Goal: Task Accomplishment & Management: Complete application form

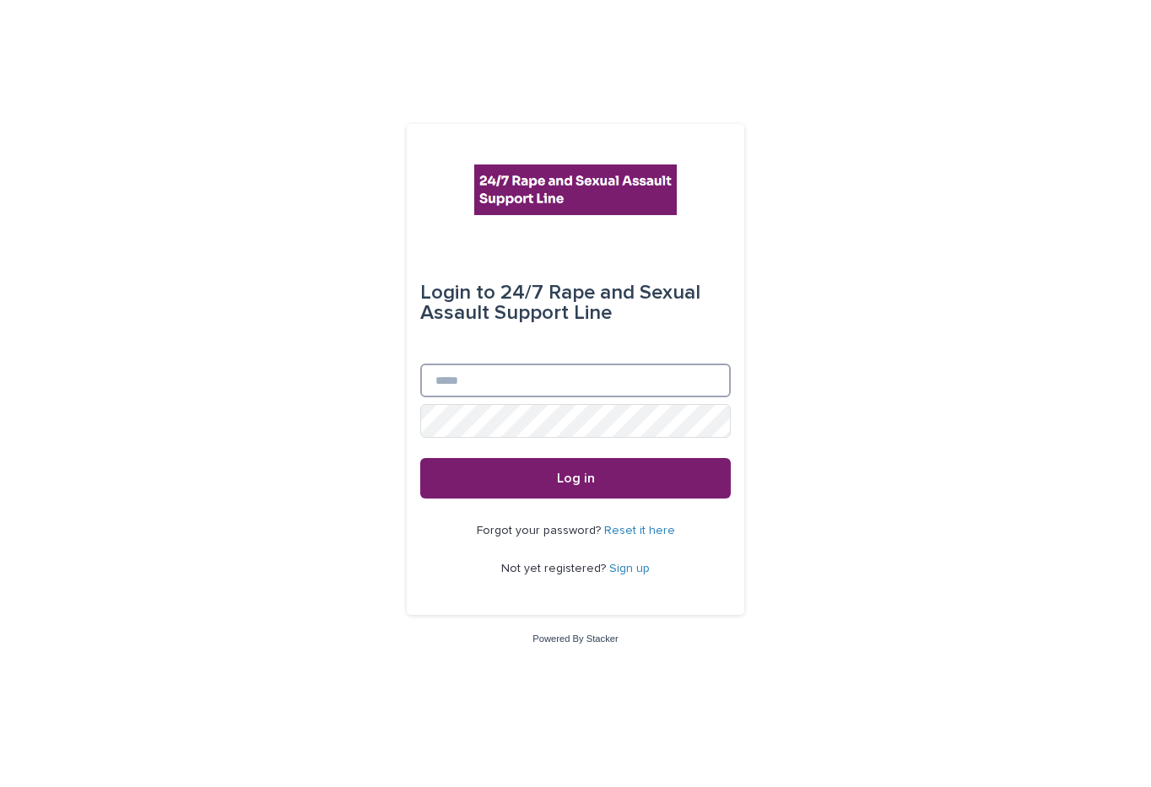
click at [518, 393] on input "Email" at bounding box center [575, 381] width 311 height 34
type input "**********"
click at [420, 458] on button "Log in" at bounding box center [575, 478] width 311 height 41
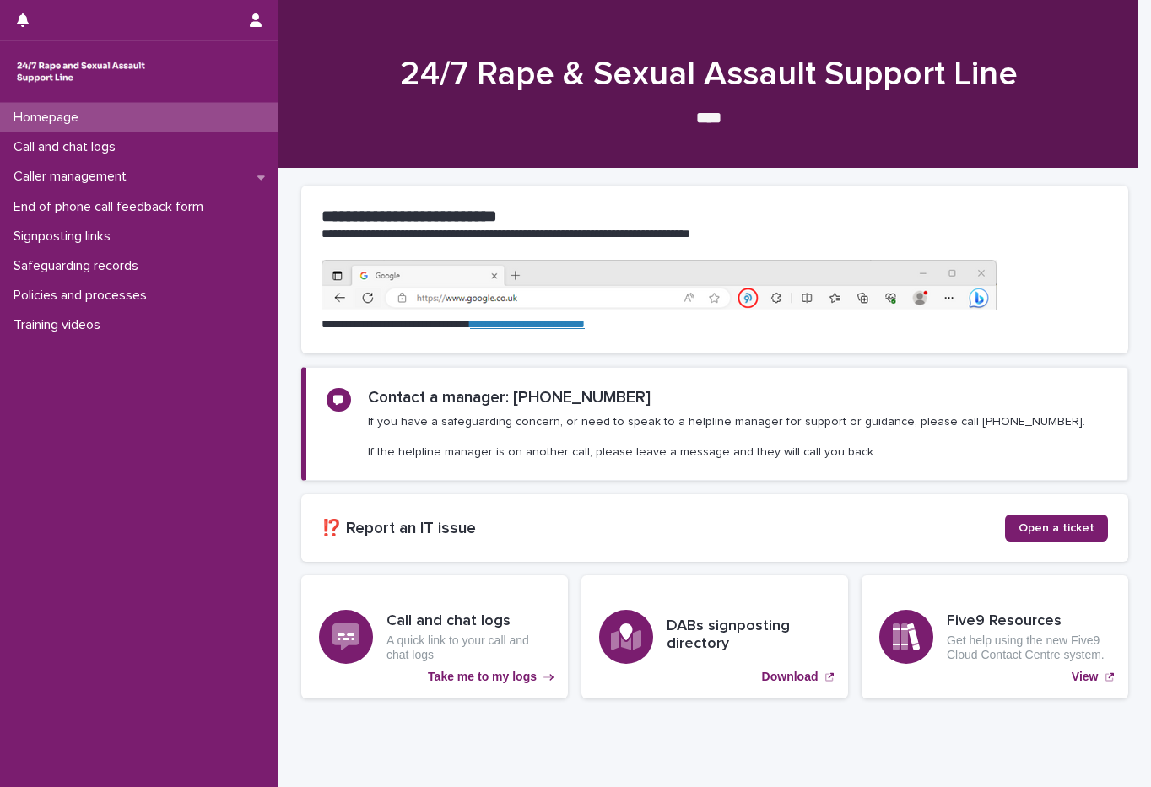
click at [112, 505] on div "Homepage Call and chat logs Caller management End of phone call feedback form S…" at bounding box center [139, 445] width 278 height 684
click at [110, 684] on div "Homepage Call and chat logs Caller management End of phone call feedback form S…" at bounding box center [139, 445] width 278 height 684
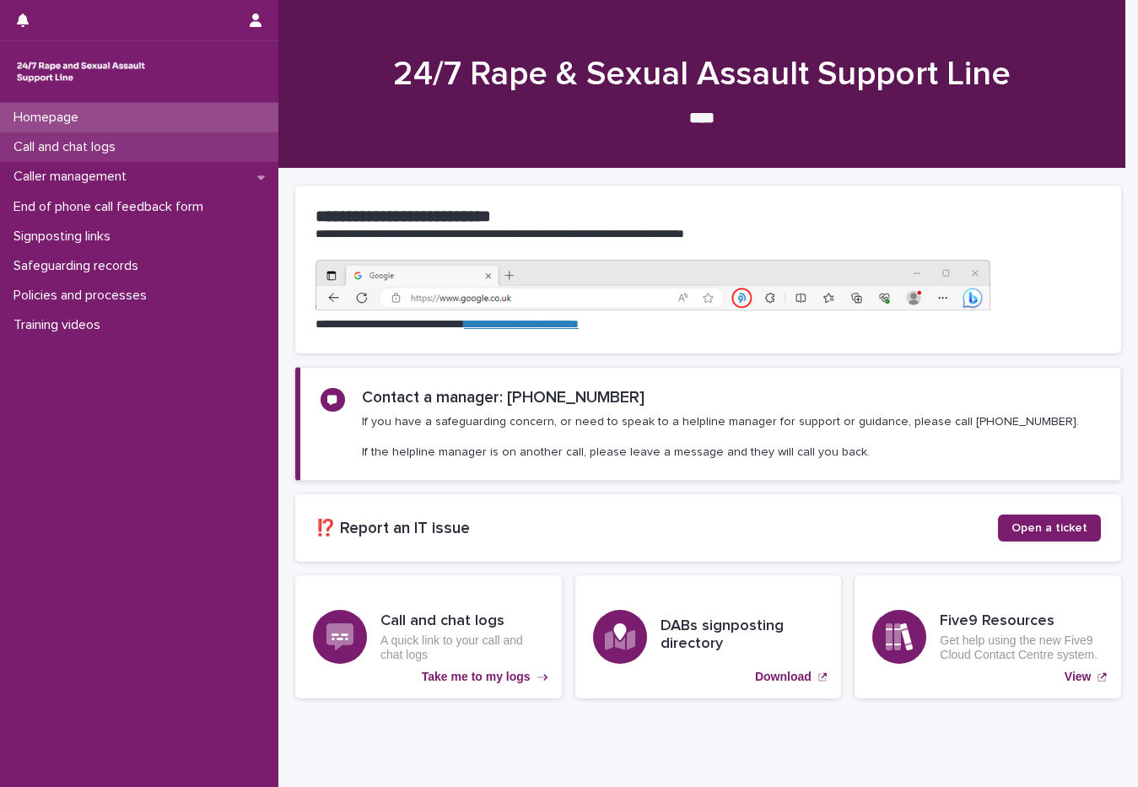
click at [147, 144] on div "Call and chat logs" at bounding box center [139, 147] width 278 height 30
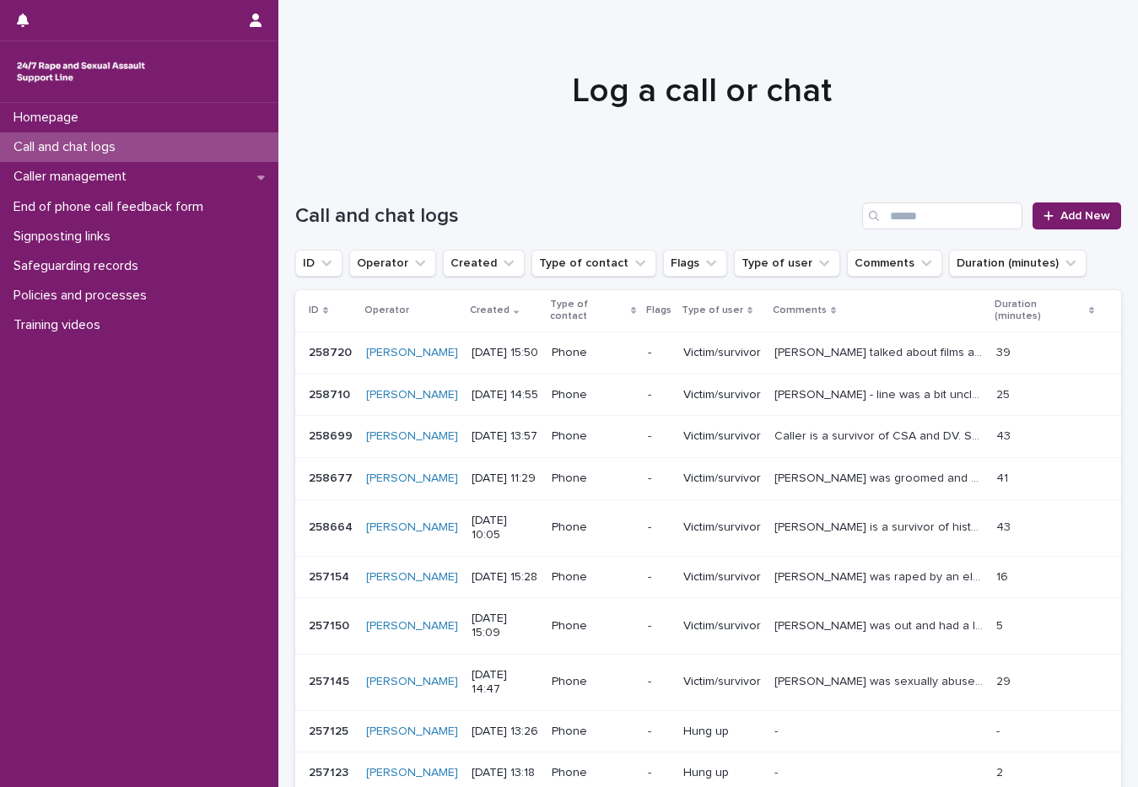
click at [738, 208] on h1 "Call and chat logs" at bounding box center [575, 216] width 560 height 24
click at [1061, 217] on span "Add New" at bounding box center [1086, 216] width 50 height 12
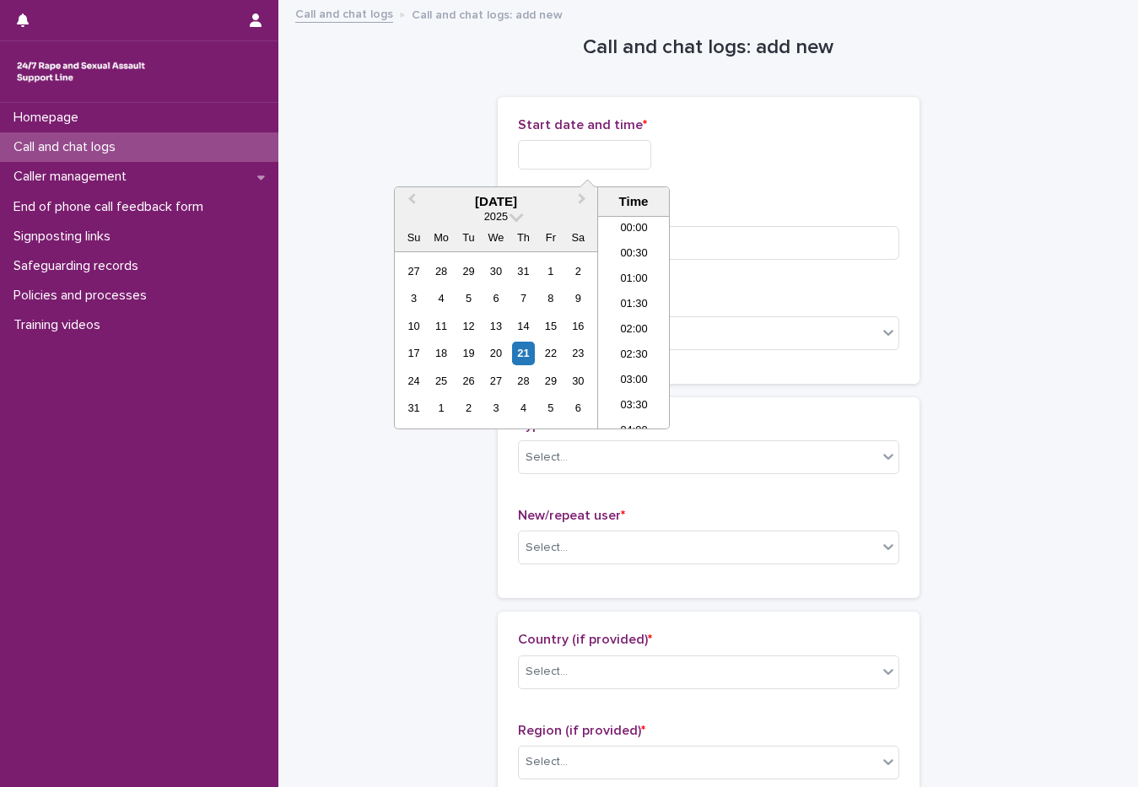
click at [578, 150] on input "text" at bounding box center [584, 155] width 133 height 30
click at [641, 324] on li "16:00" at bounding box center [634, 322] width 72 height 25
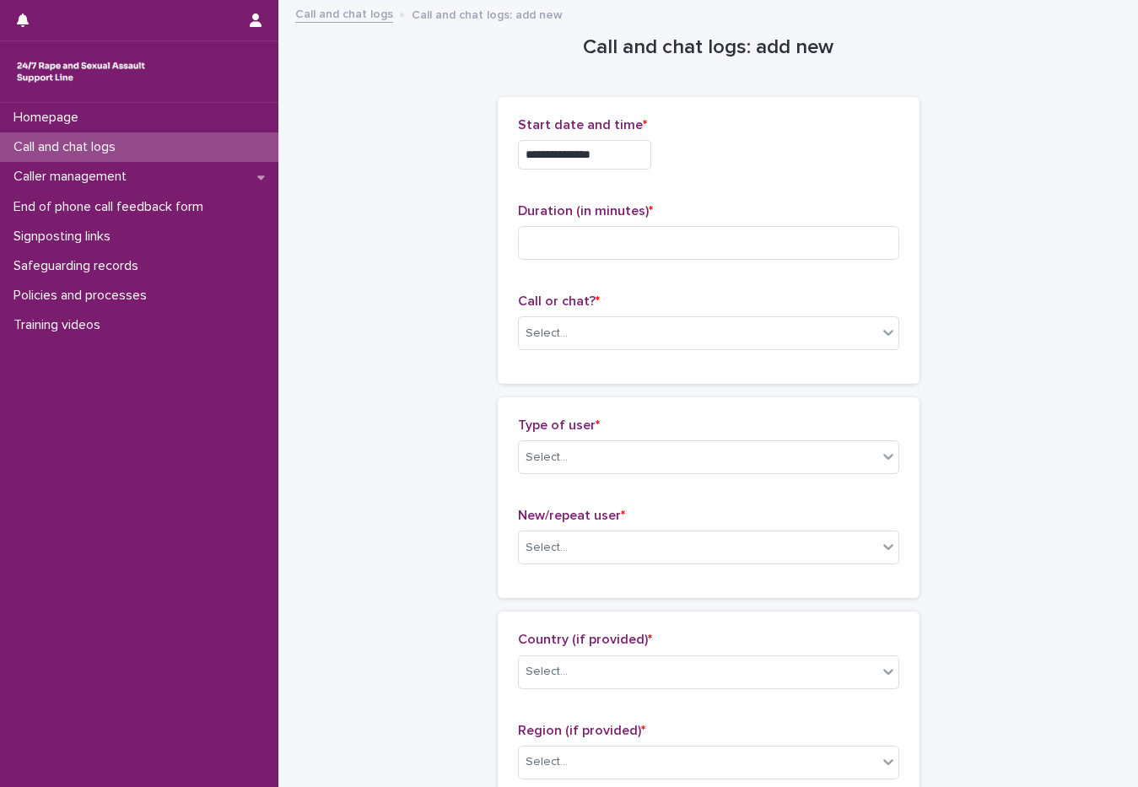
click at [618, 152] on input "**********" at bounding box center [584, 155] width 133 height 30
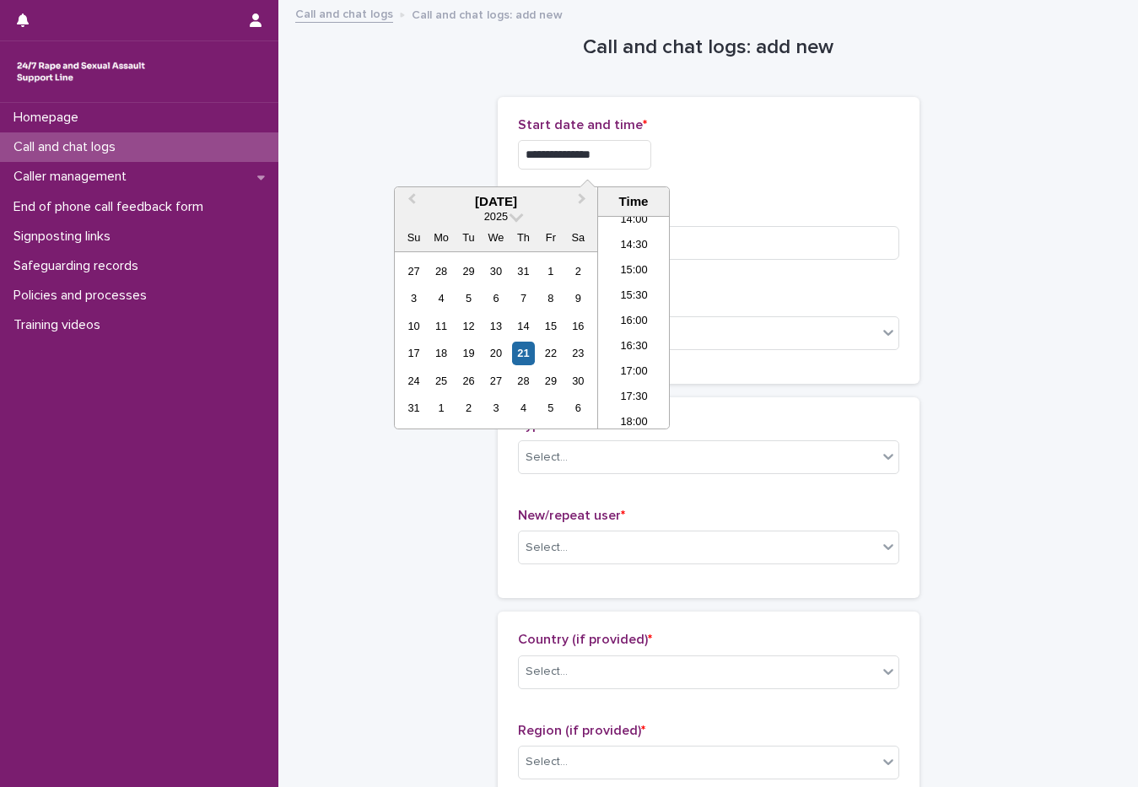
type input "**********"
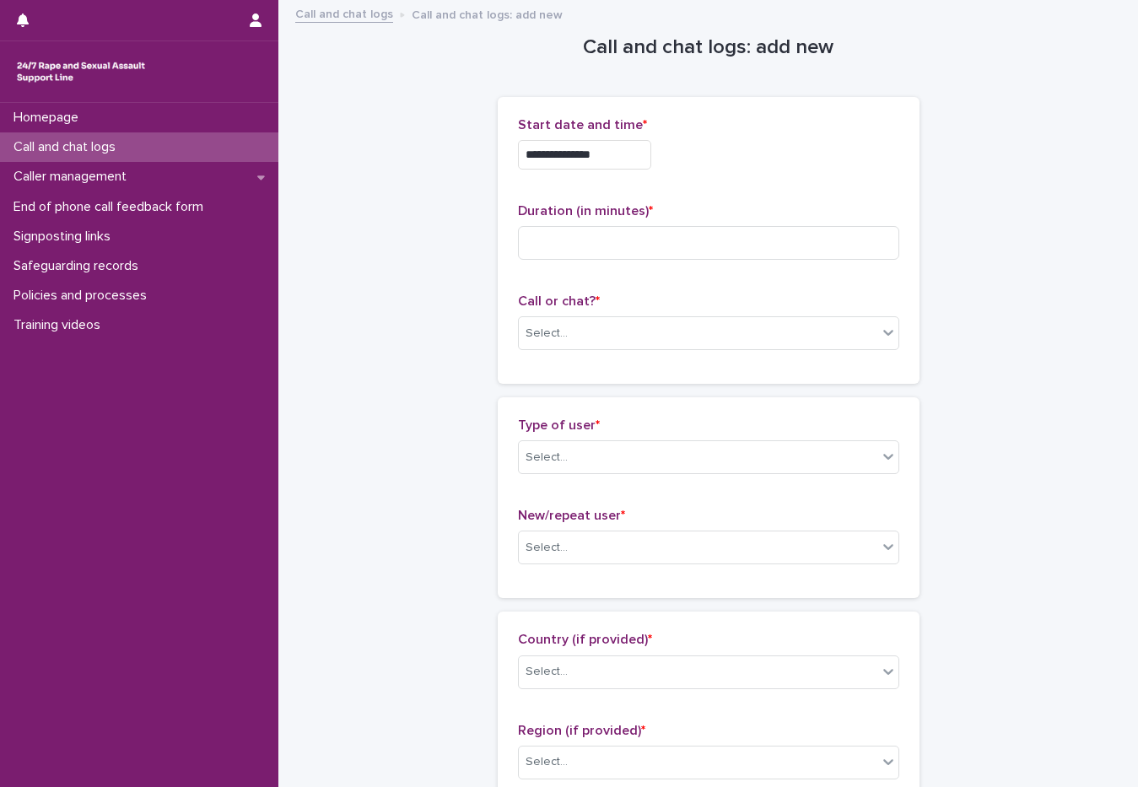
click at [702, 181] on div "**********" at bounding box center [708, 150] width 381 height 66
click at [662, 246] on input at bounding box center [708, 243] width 381 height 34
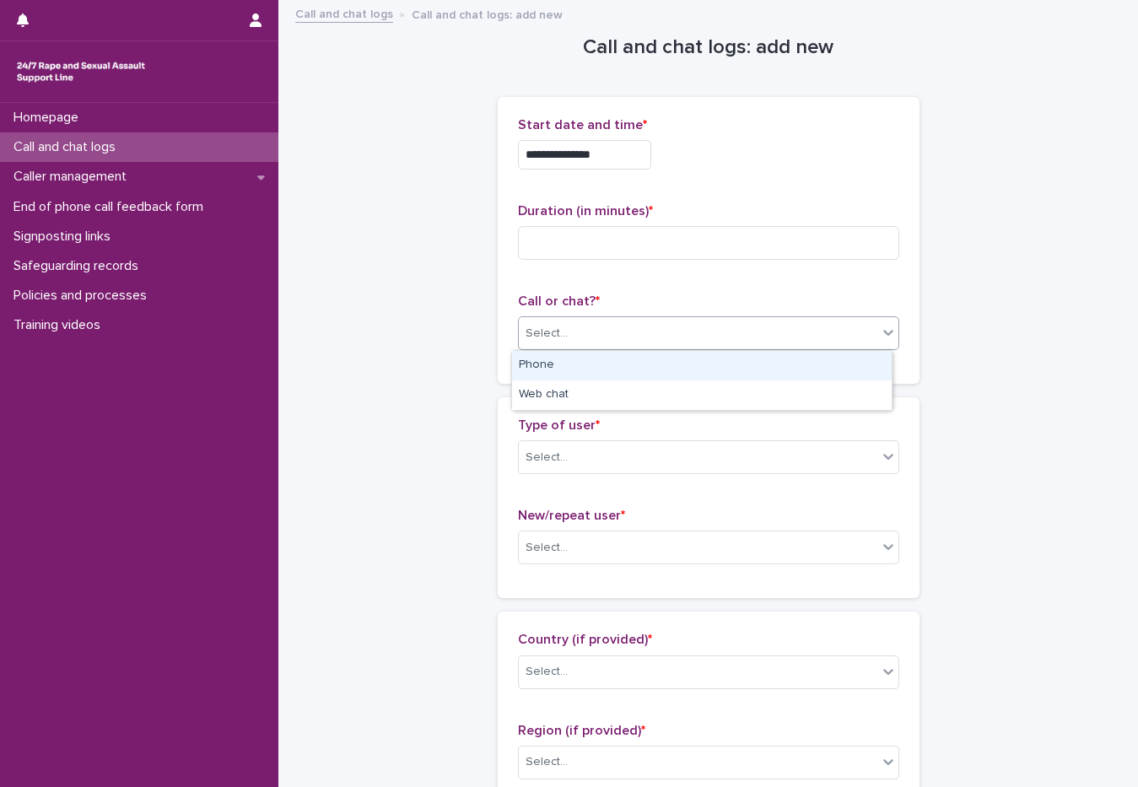
click at [626, 346] on div "Select..." at bounding box center [698, 334] width 359 height 28
click at [617, 354] on div "Phone" at bounding box center [702, 366] width 380 height 30
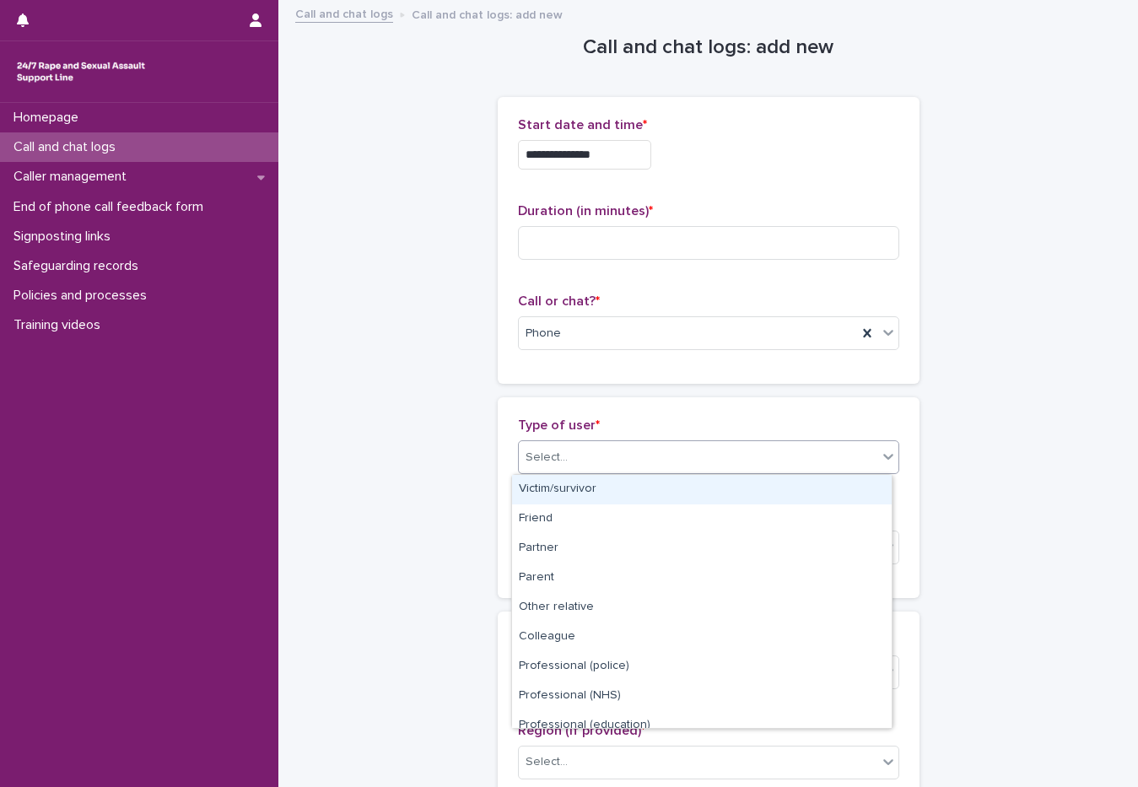
click at [570, 462] on input "text" at bounding box center [571, 458] width 2 height 14
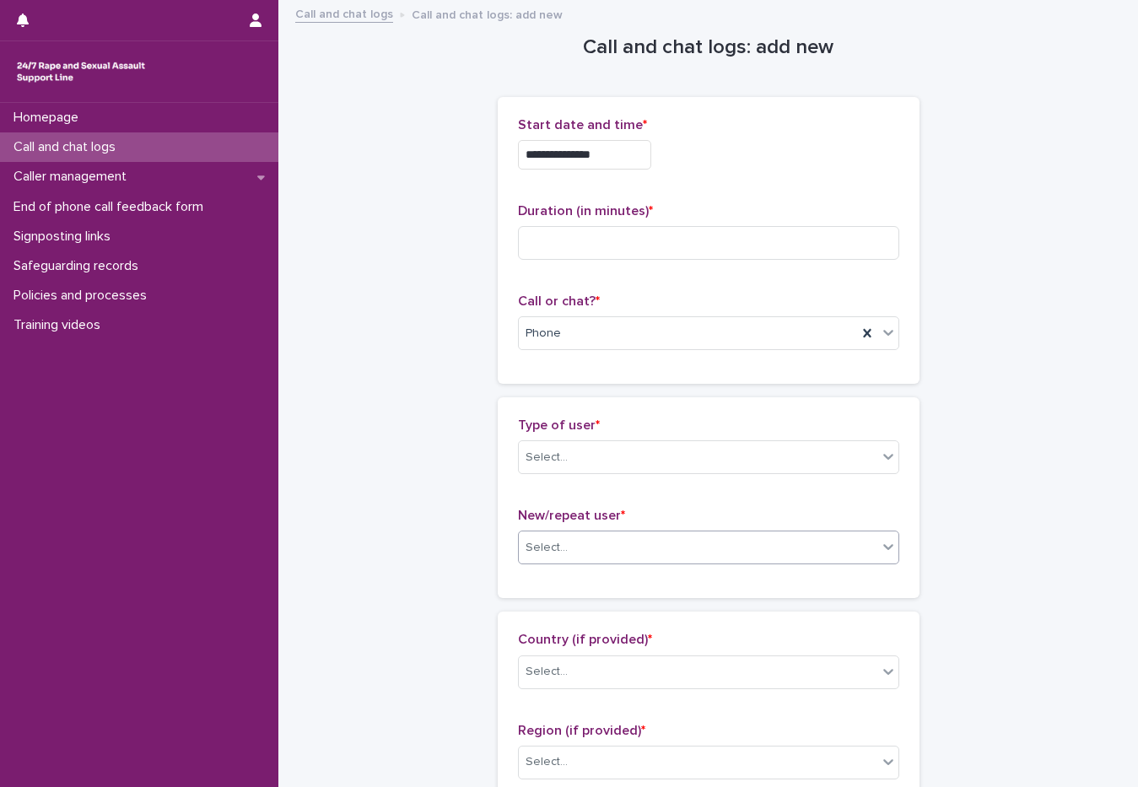
click at [556, 549] on div "Select..." at bounding box center [547, 548] width 42 height 18
click at [559, 620] on div "New user" at bounding box center [702, 610] width 380 height 30
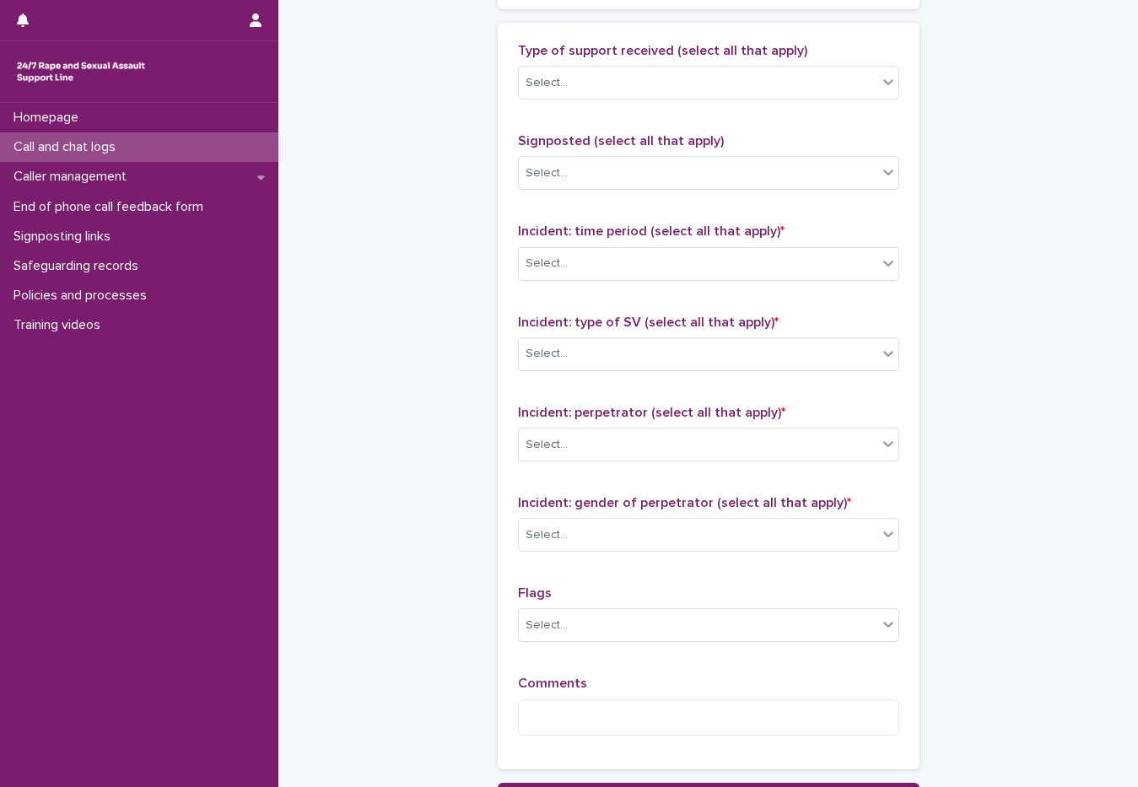
scroll to position [1173, 0]
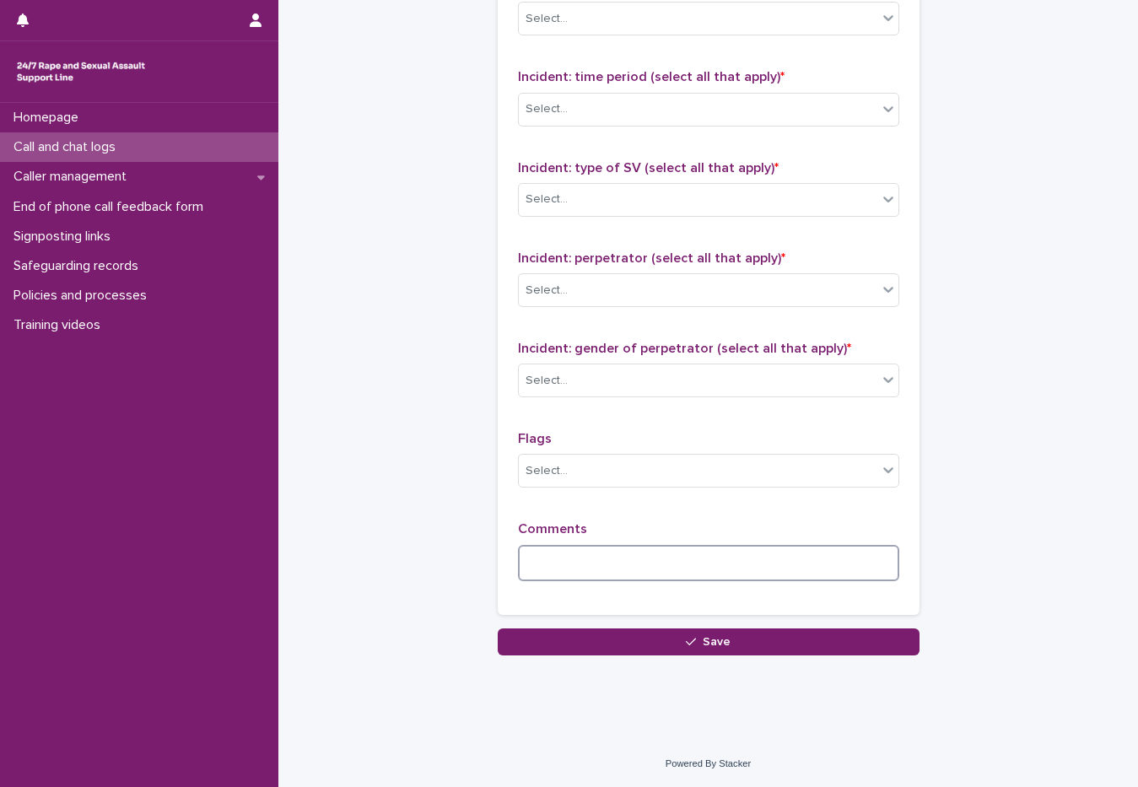
click at [554, 549] on textarea at bounding box center [708, 563] width 381 height 36
click at [797, 568] on textarea "****" at bounding box center [708, 563] width 381 height 36
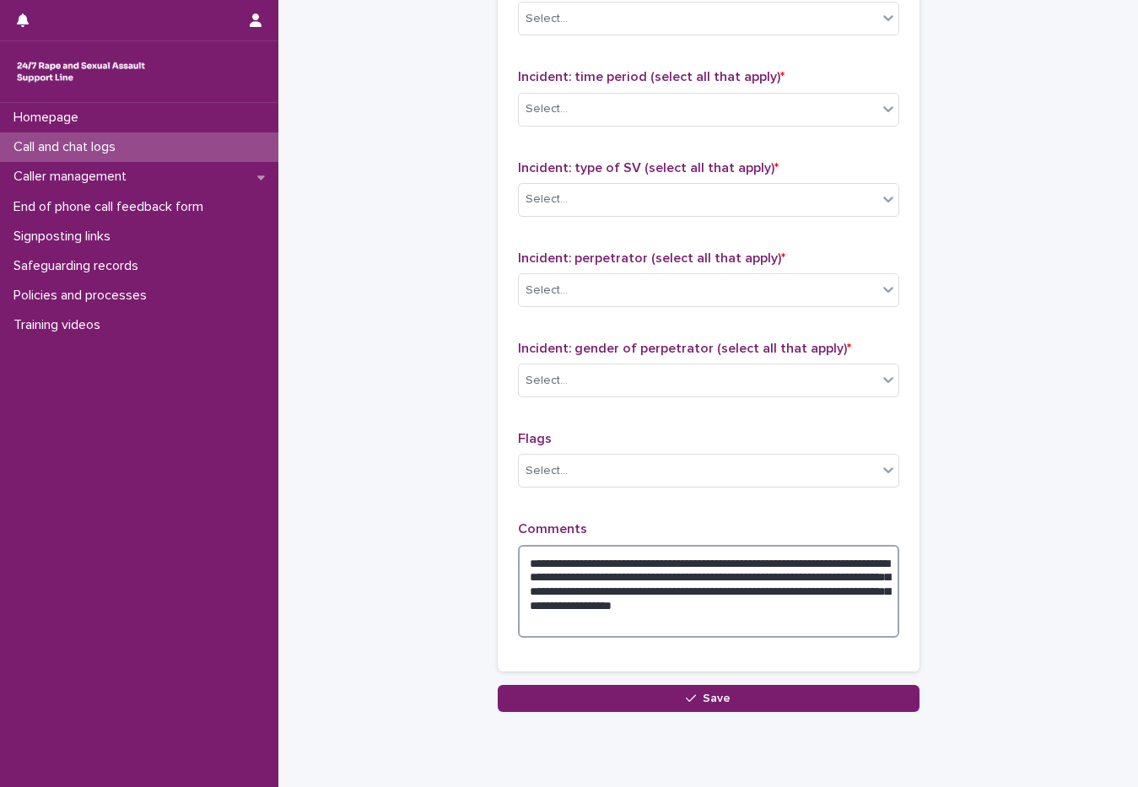
type textarea "**********"
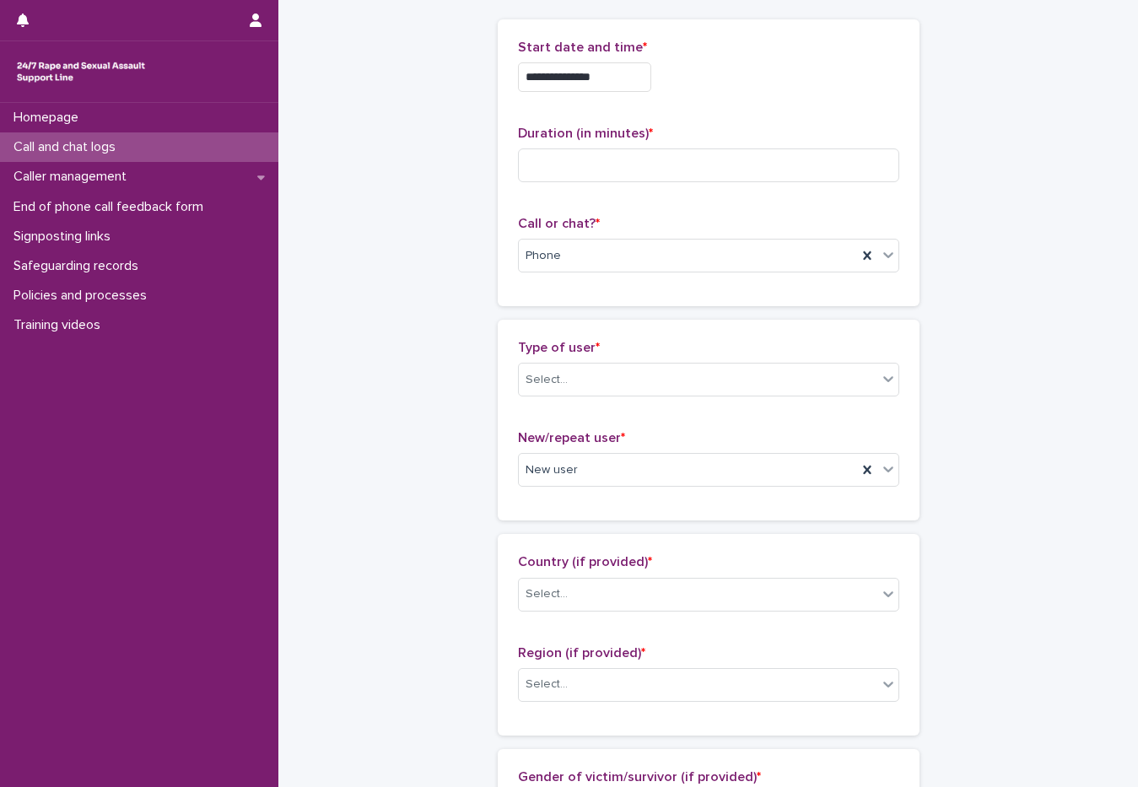
scroll to position [0, 0]
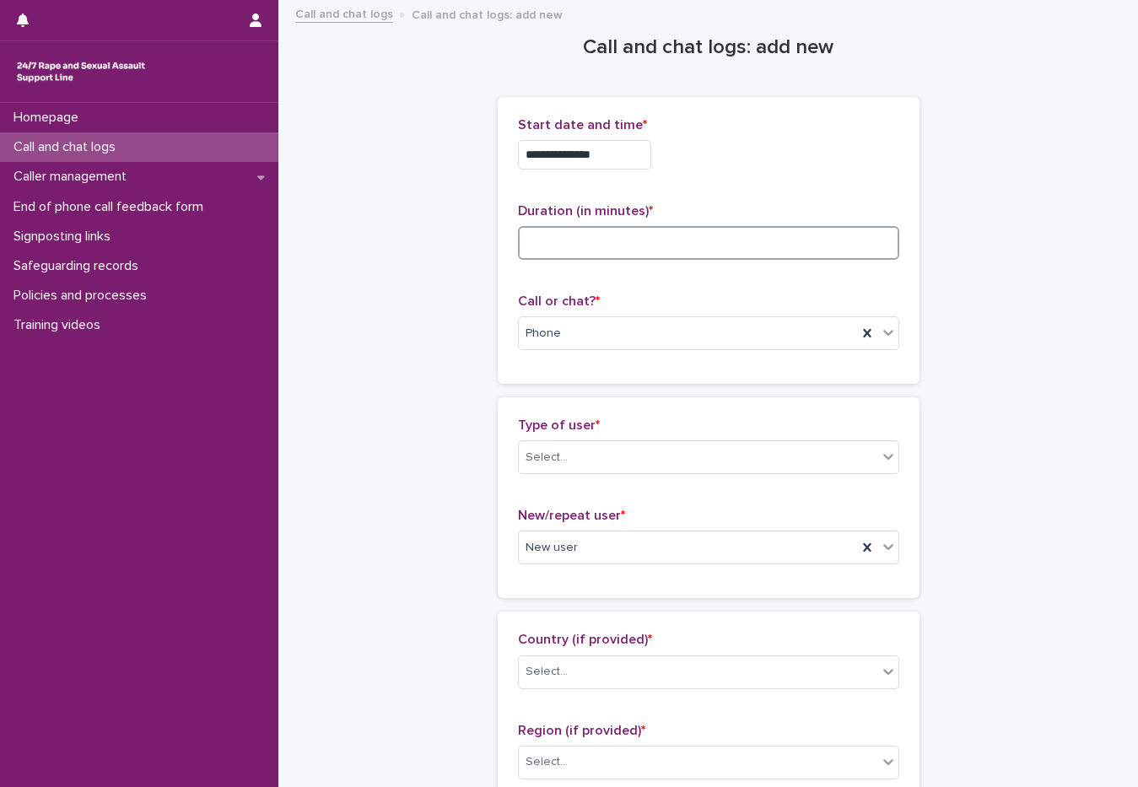
click at [611, 245] on input at bounding box center [708, 243] width 381 height 34
type input "**"
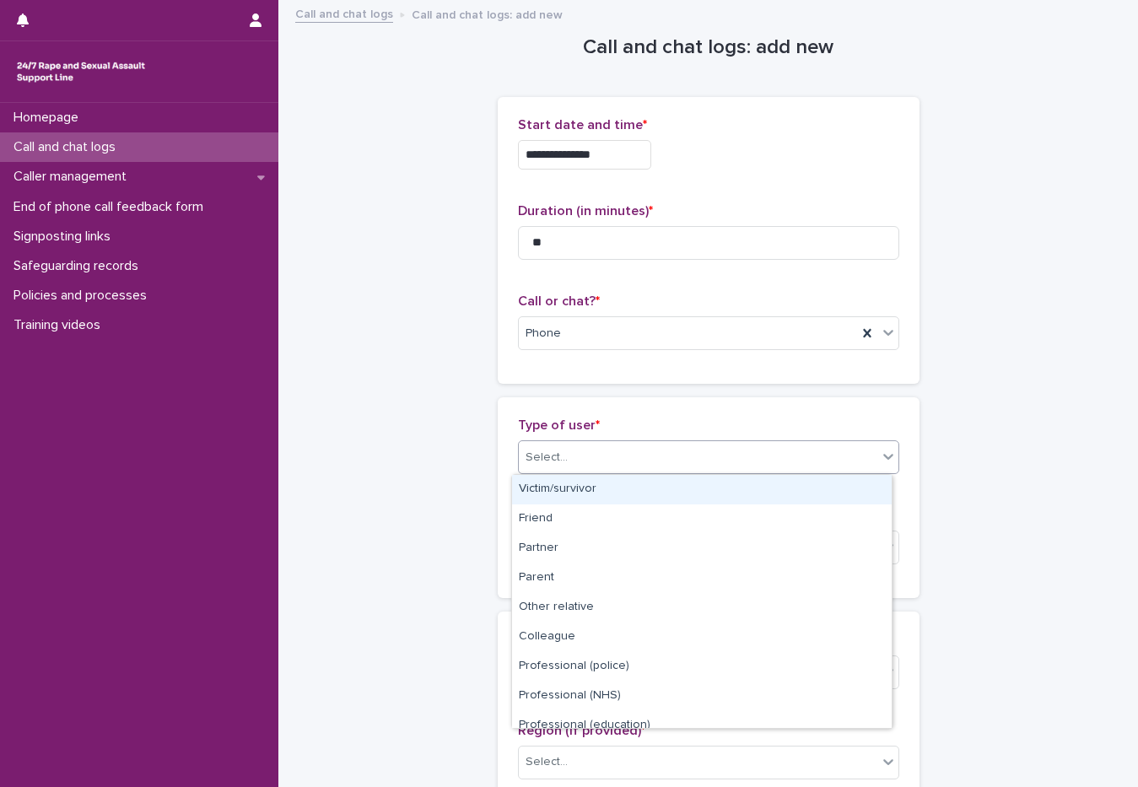
click at [570, 452] on input "text" at bounding box center [571, 458] width 2 height 14
click at [561, 492] on div "Victim/survivor" at bounding box center [702, 490] width 380 height 30
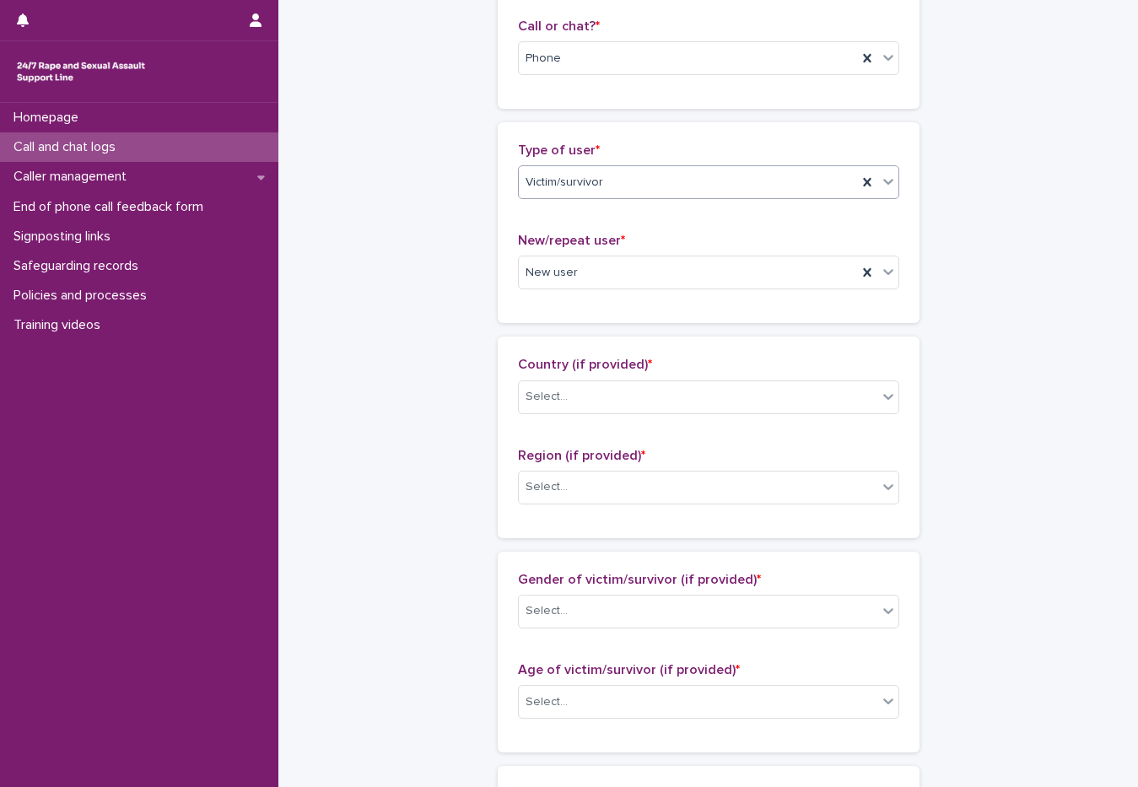
scroll to position [422, 0]
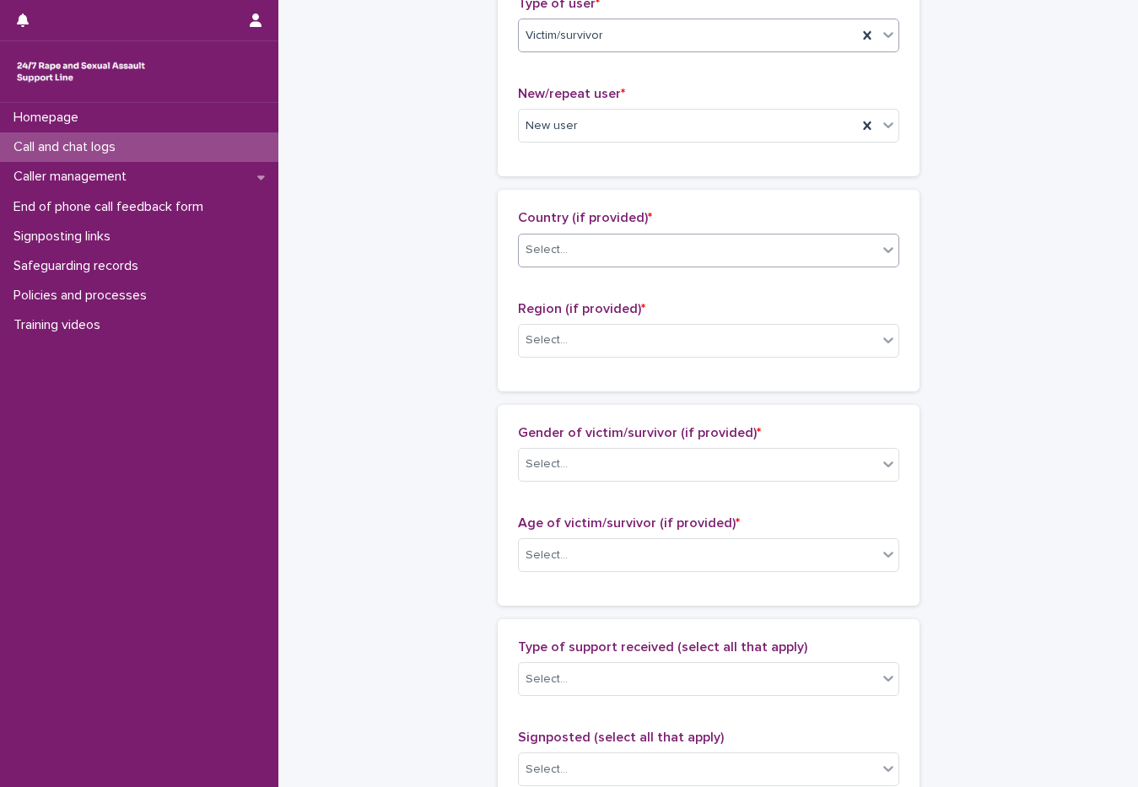
click at [584, 243] on div "Select..." at bounding box center [698, 250] width 359 height 28
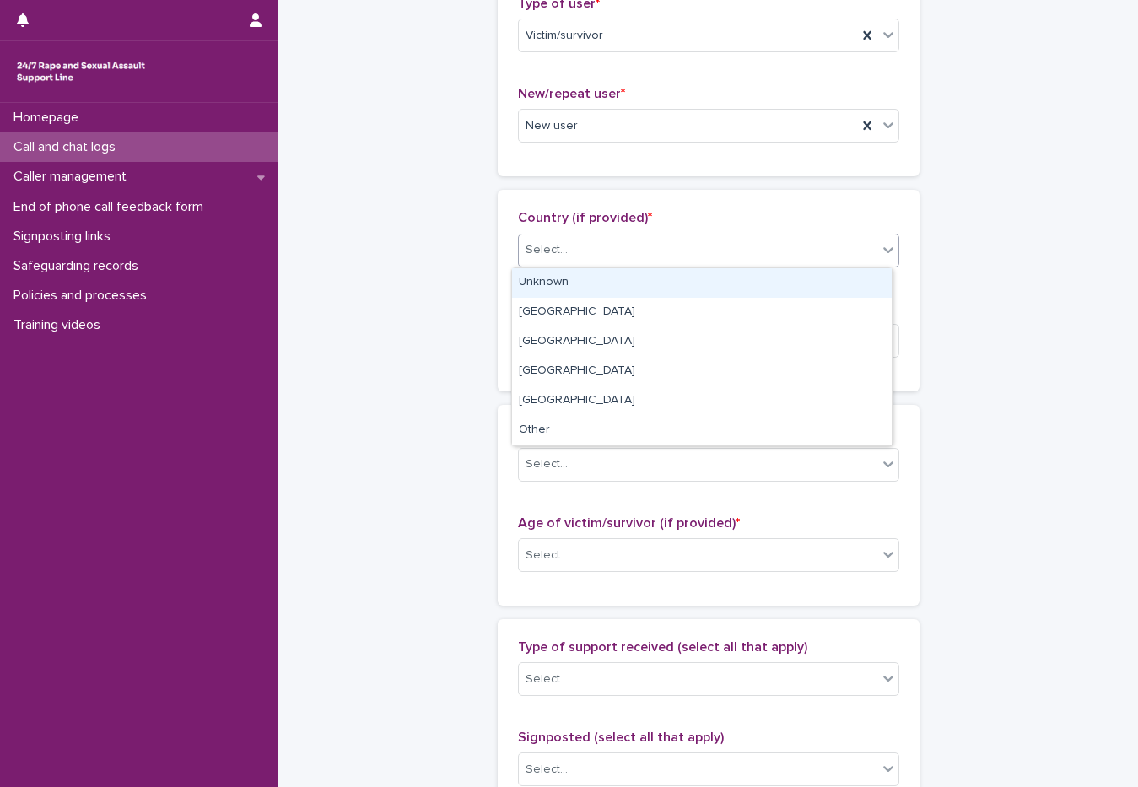
click at [565, 274] on div "Unknown" at bounding box center [702, 283] width 380 height 30
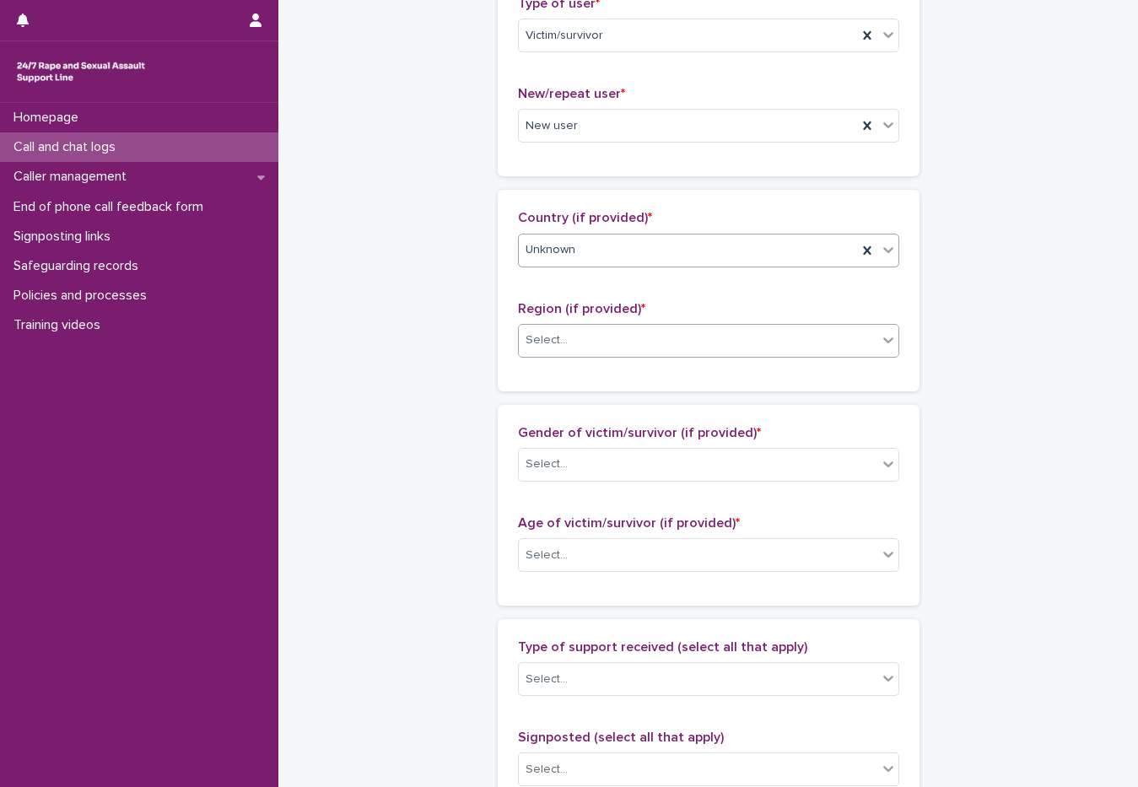
click at [541, 335] on div "Select..." at bounding box center [547, 341] width 42 height 18
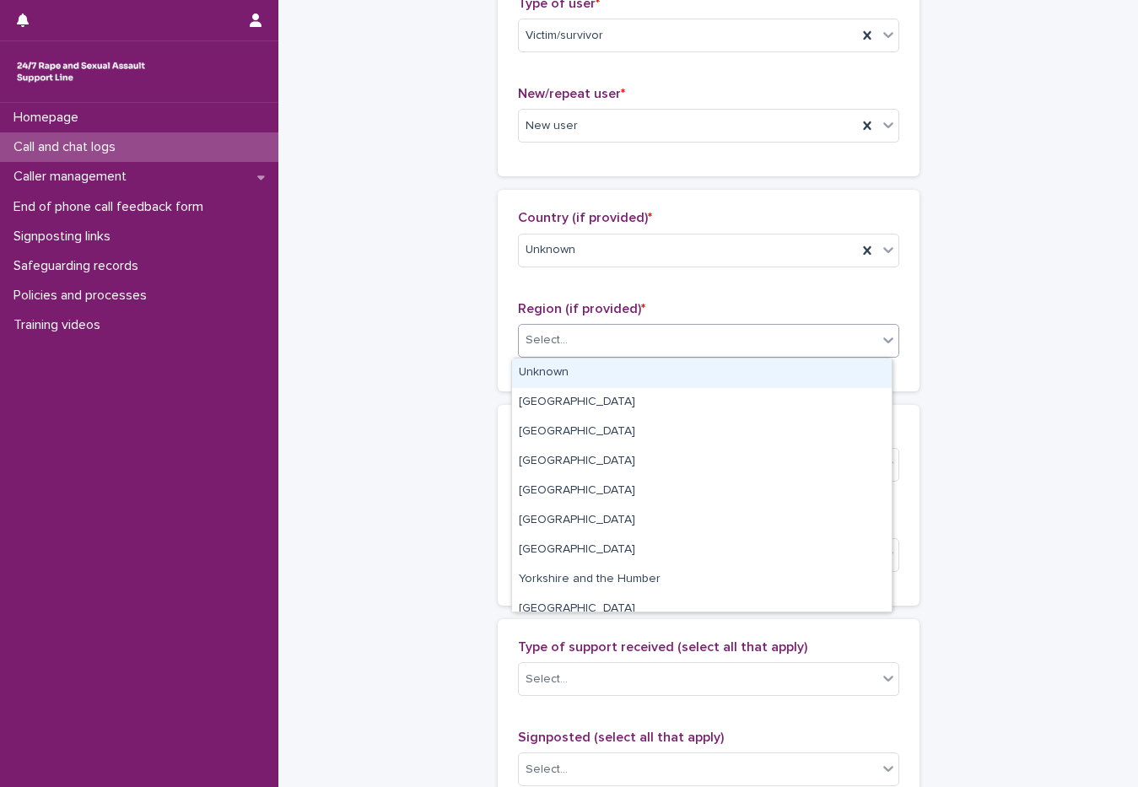
click at [543, 366] on div "Unknown" at bounding box center [702, 374] width 380 height 30
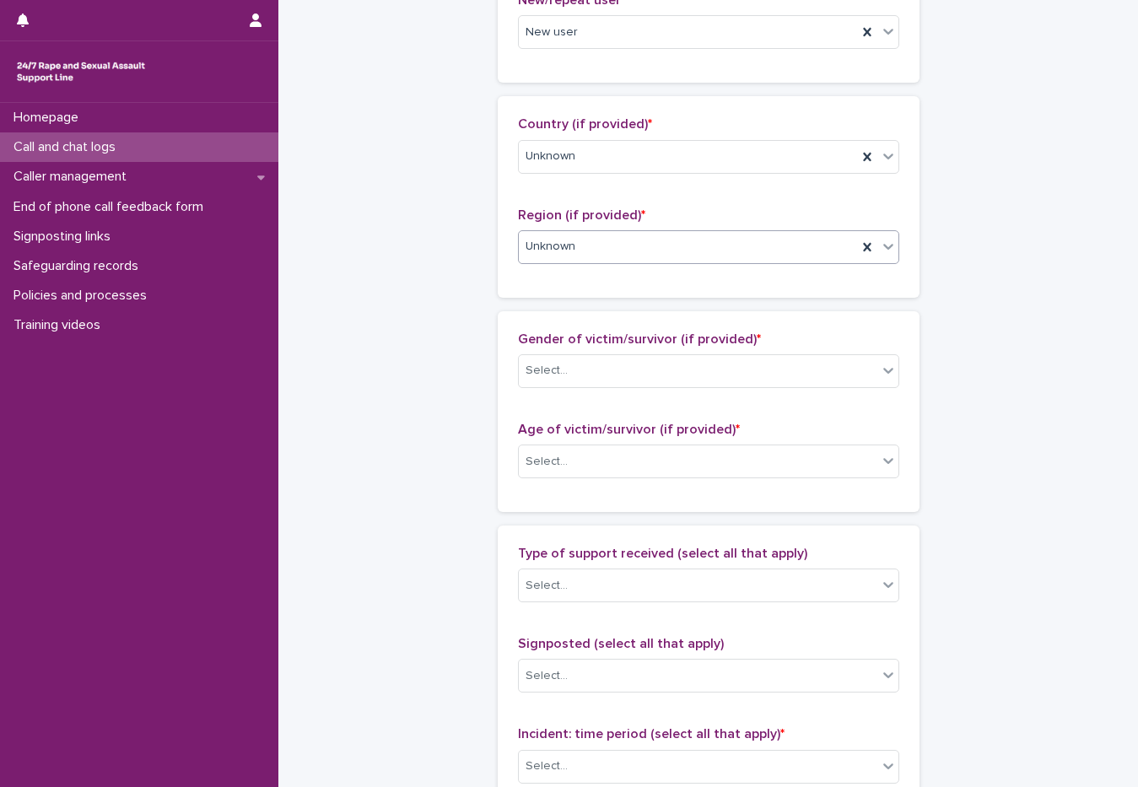
scroll to position [591, 0]
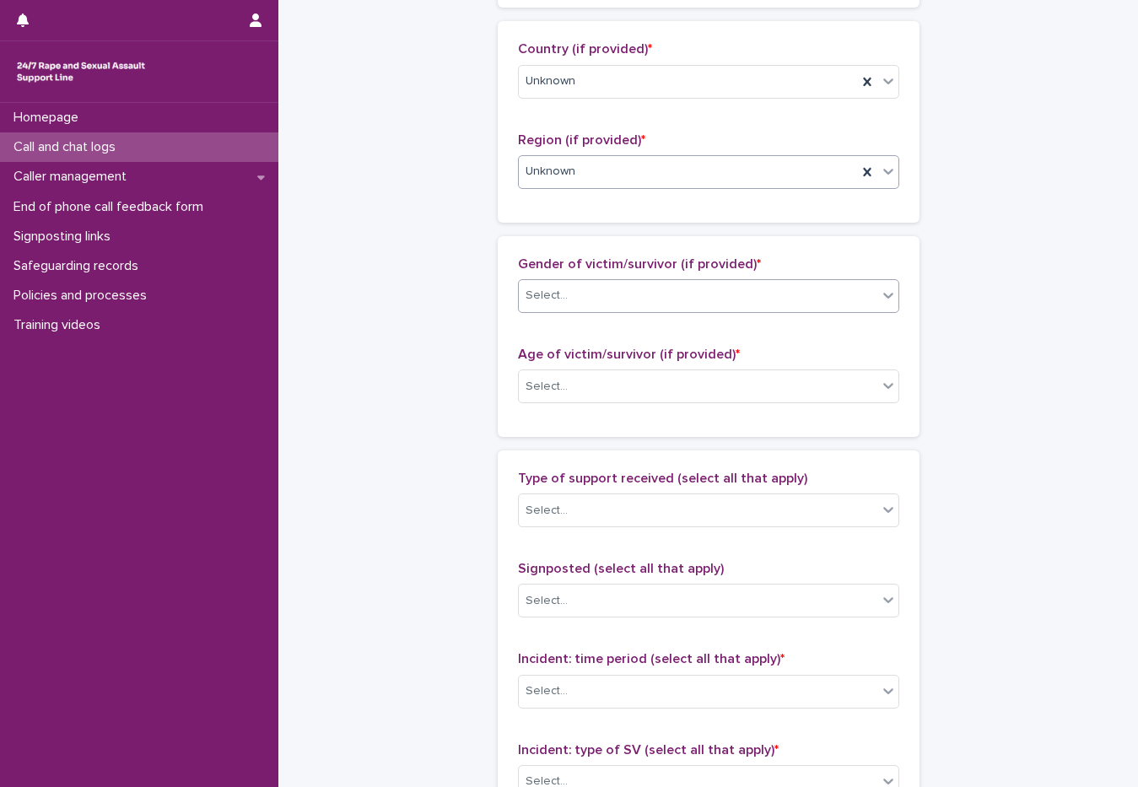
click at [574, 287] on div "Select..." at bounding box center [698, 296] width 359 height 28
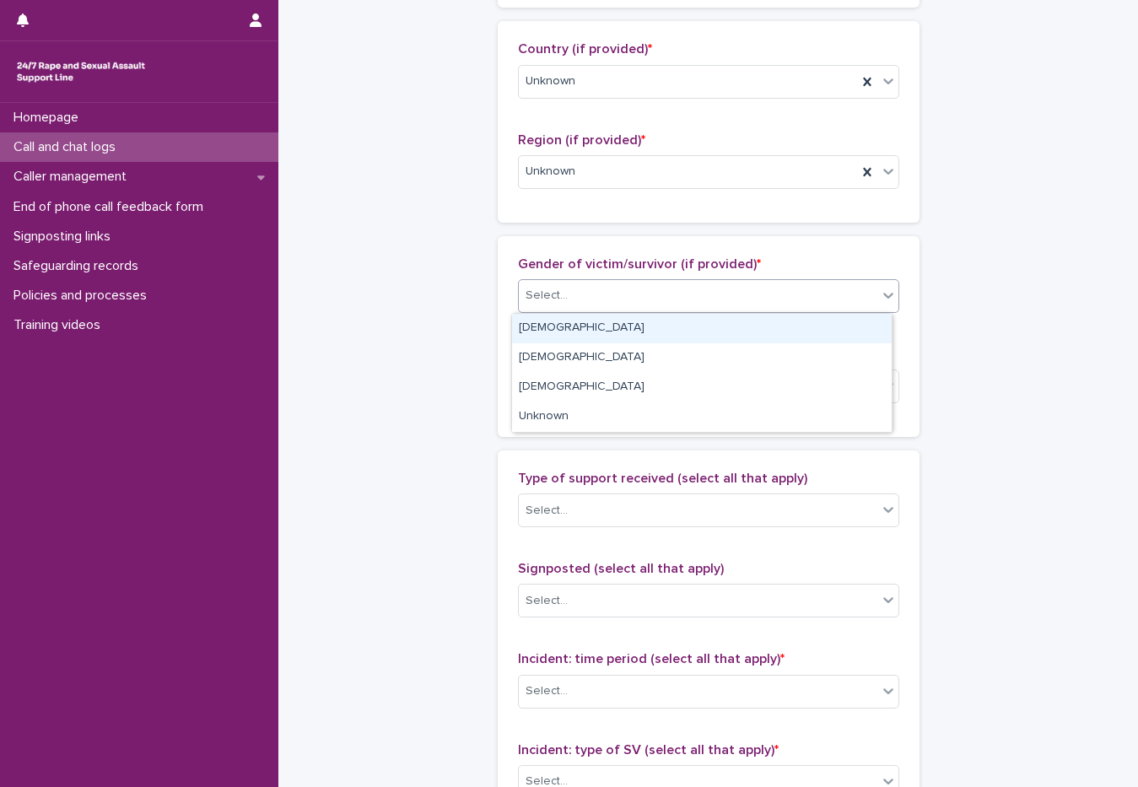
click at [556, 334] on div "Female" at bounding box center [702, 329] width 380 height 30
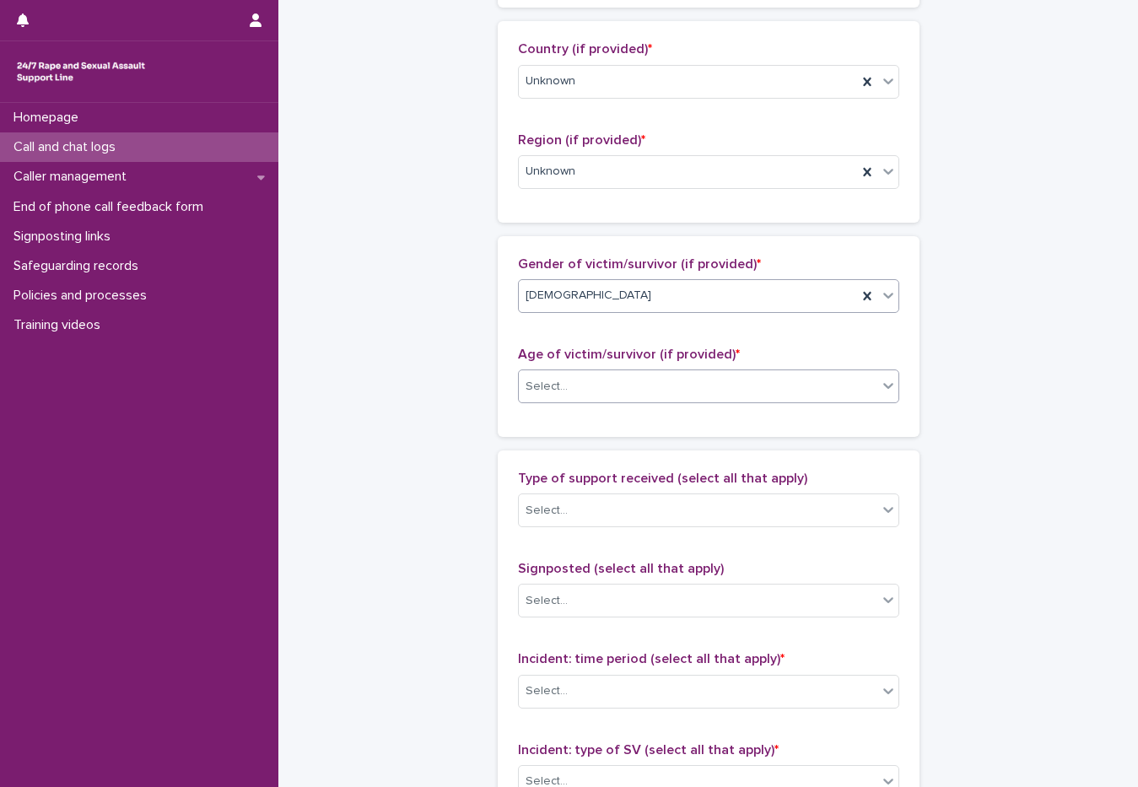
click at [549, 370] on div "Select..." at bounding box center [708, 387] width 381 height 34
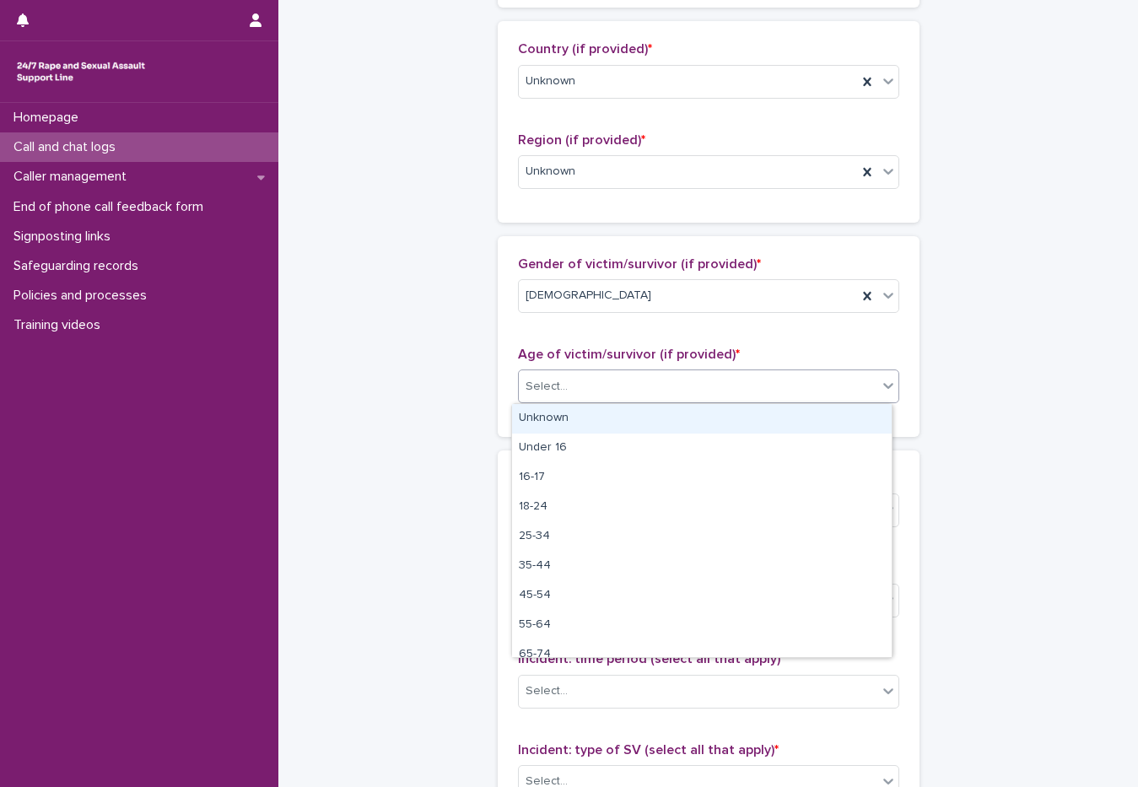
click at [550, 423] on div "Unknown" at bounding box center [702, 419] width 380 height 30
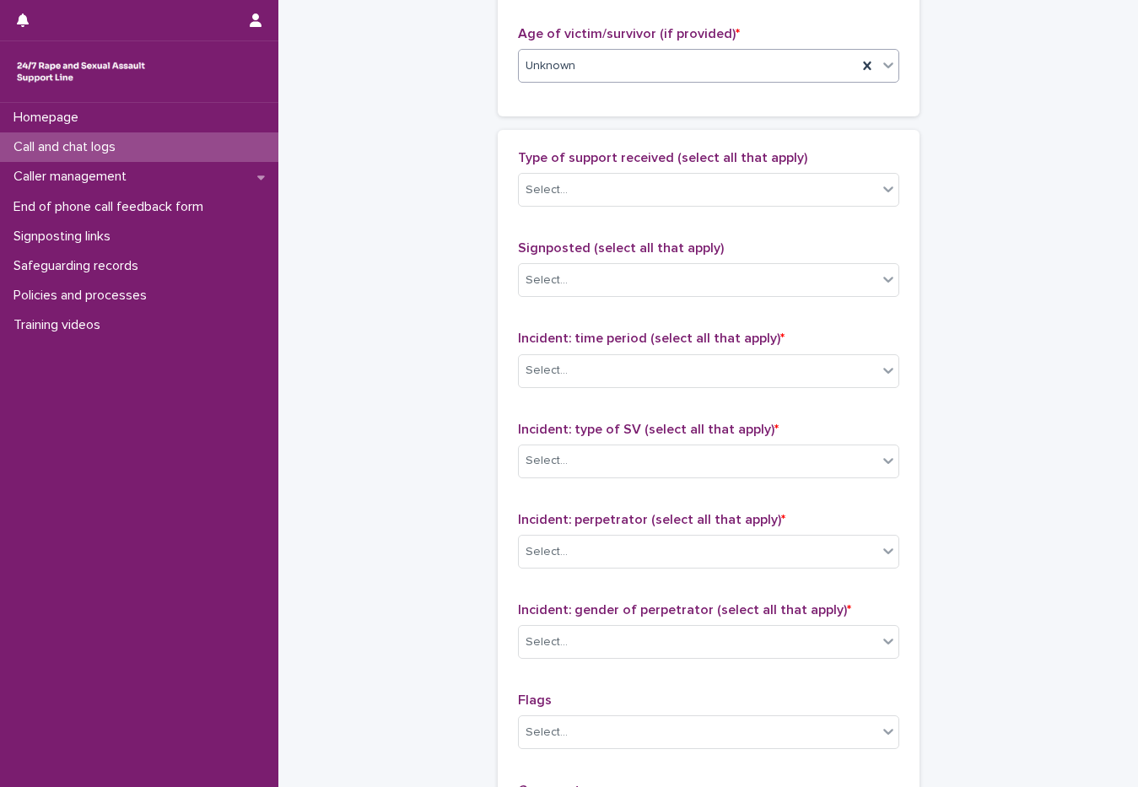
scroll to position [1013, 0]
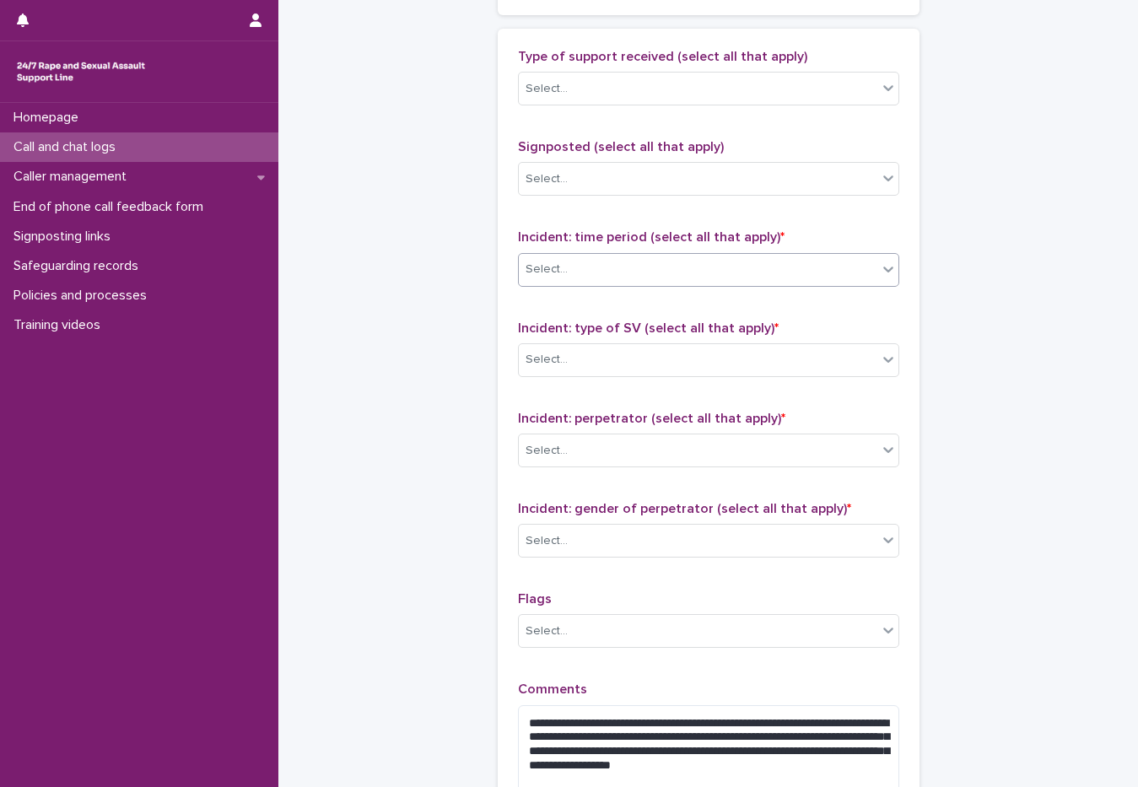
click at [585, 284] on div "Select..." at bounding box center [698, 270] width 359 height 28
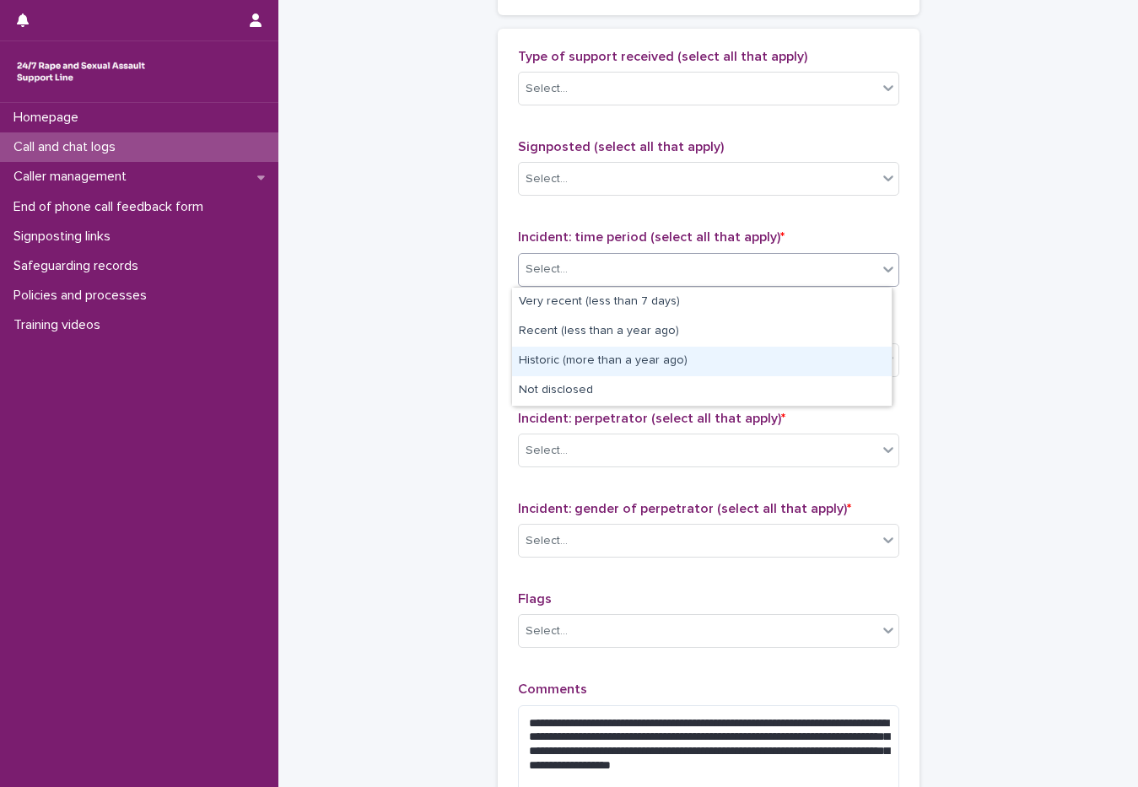
click at [578, 370] on div "Historic (more than a year ago)" at bounding box center [702, 362] width 380 height 30
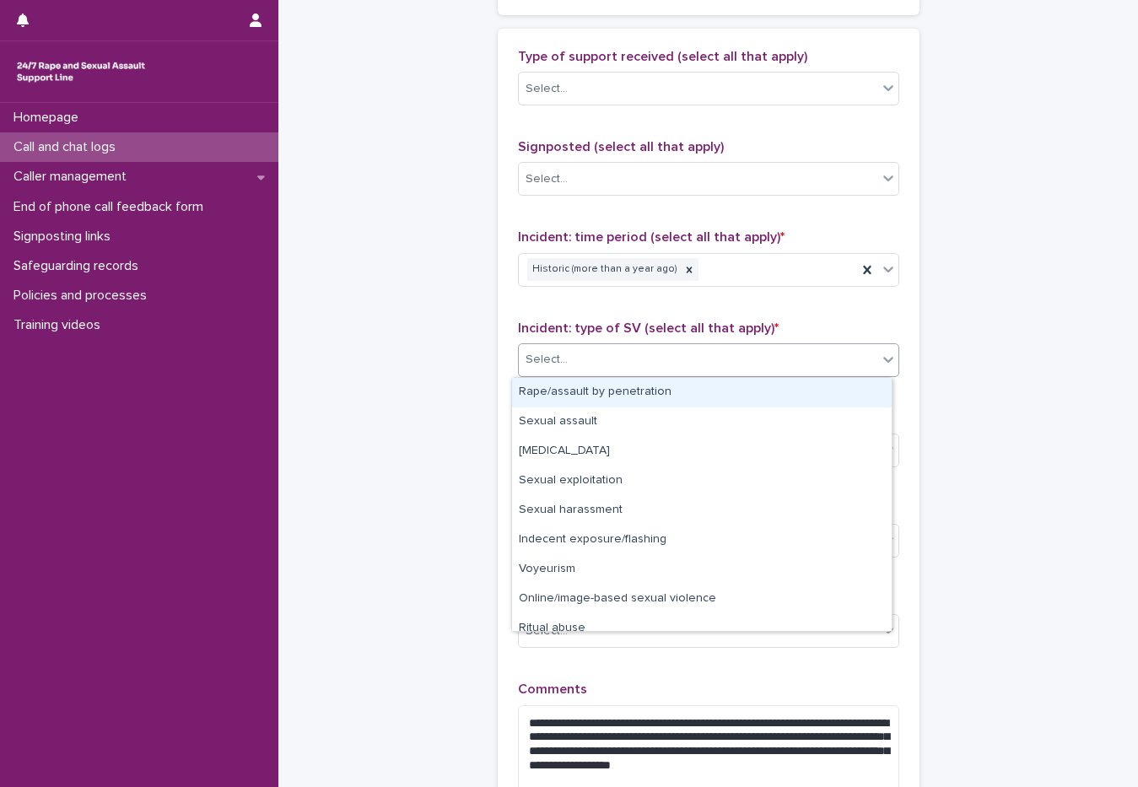
click at [588, 346] on div "Select..." at bounding box center [698, 360] width 359 height 28
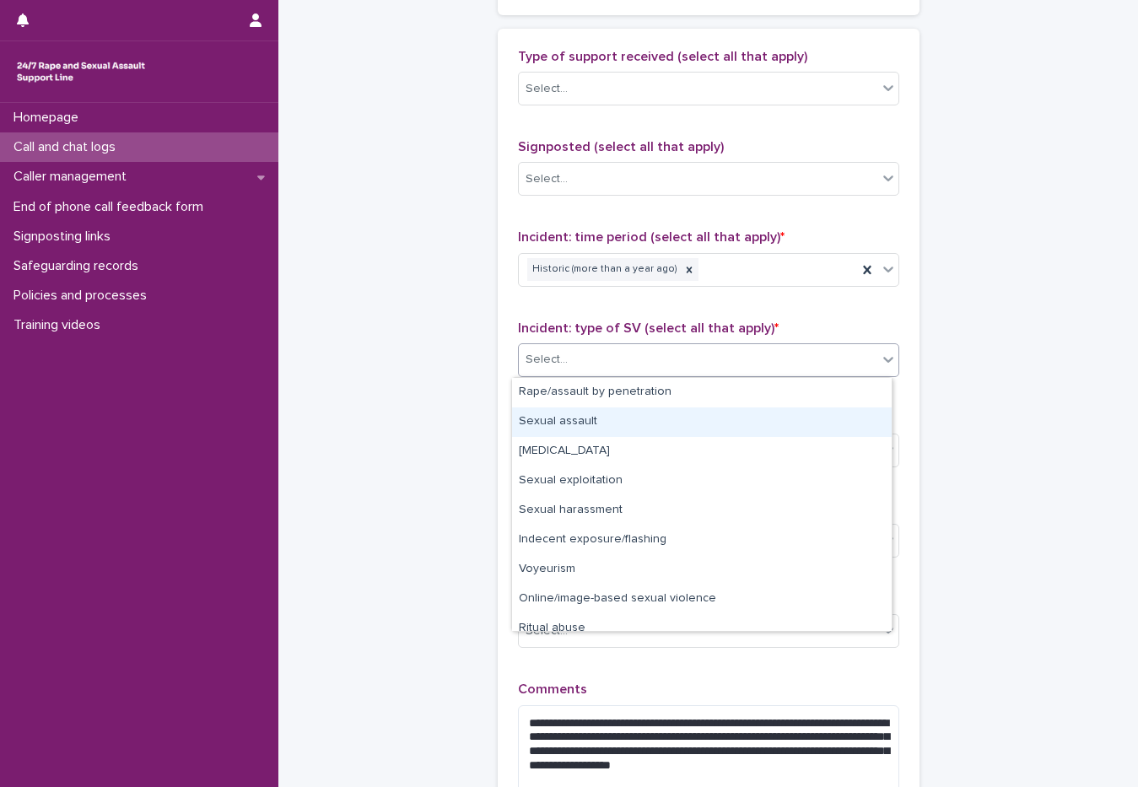
click at [592, 422] on div "Sexual assault" at bounding box center [702, 423] width 380 height 30
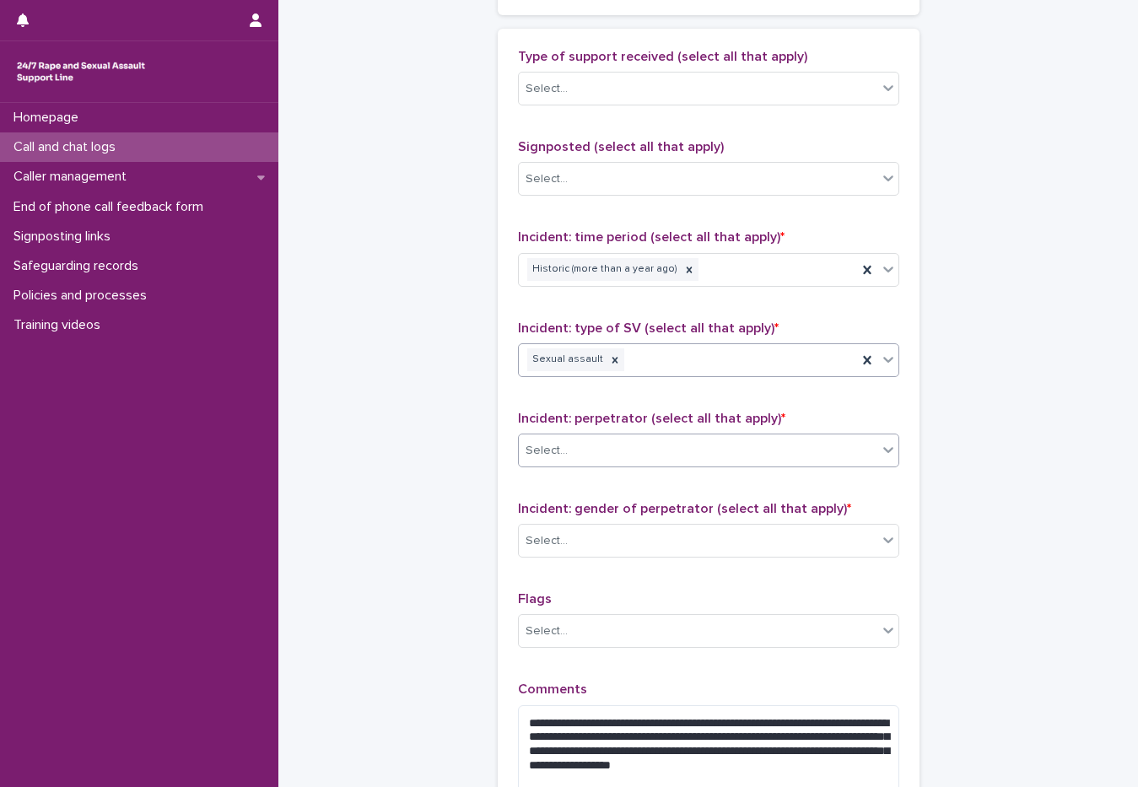
click at [581, 438] on div "Select..." at bounding box center [698, 451] width 359 height 28
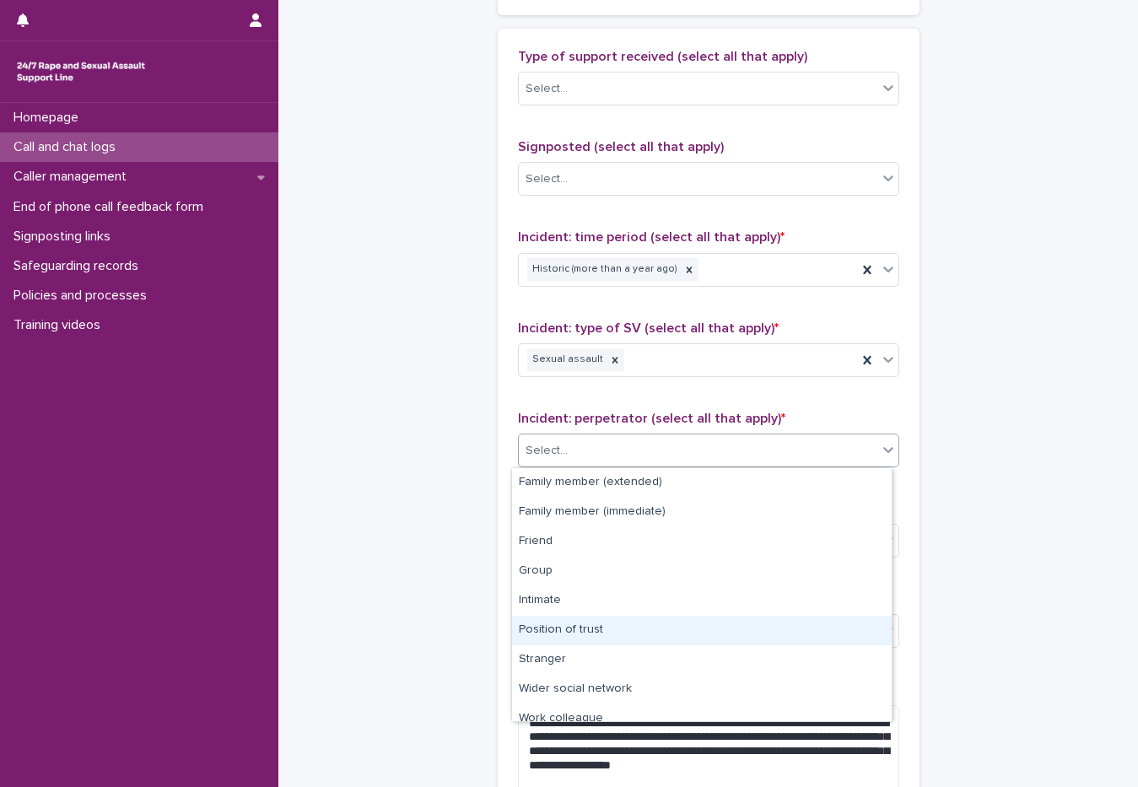
scroll to position [72, 0]
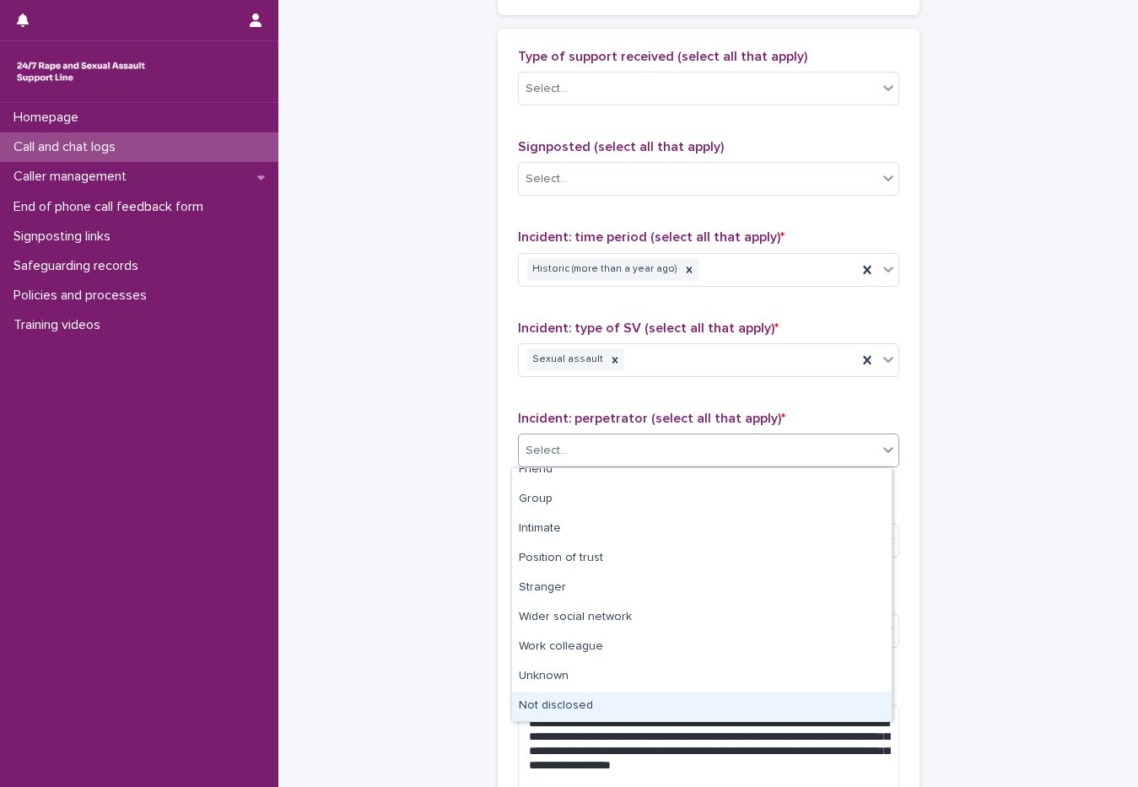
click at [537, 705] on div "Not disclosed" at bounding box center [702, 707] width 380 height 30
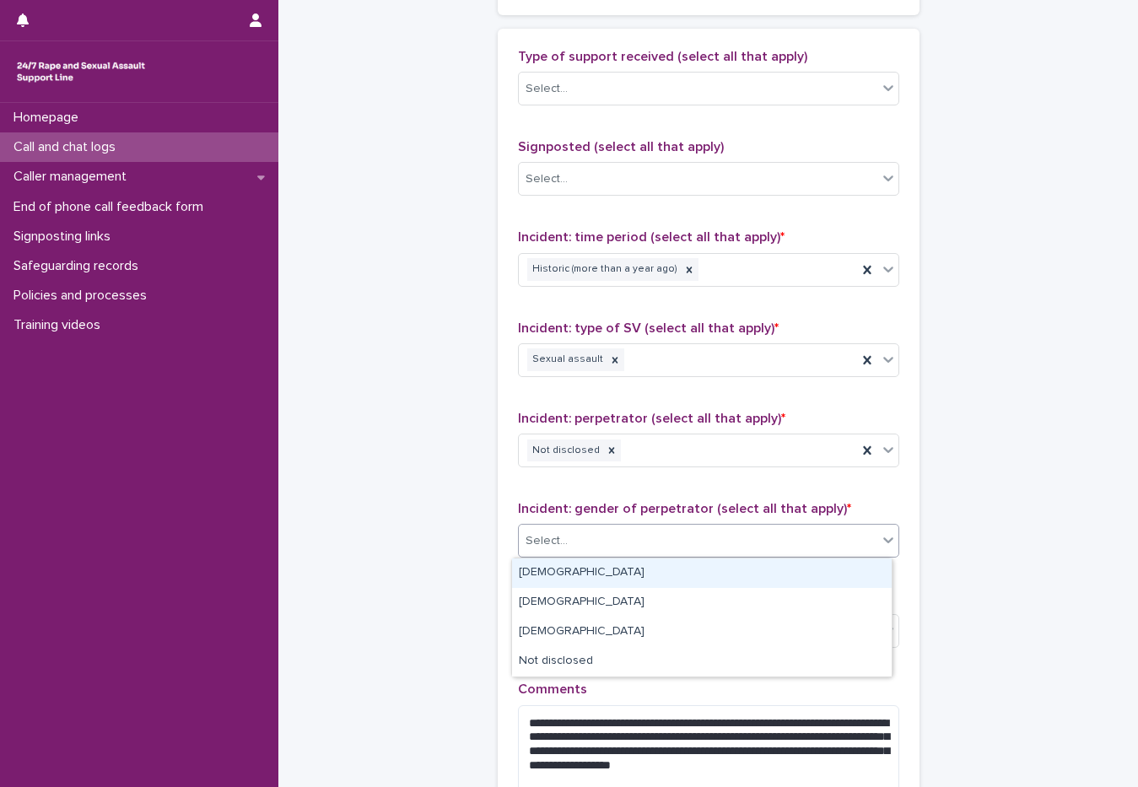
click at [617, 545] on div "Select..." at bounding box center [698, 541] width 359 height 28
click at [581, 576] on div "Male" at bounding box center [702, 574] width 380 height 30
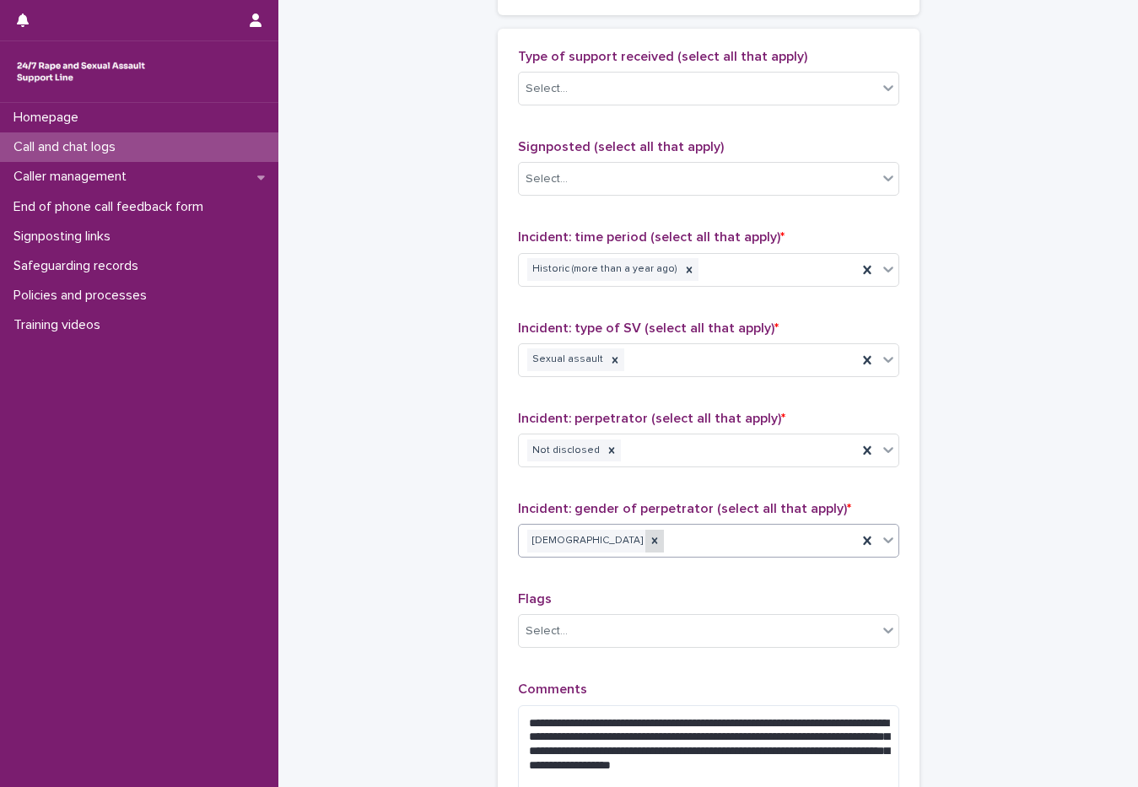
click at [651, 543] on icon at bounding box center [654, 541] width 6 height 6
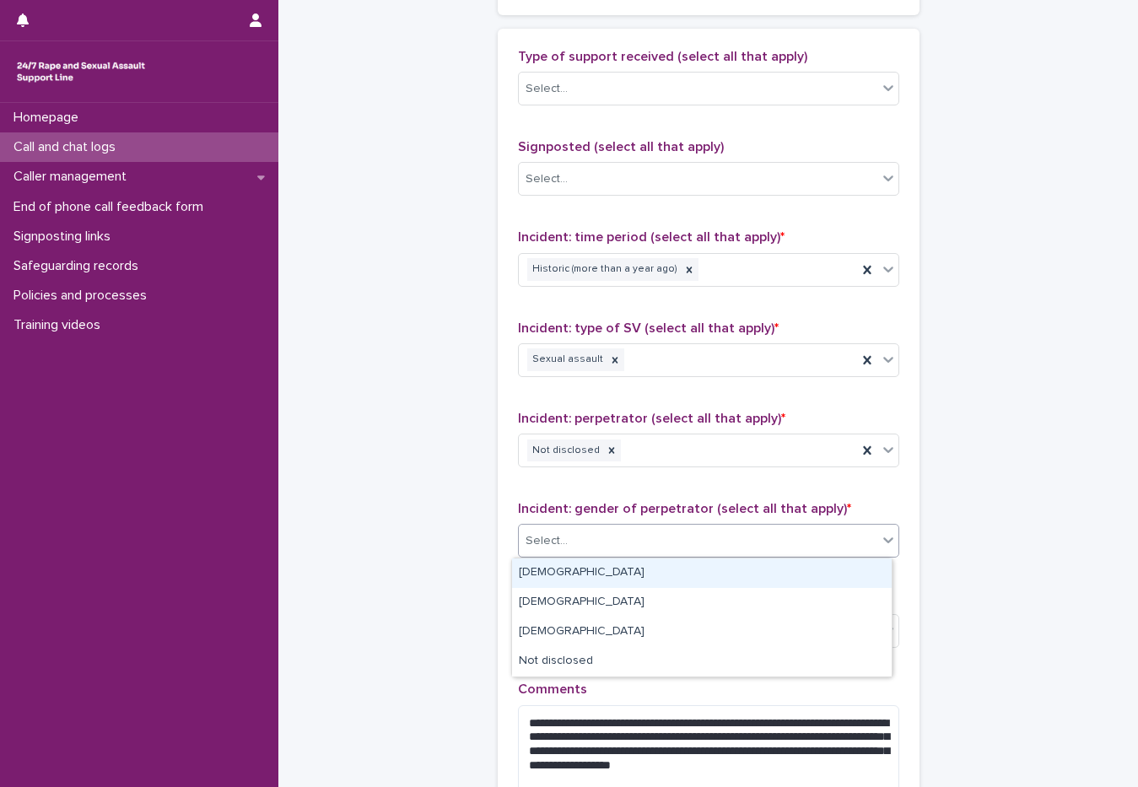
click at [570, 543] on input "text" at bounding box center [571, 541] width 2 height 14
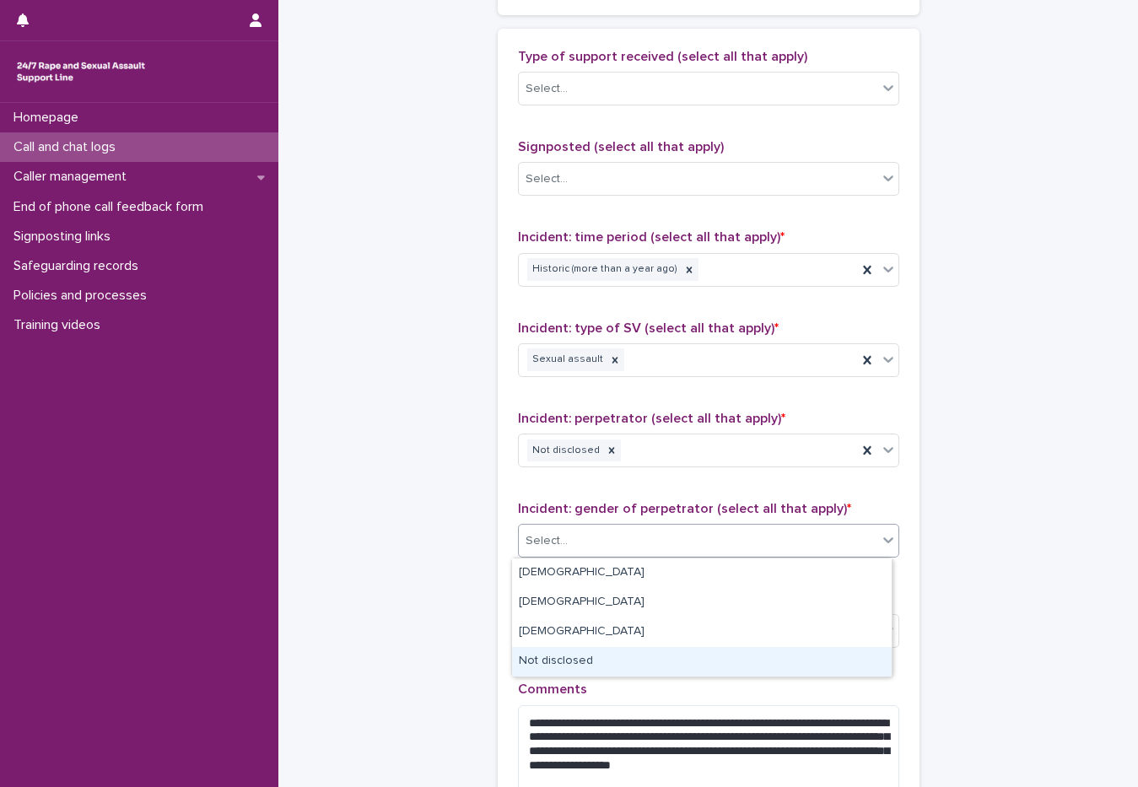
click at [572, 659] on div "Not disclosed" at bounding box center [702, 662] width 380 height 30
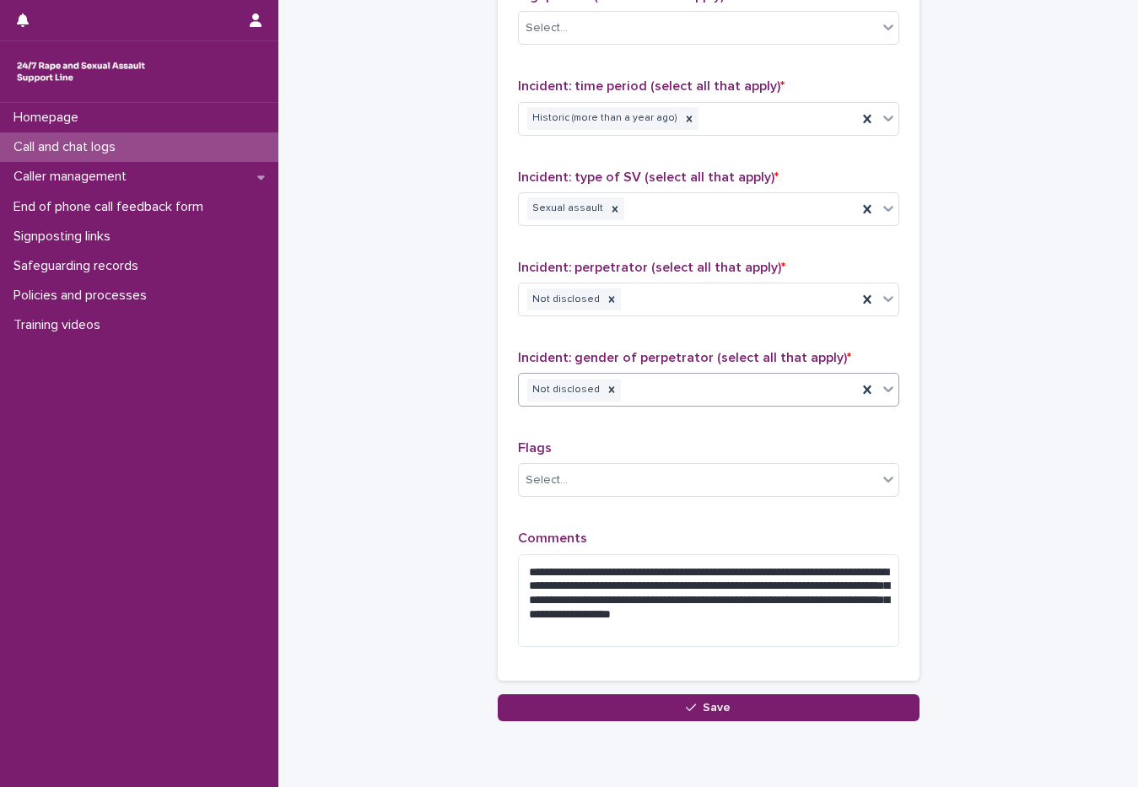
scroll to position [1230, 0]
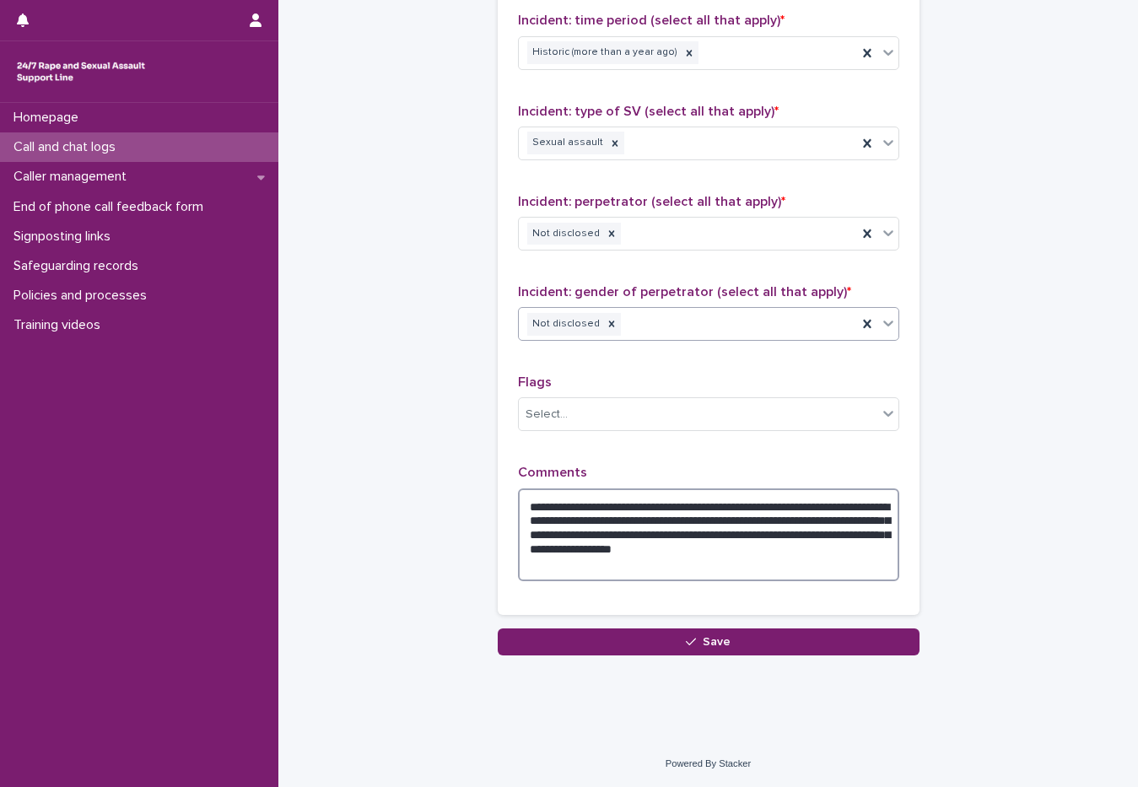
click at [692, 570] on textarea "**********" at bounding box center [708, 535] width 381 height 93
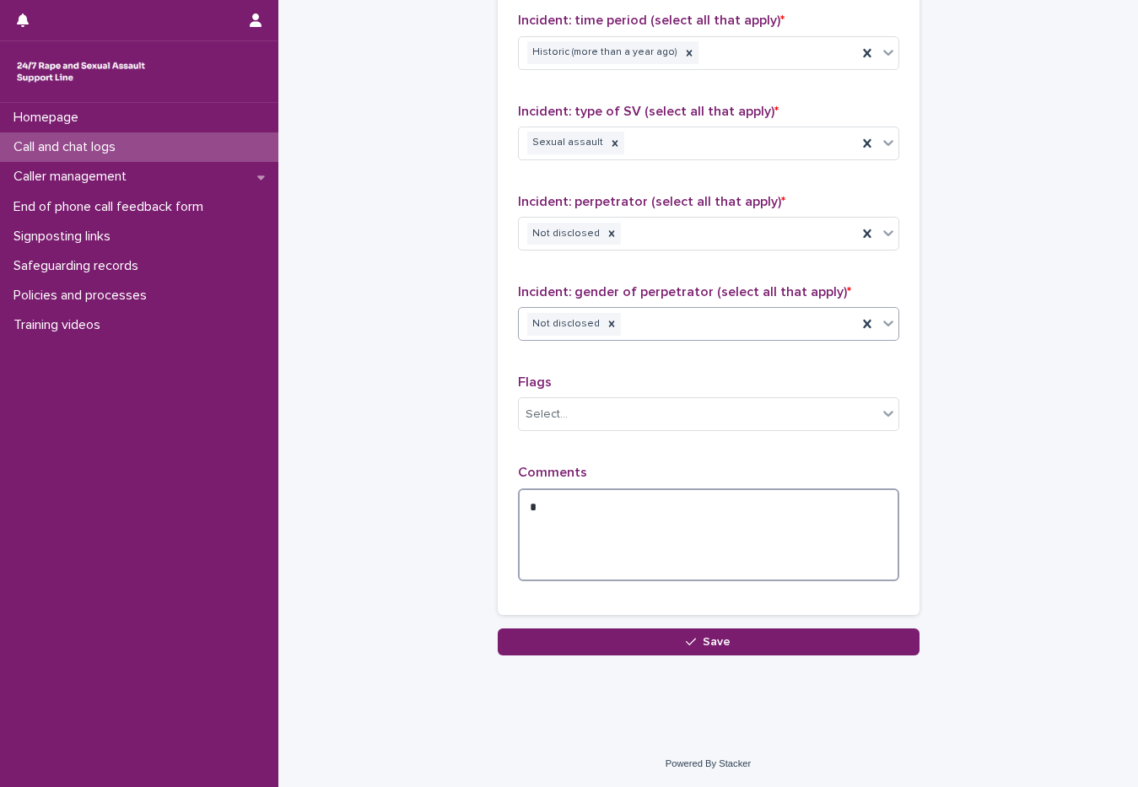
scroll to position [1173, 0]
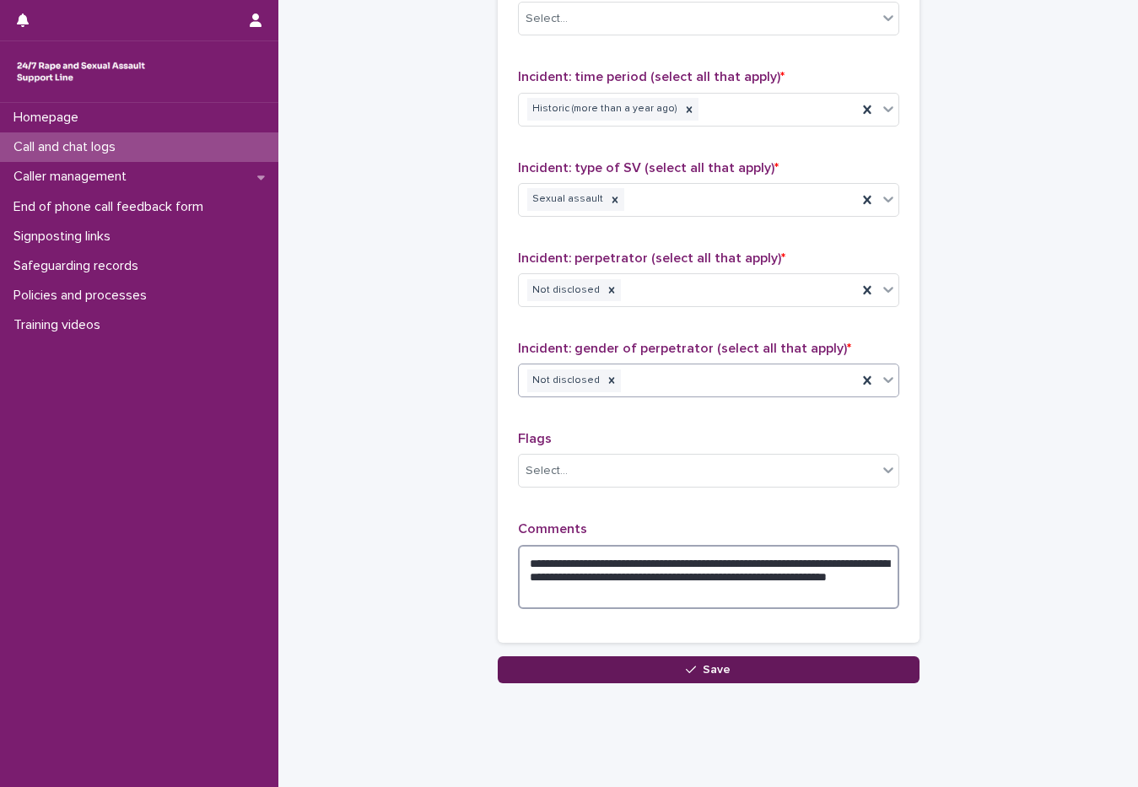
type textarea "**********"
click at [640, 662] on button "Save" at bounding box center [709, 670] width 422 height 27
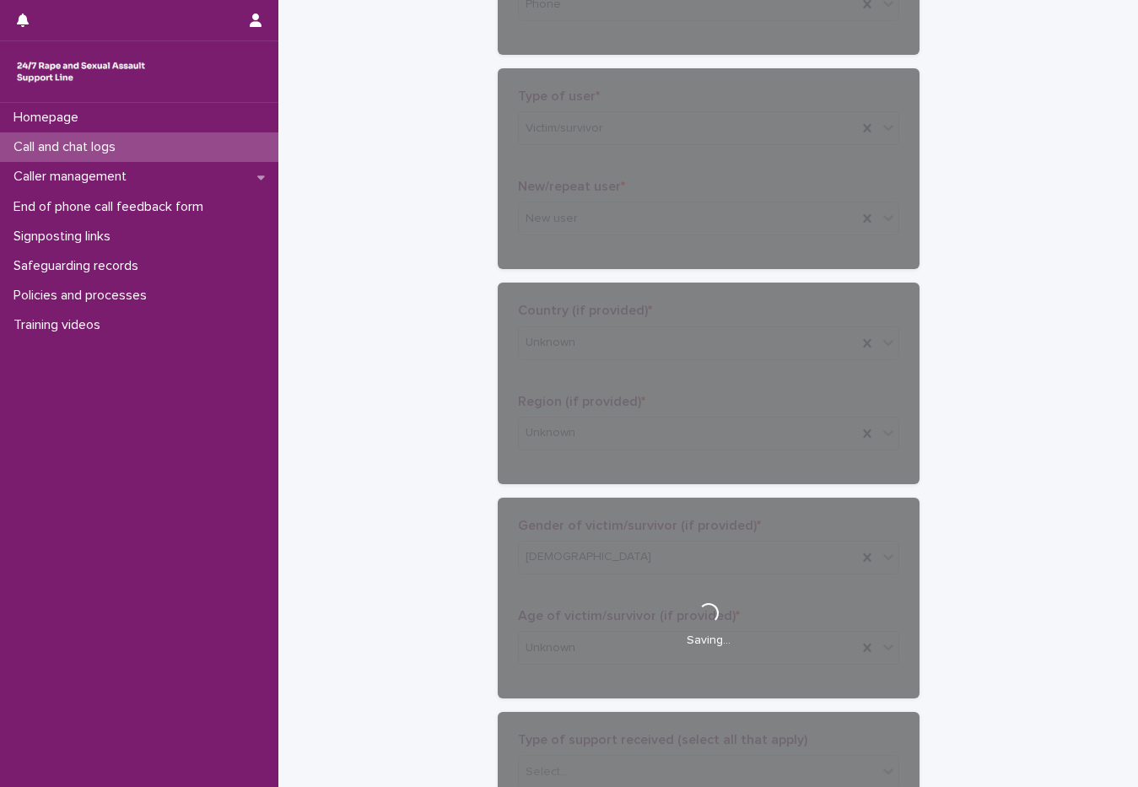
scroll to position [0, 0]
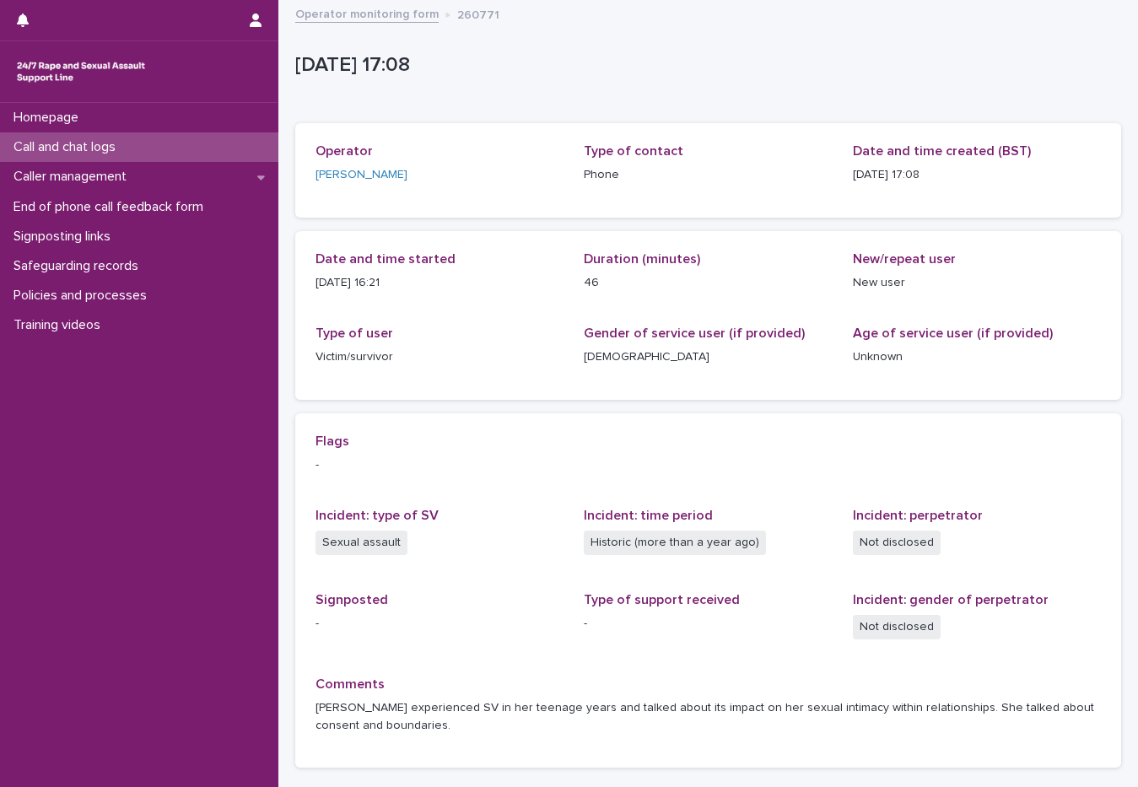
click at [127, 132] on div "Call and chat logs" at bounding box center [139, 147] width 278 height 30
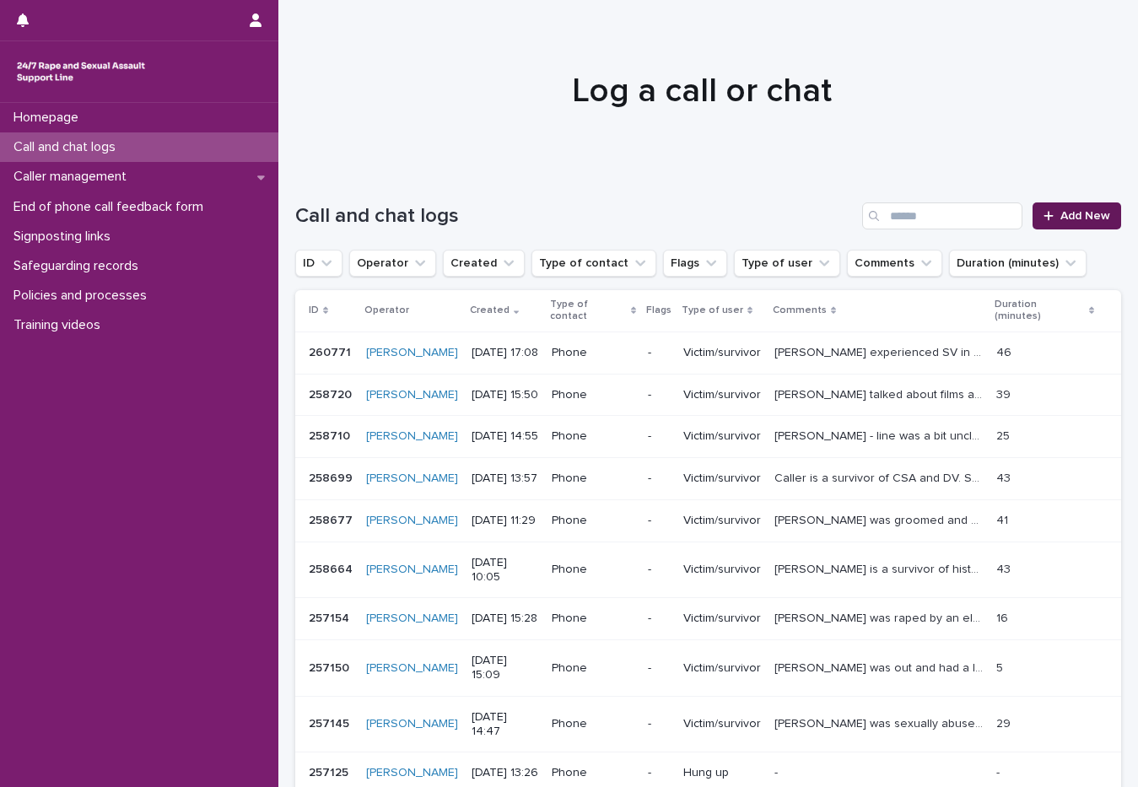
click at [1061, 216] on span "Add New" at bounding box center [1086, 216] width 50 height 12
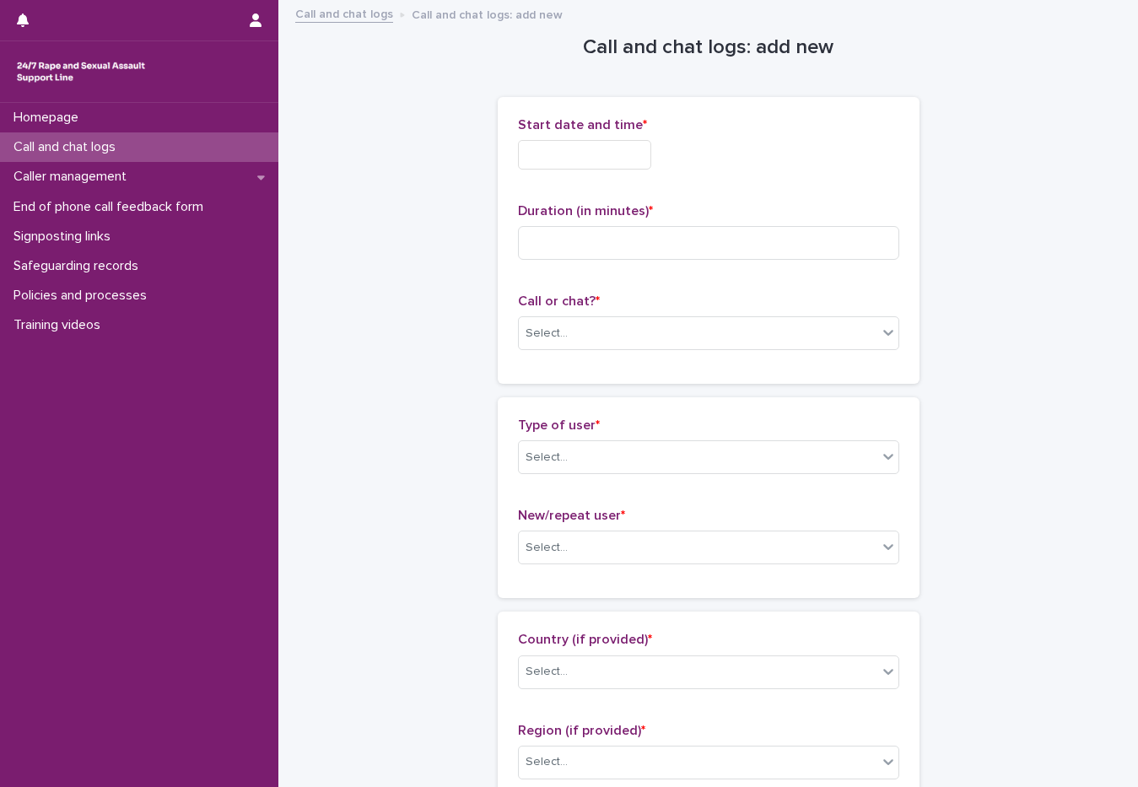
click at [604, 156] on input "text" at bounding box center [584, 155] width 133 height 30
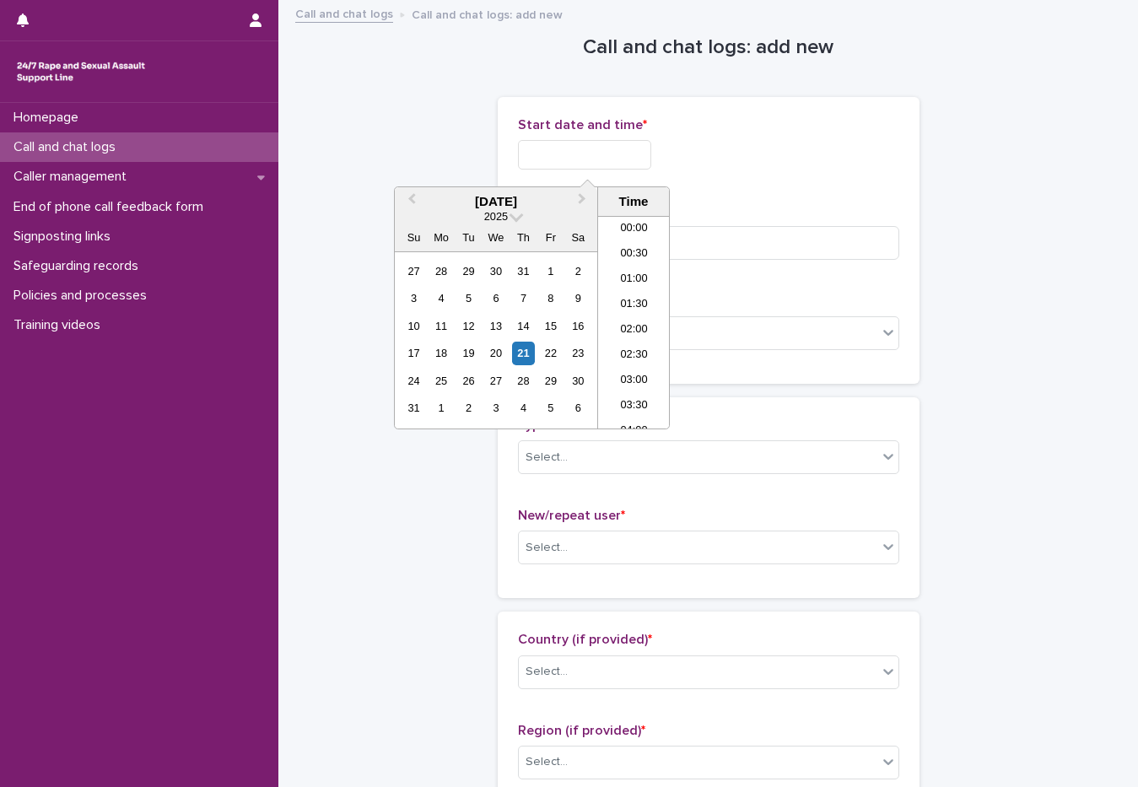
scroll to position [768, 0]
click at [620, 313] on li "17:00" at bounding box center [634, 322] width 72 height 25
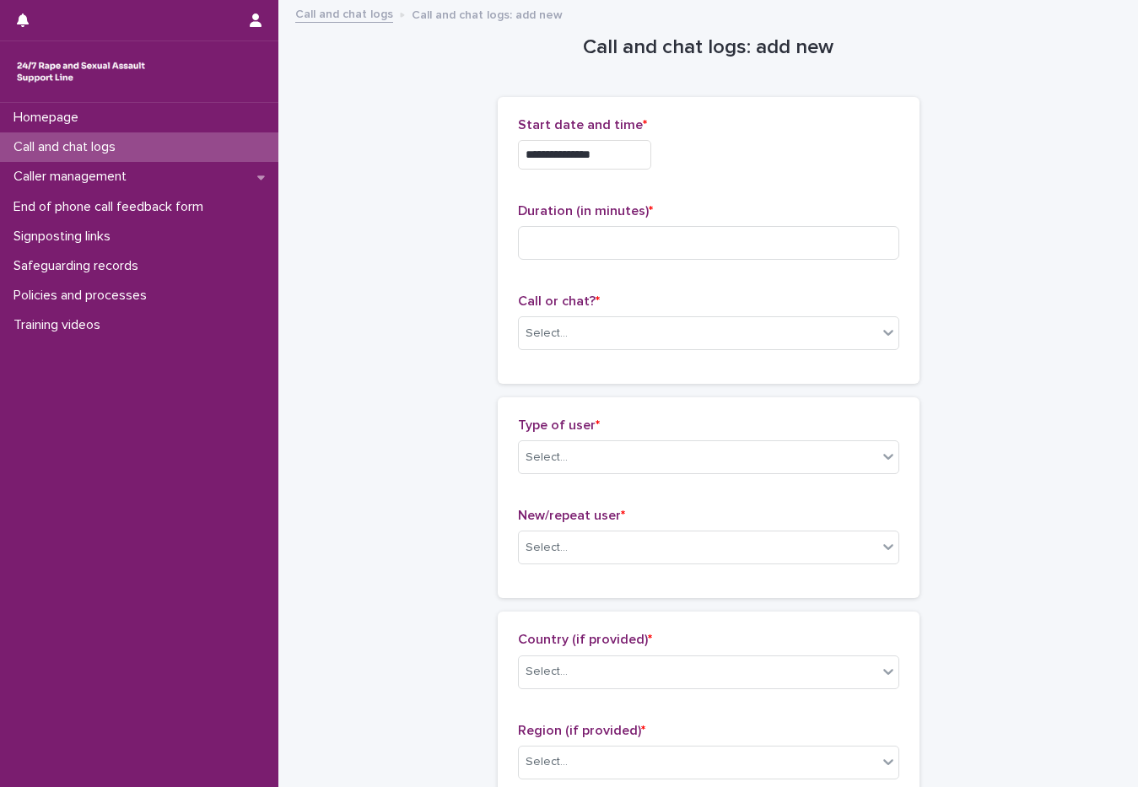
click at [616, 157] on input "**********" at bounding box center [584, 155] width 133 height 30
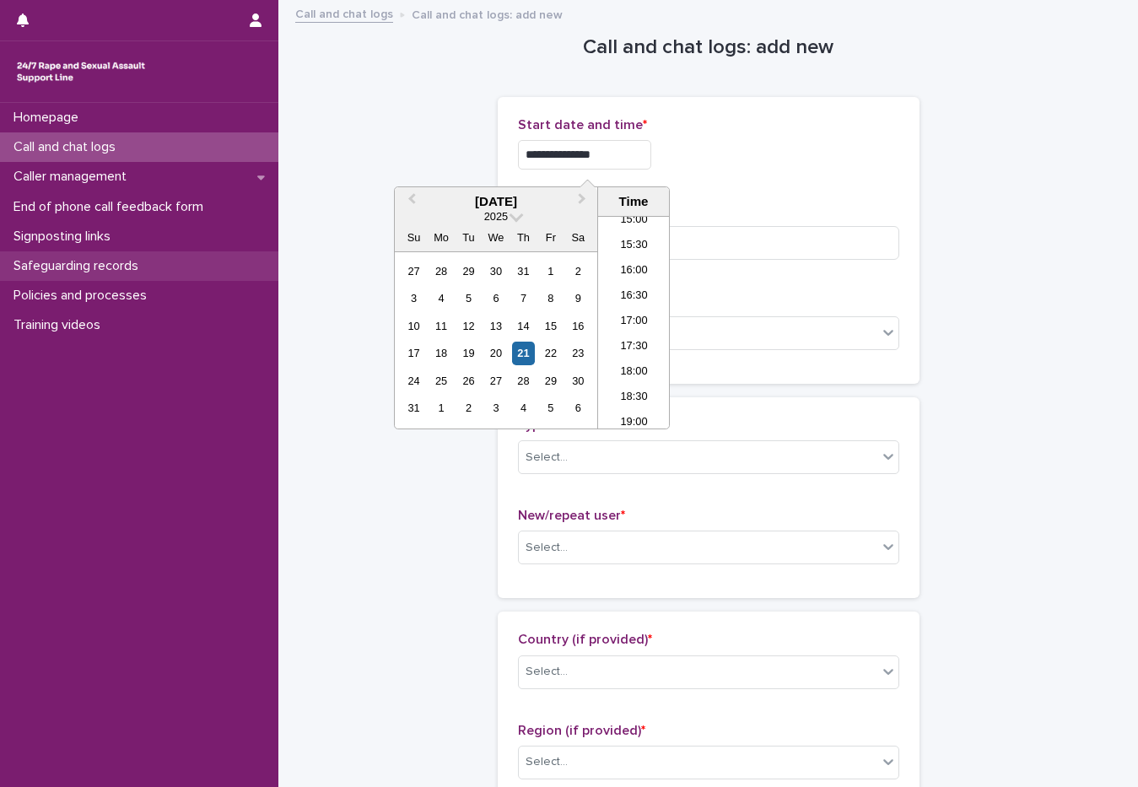
type input "**********"
click at [740, 241] on input at bounding box center [708, 243] width 381 height 34
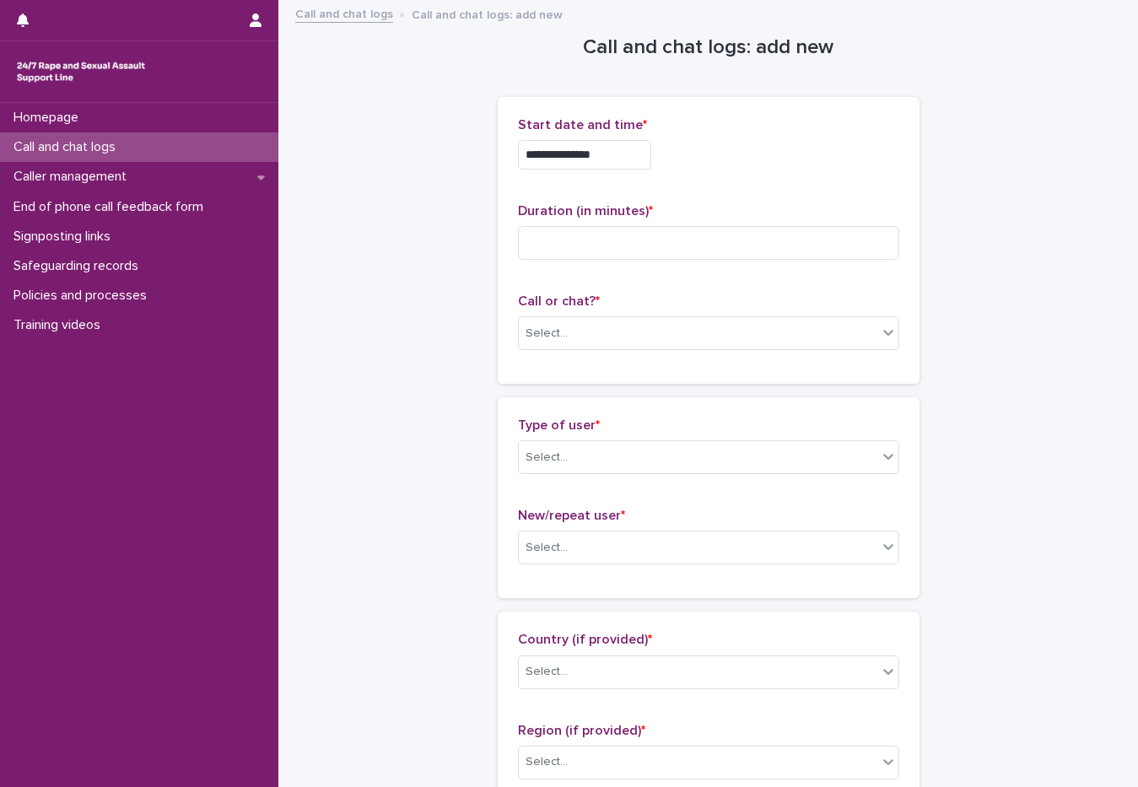
click at [624, 313] on div "Call or chat? * Select..." at bounding box center [708, 329] width 381 height 70
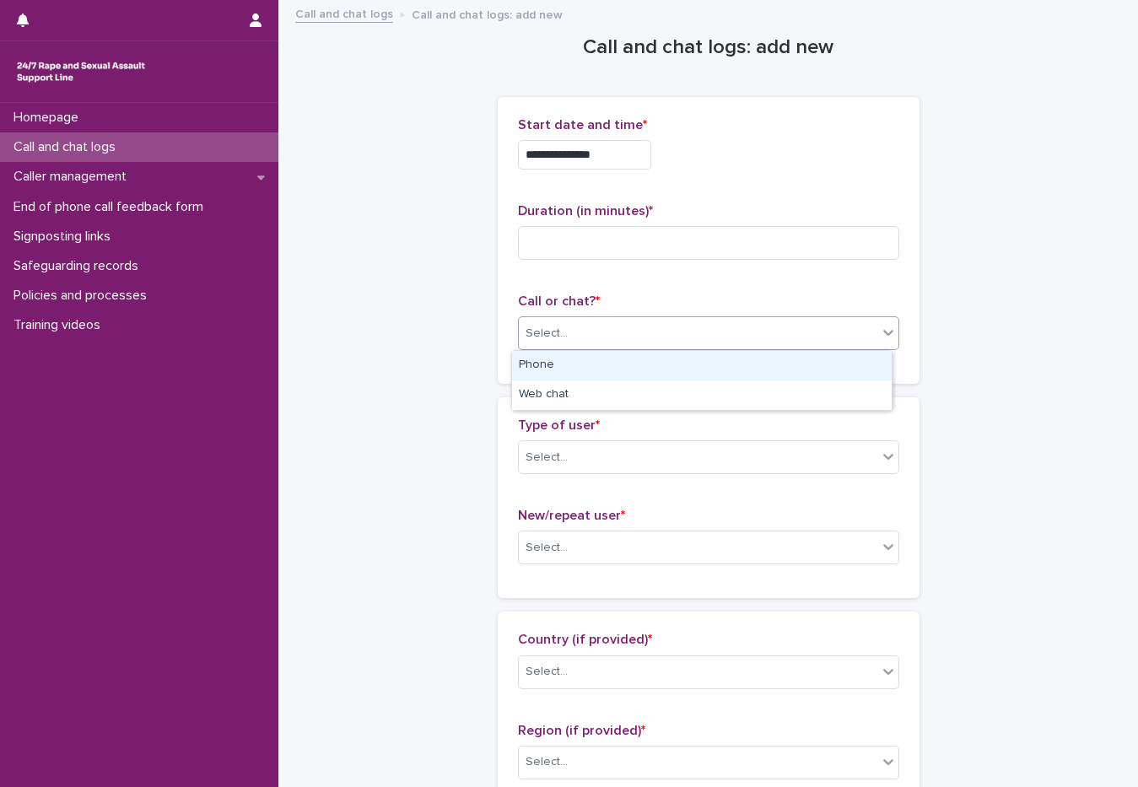
click at [619, 333] on div "Select..." at bounding box center [698, 334] width 359 height 28
click at [594, 365] on div "Phone" at bounding box center [702, 366] width 380 height 30
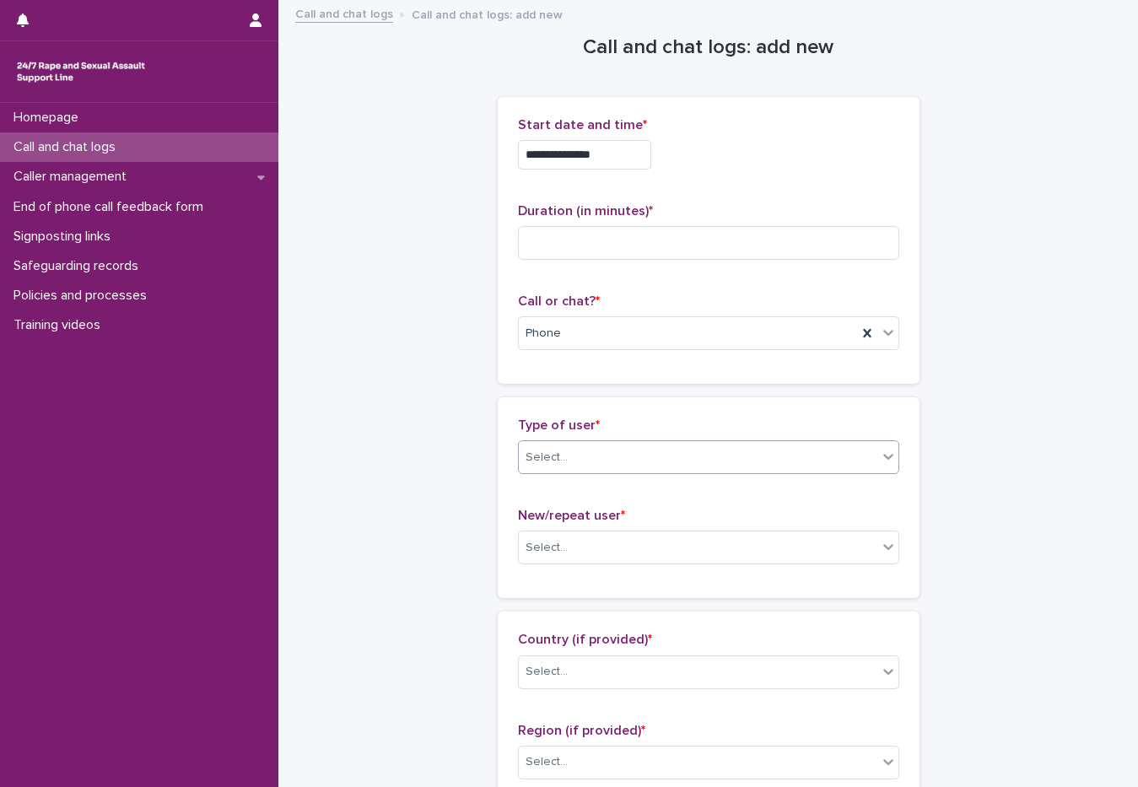
click at [569, 449] on div "Select..." at bounding box center [698, 458] width 359 height 28
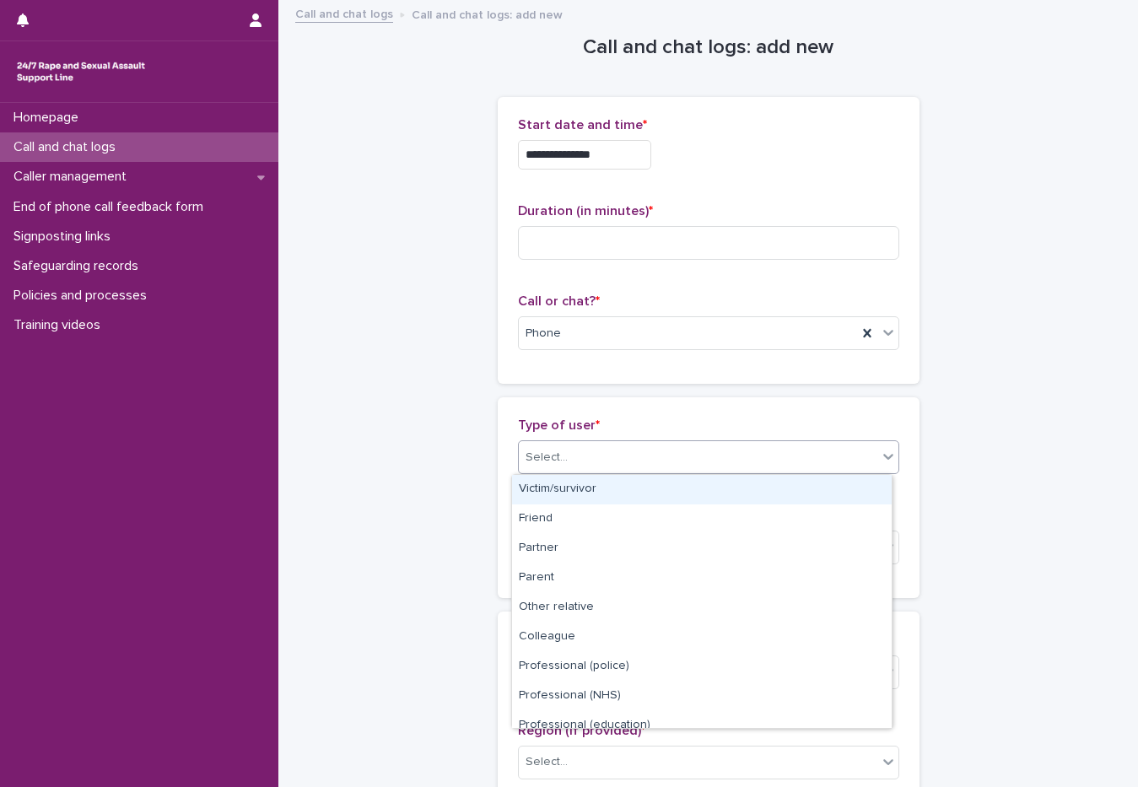
scroll to position [169, 0]
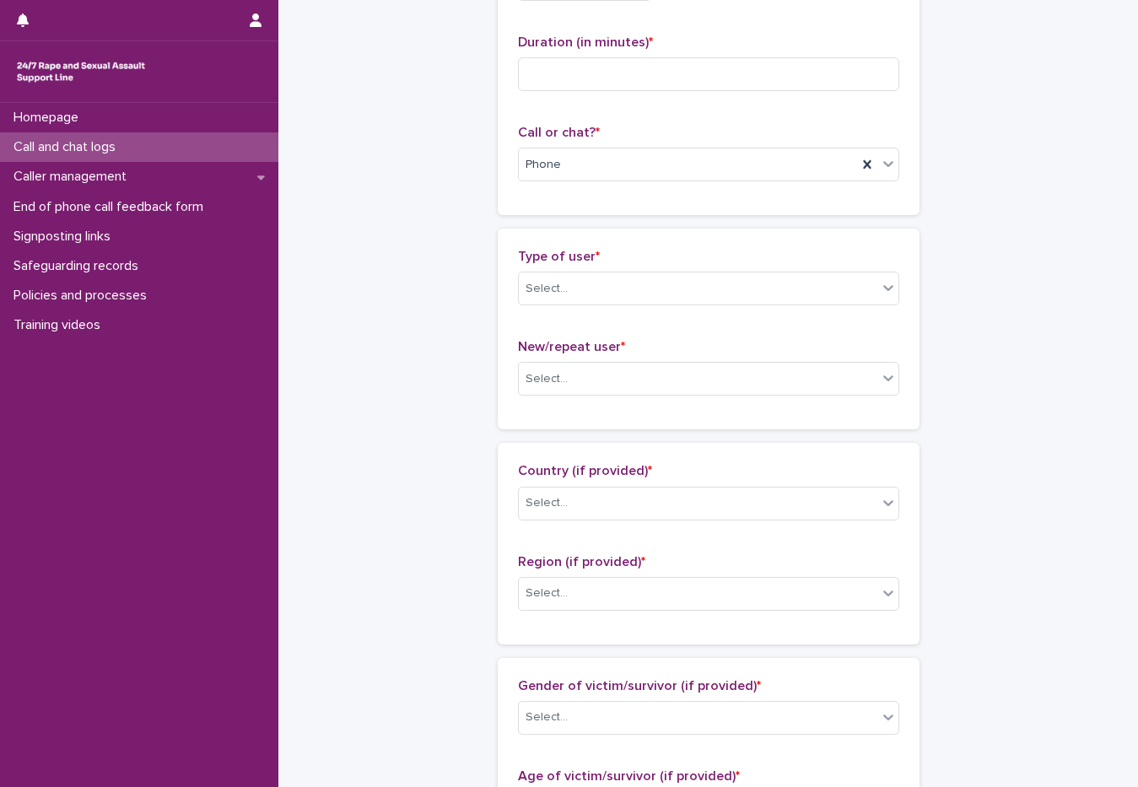
click at [441, 508] on div "**********" at bounding box center [708, 746] width 826 height 1827
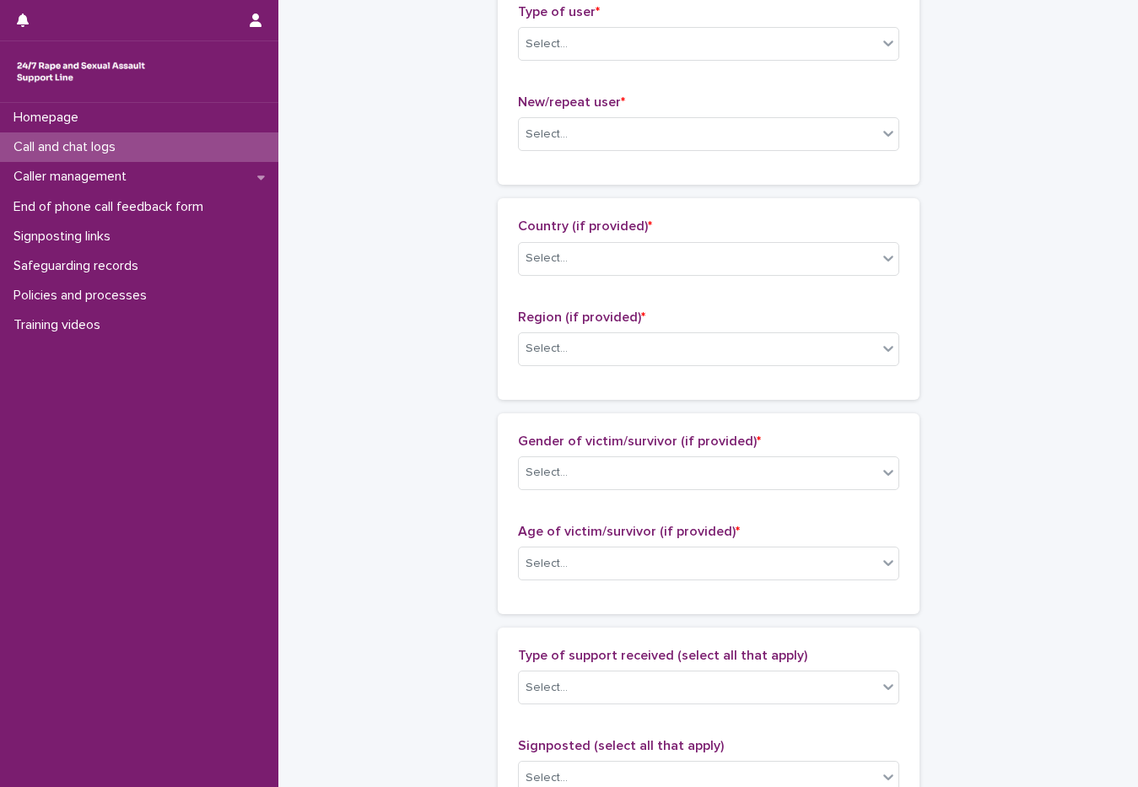
scroll to position [0, 0]
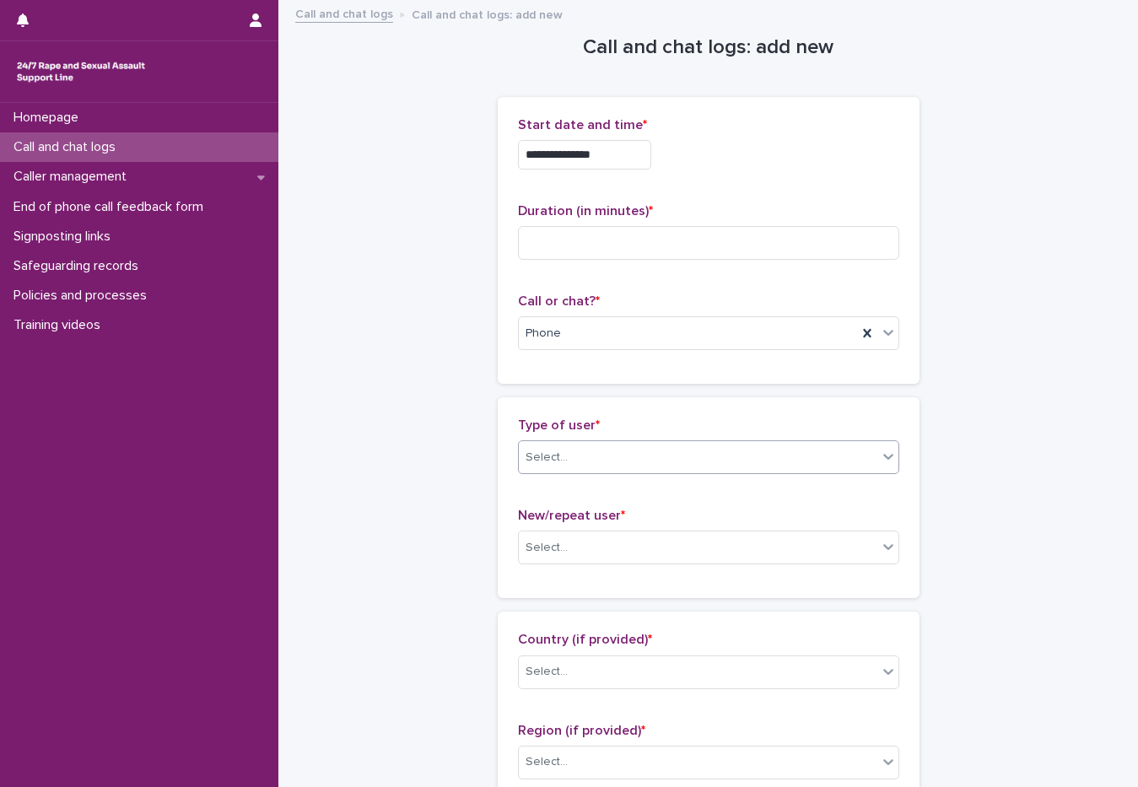
click at [614, 476] on body "**********" at bounding box center [569, 393] width 1138 height 787
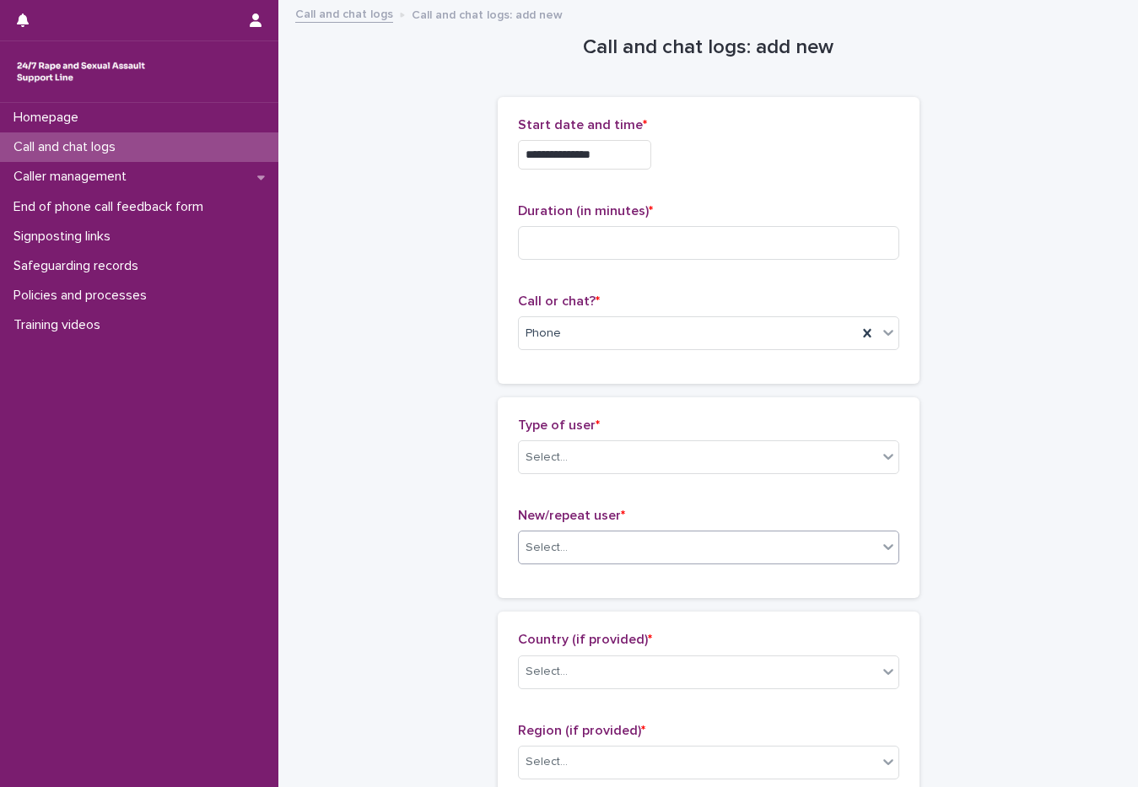
click at [532, 537] on div "Select..." at bounding box center [698, 548] width 359 height 28
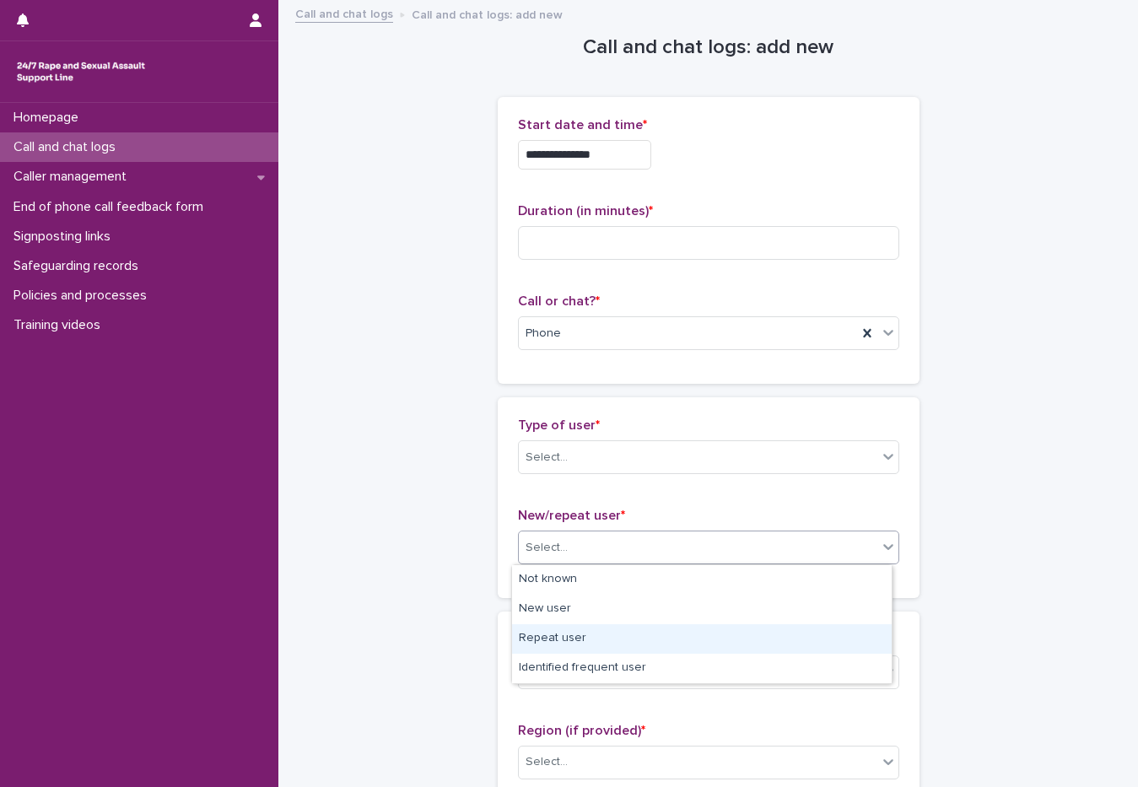
click at [584, 643] on div "Repeat user" at bounding box center [702, 639] width 380 height 30
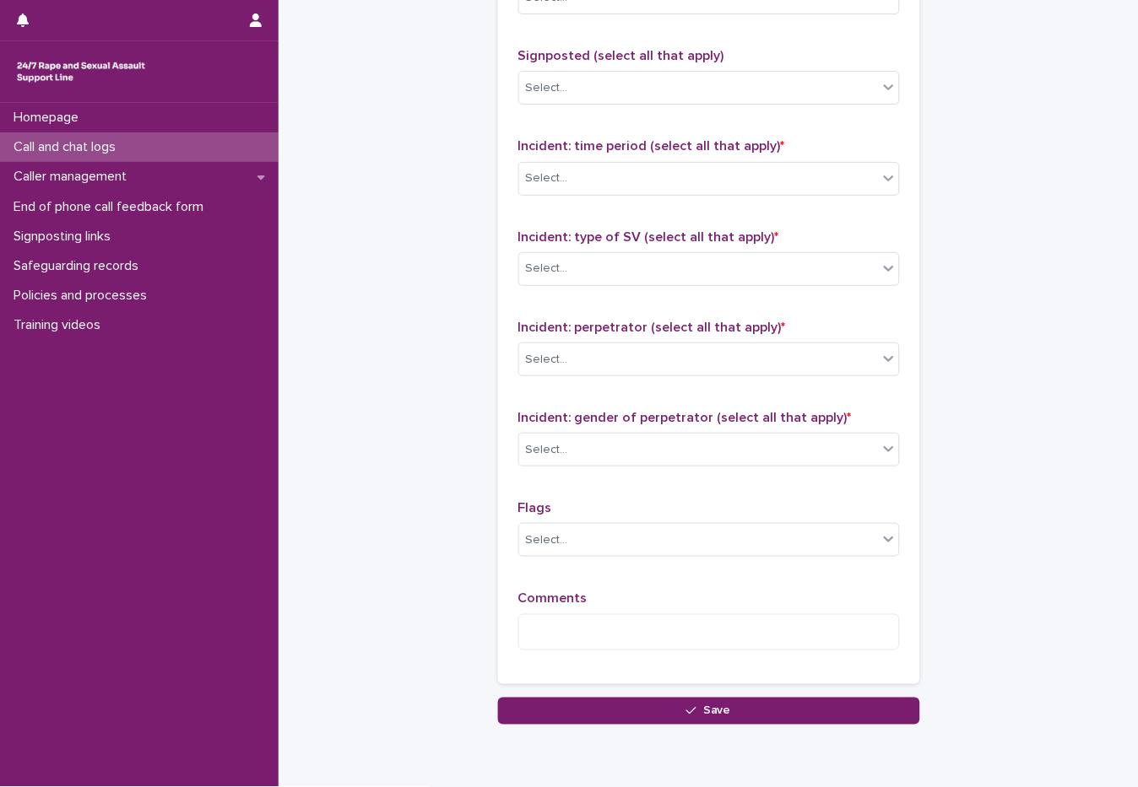
scroll to position [1173, 0]
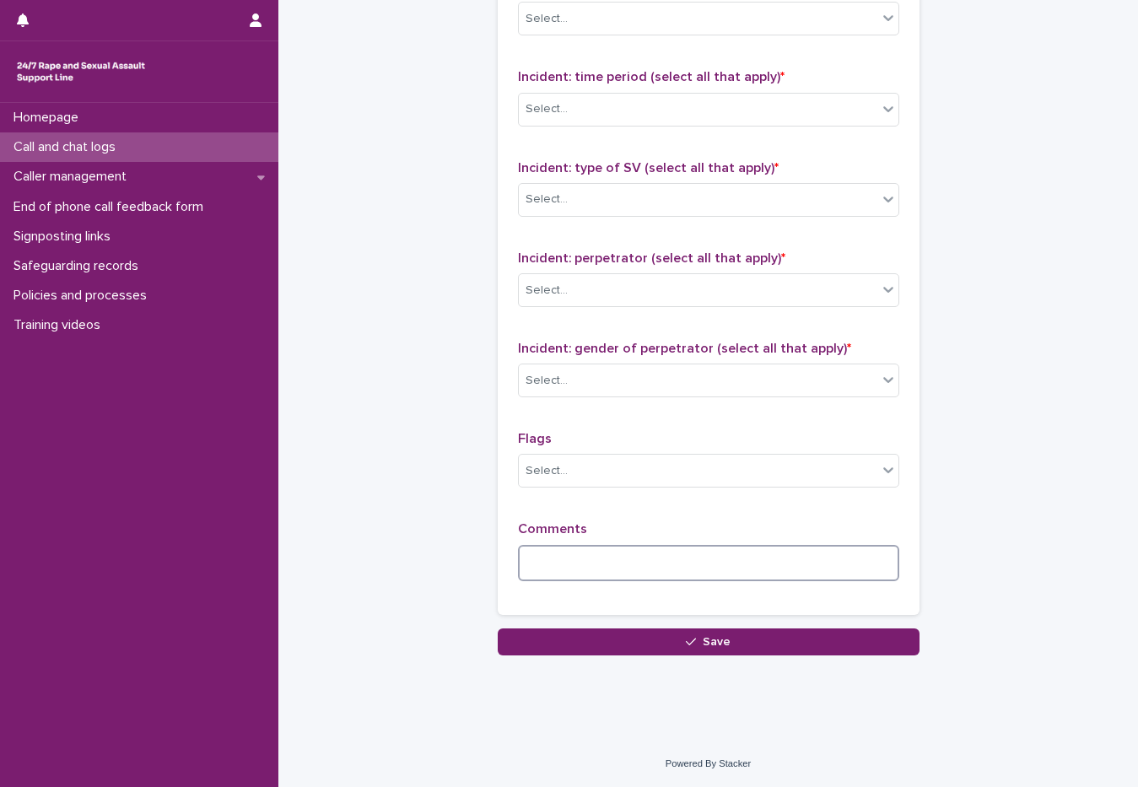
click at [700, 576] on textarea at bounding box center [708, 563] width 381 height 36
click at [884, 566] on textarea "**********" at bounding box center [707, 563] width 381 height 36
click at [824, 572] on textarea "**********" at bounding box center [707, 563] width 381 height 36
type textarea "*"
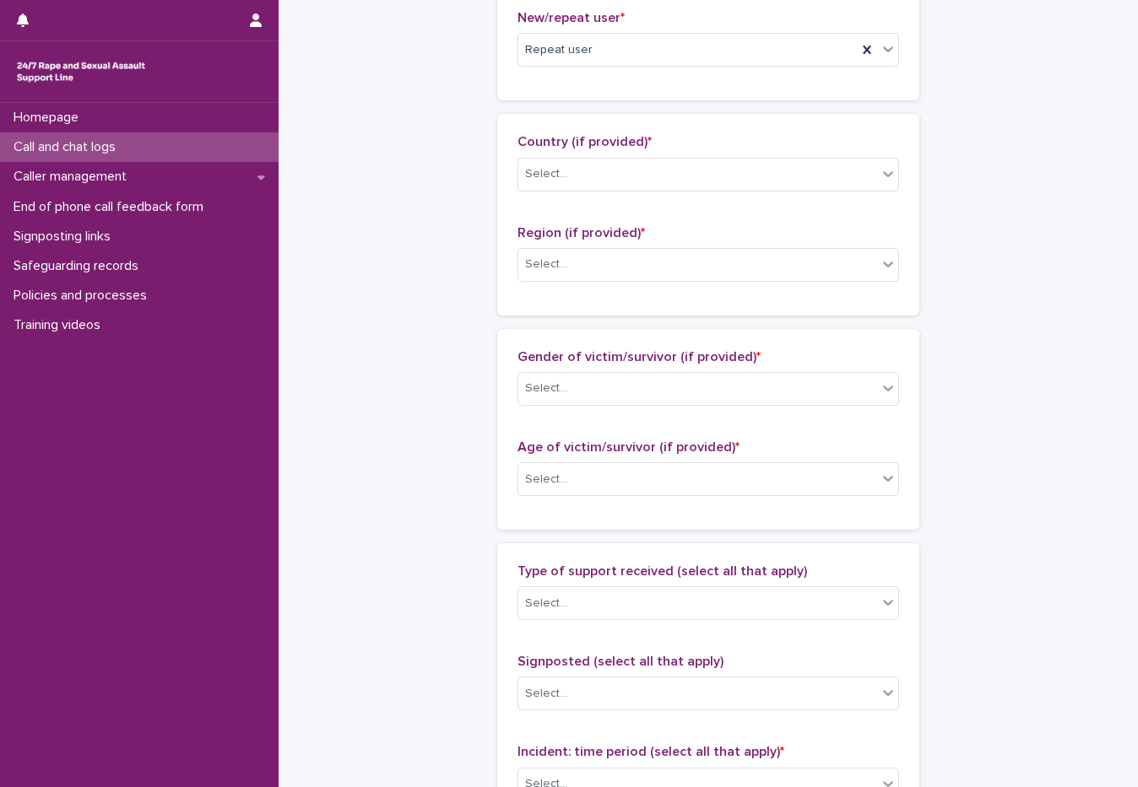
scroll to position [0, 0]
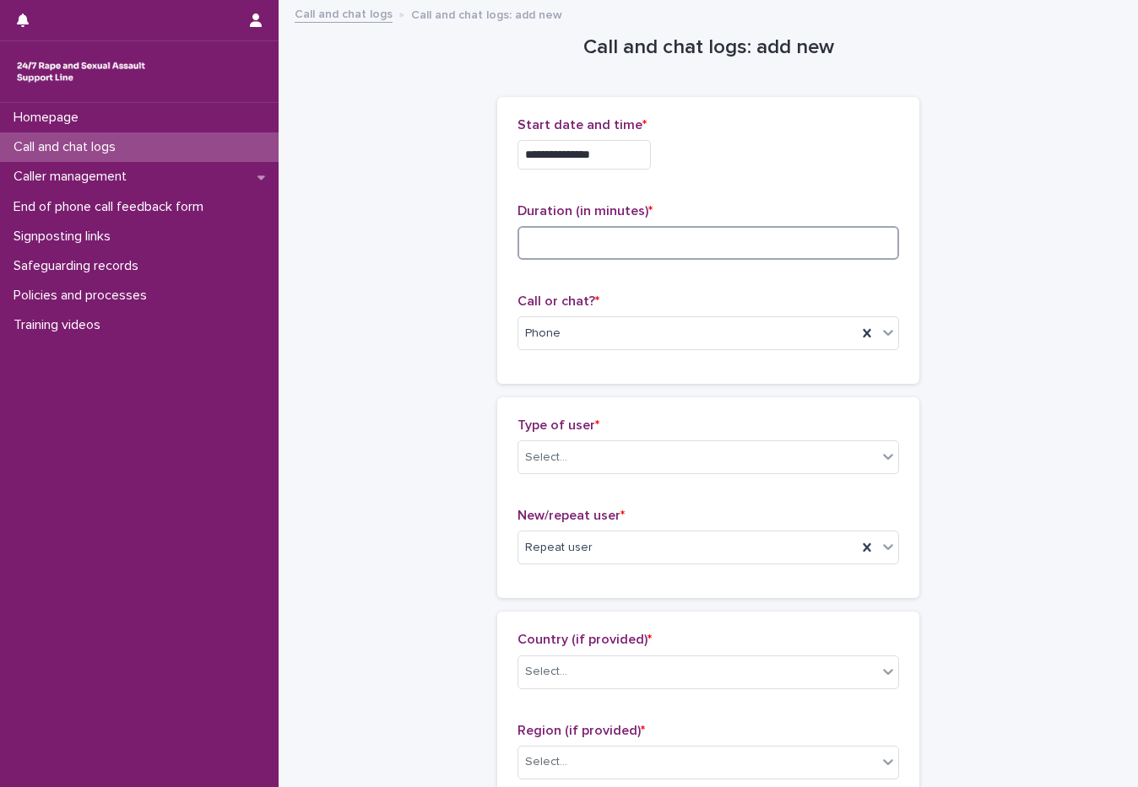
click at [615, 245] on input at bounding box center [707, 243] width 381 height 34
type input "*"
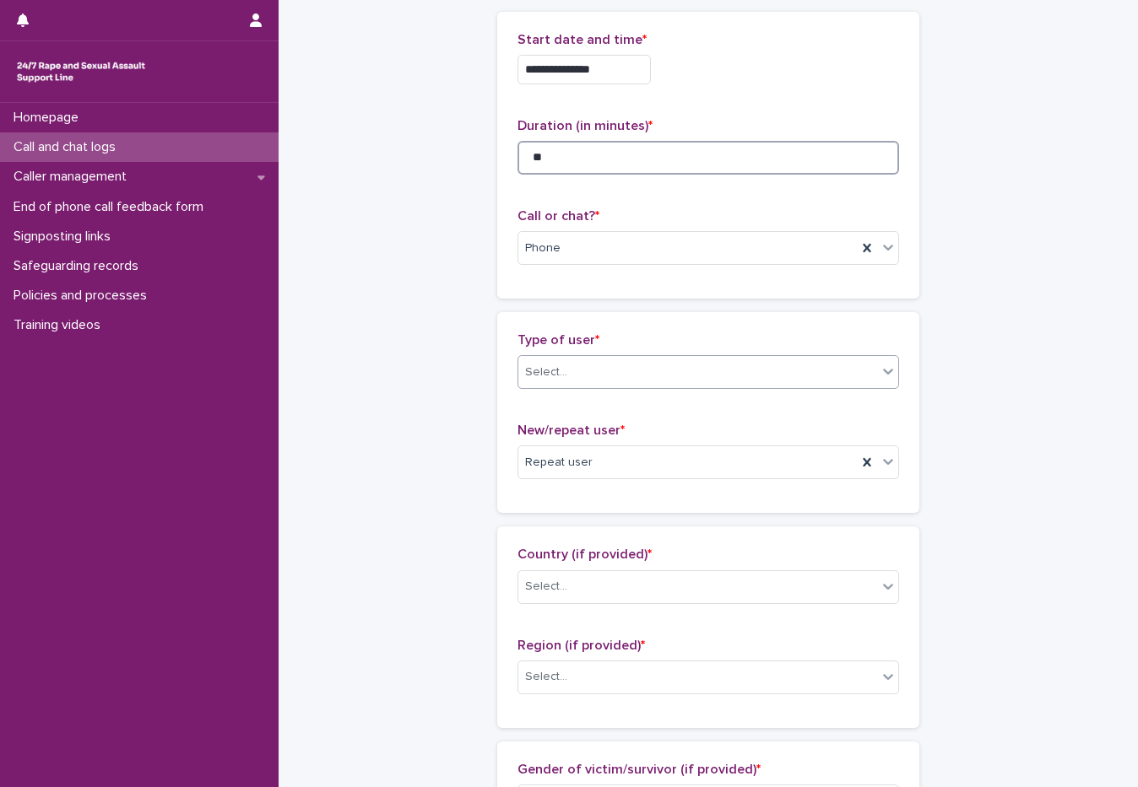
scroll to position [169, 0]
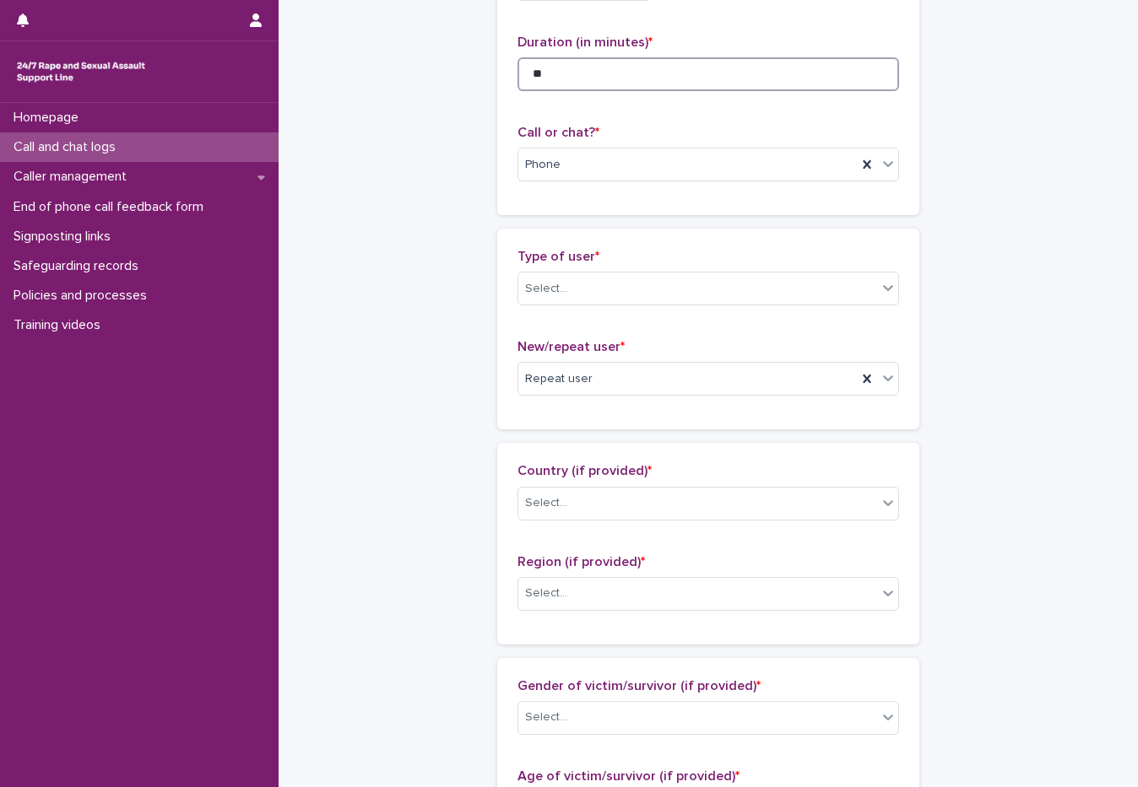
type input "*"
type input "**"
click at [381, 186] on div "**********" at bounding box center [707, 746] width 825 height 1827
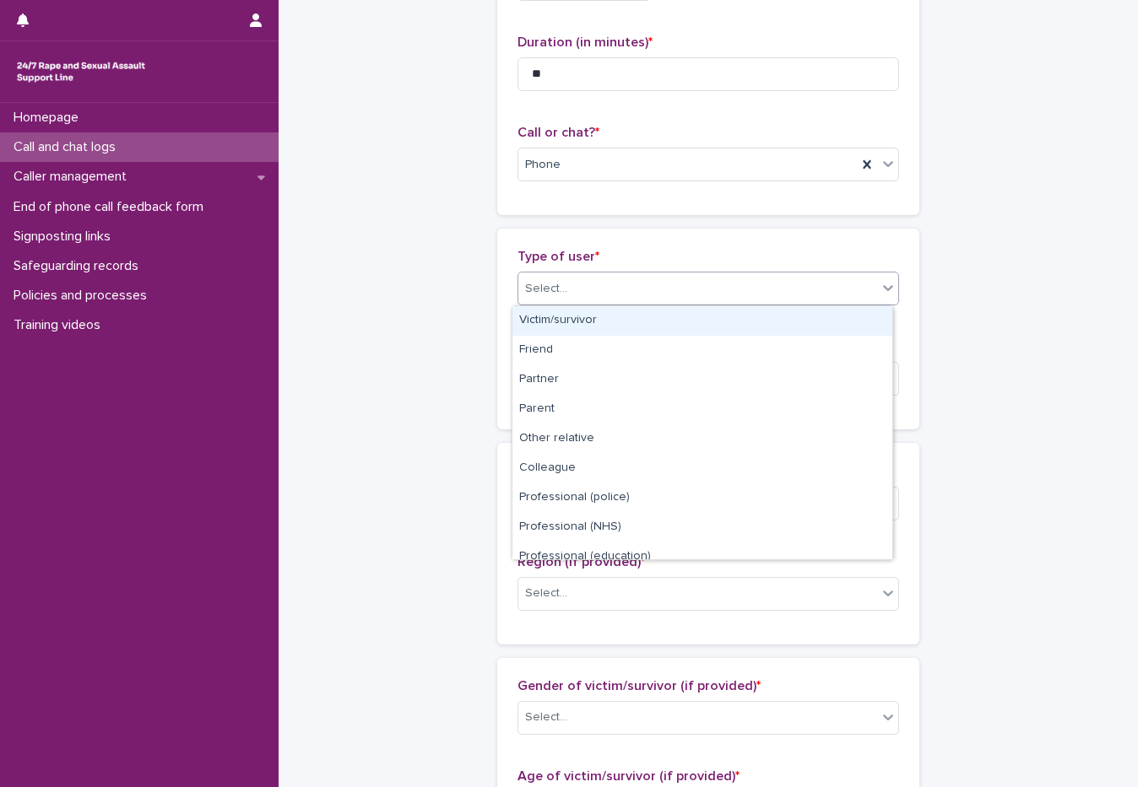
click at [624, 284] on div "Select..." at bounding box center [697, 289] width 359 height 28
click at [598, 330] on div "Victim/survivor" at bounding box center [702, 321] width 380 height 30
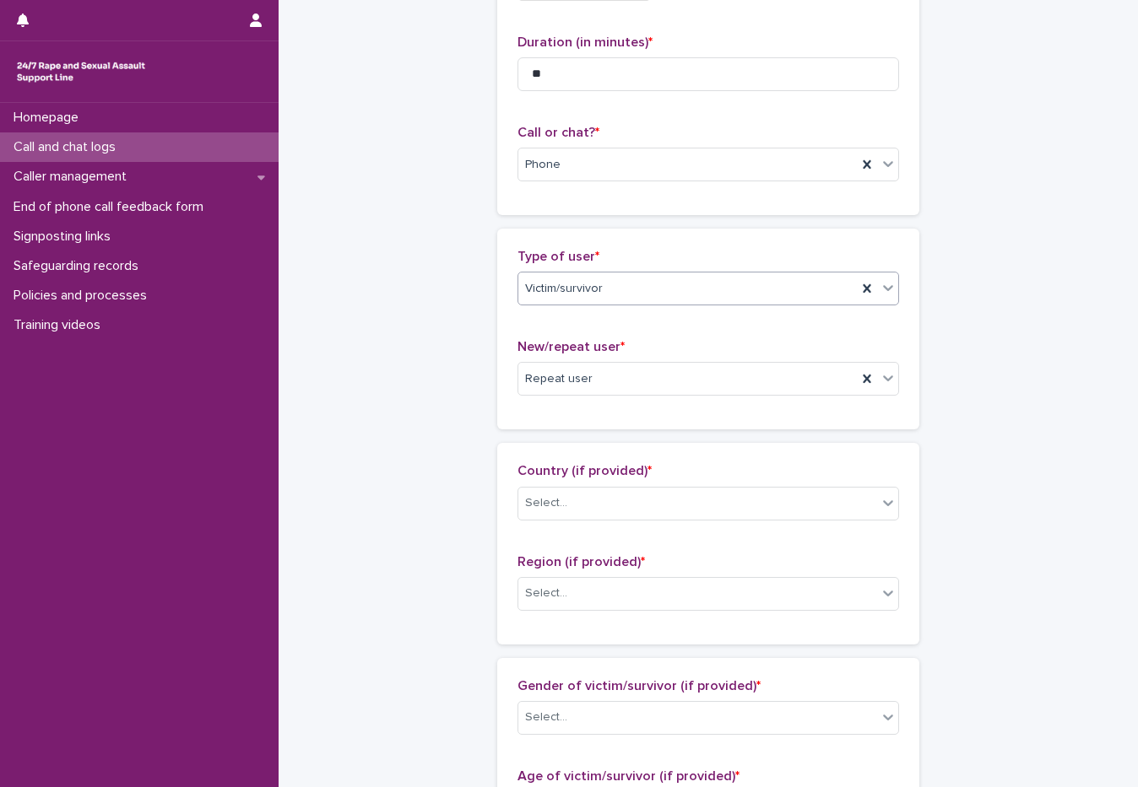
click at [471, 385] on div "**********" at bounding box center [707, 746] width 825 height 1827
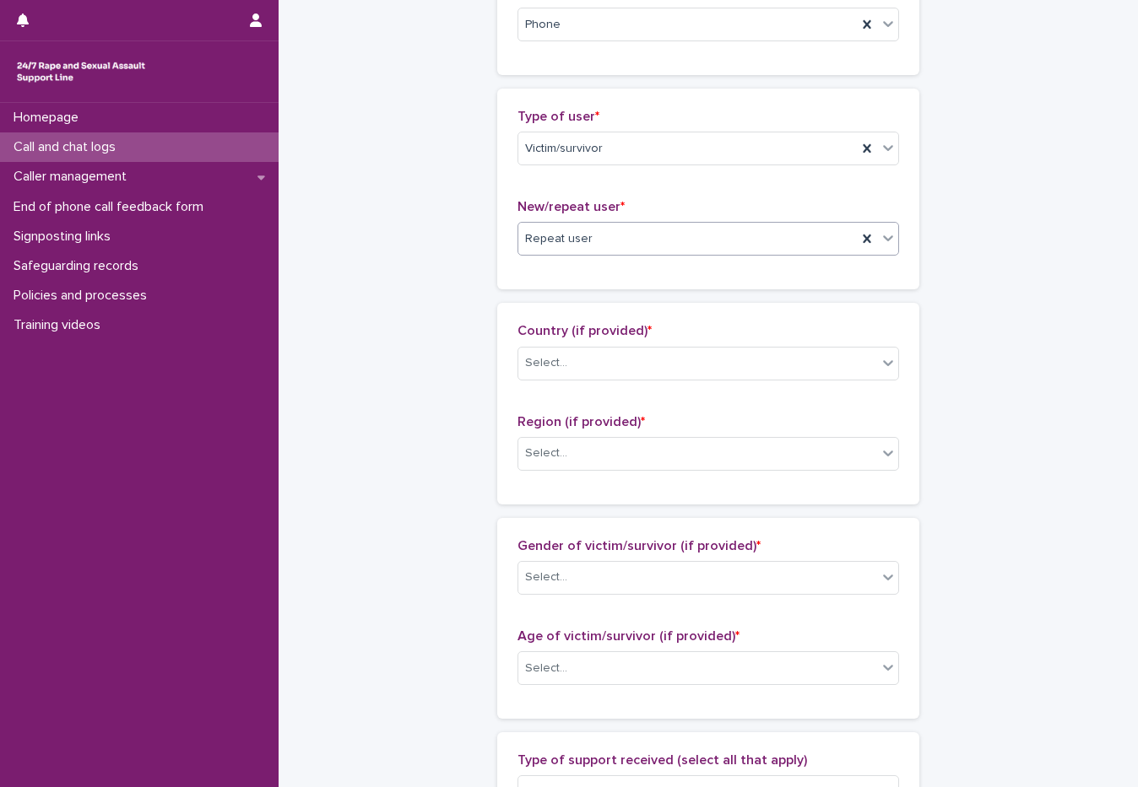
scroll to position [338, 0]
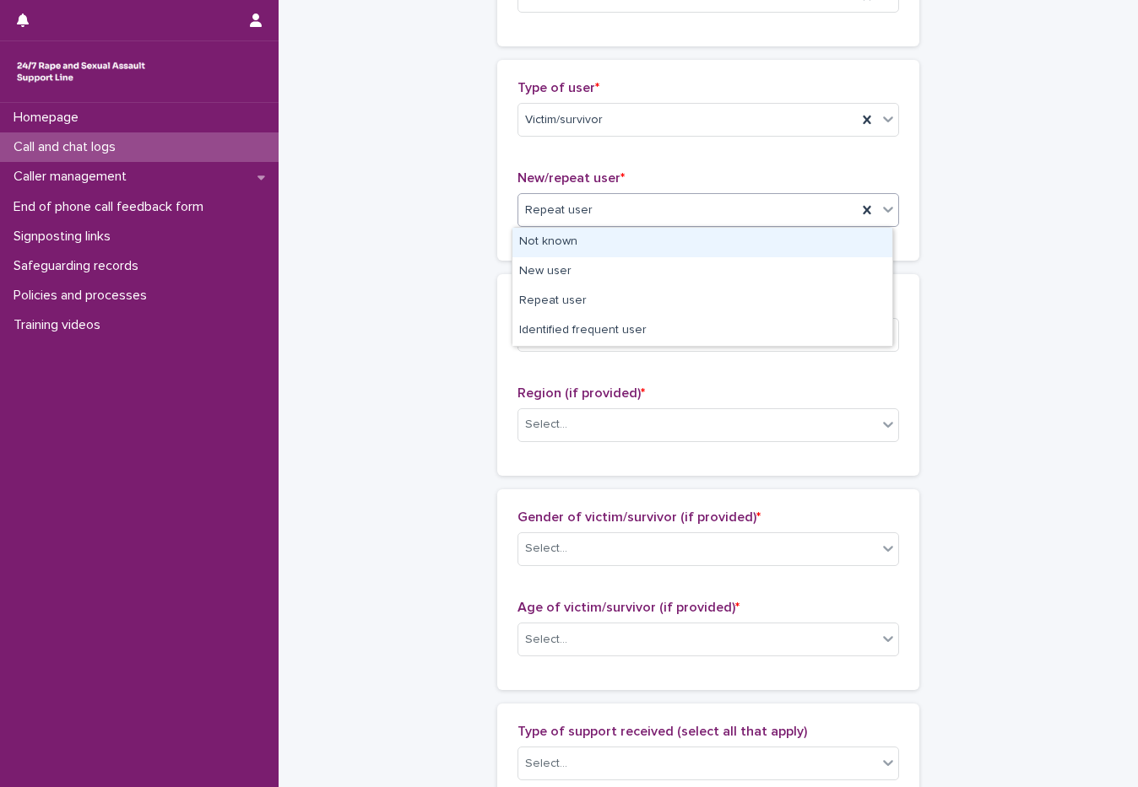
click at [569, 224] on div "Repeat user" at bounding box center [687, 211] width 338 height 28
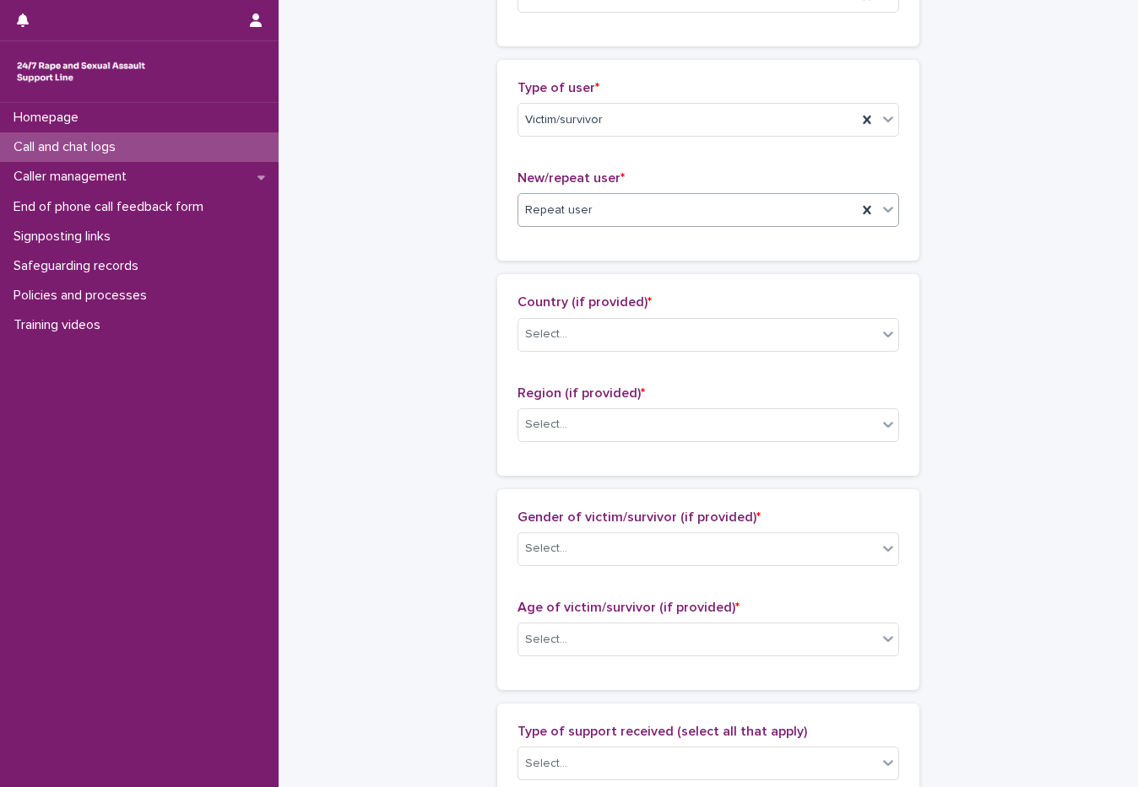
click at [569, 224] on div "Repeat user" at bounding box center [687, 211] width 338 height 28
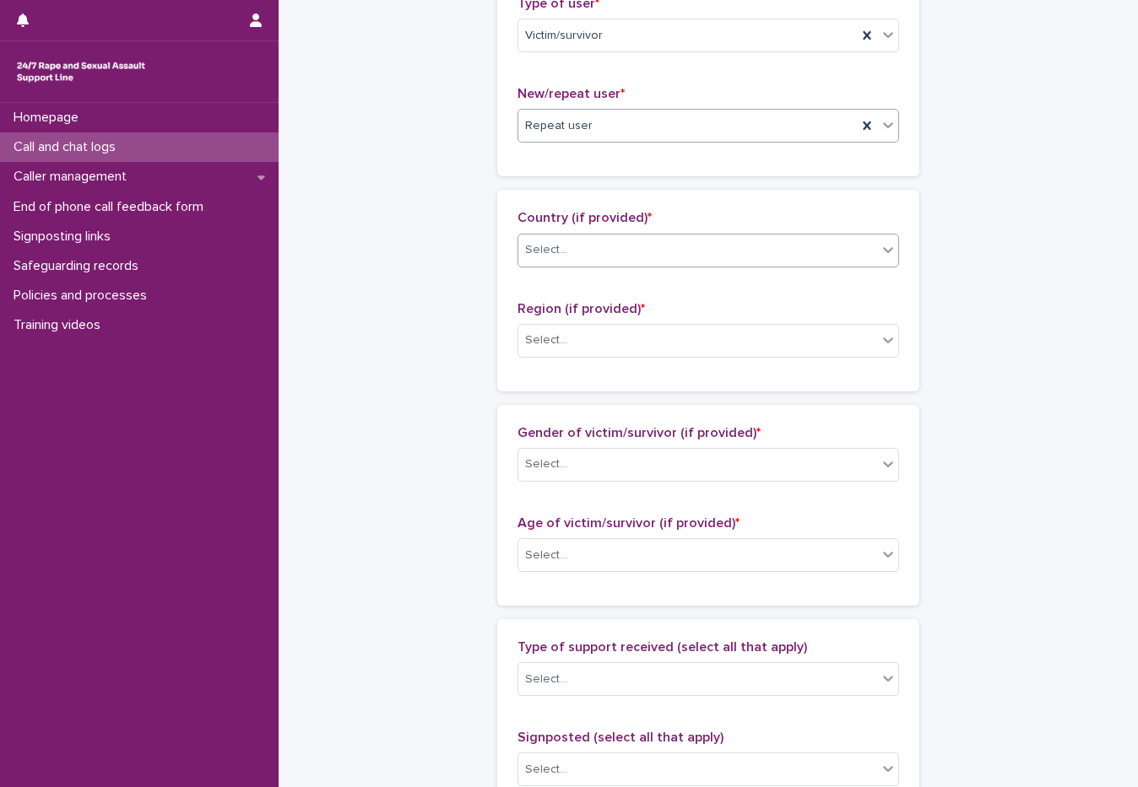
click at [581, 265] on div "Select..." at bounding box center [707, 251] width 381 height 34
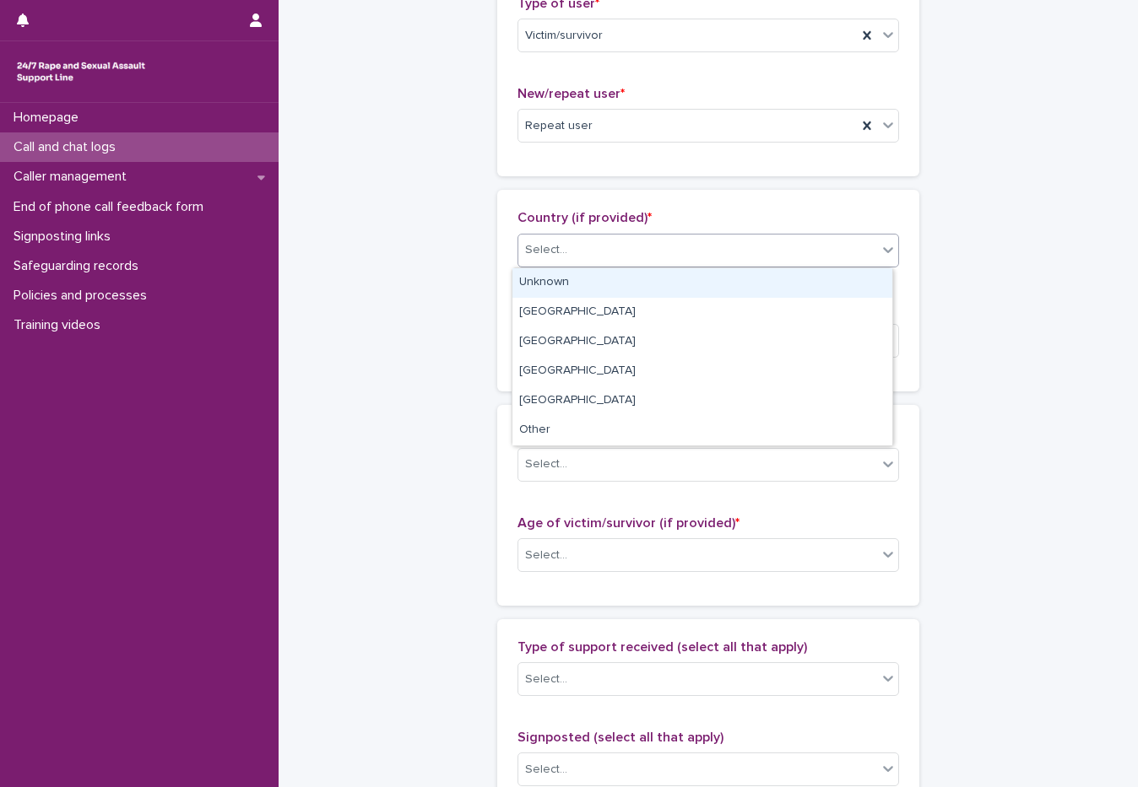
click at [409, 273] on div "**********" at bounding box center [707, 493] width 825 height 1827
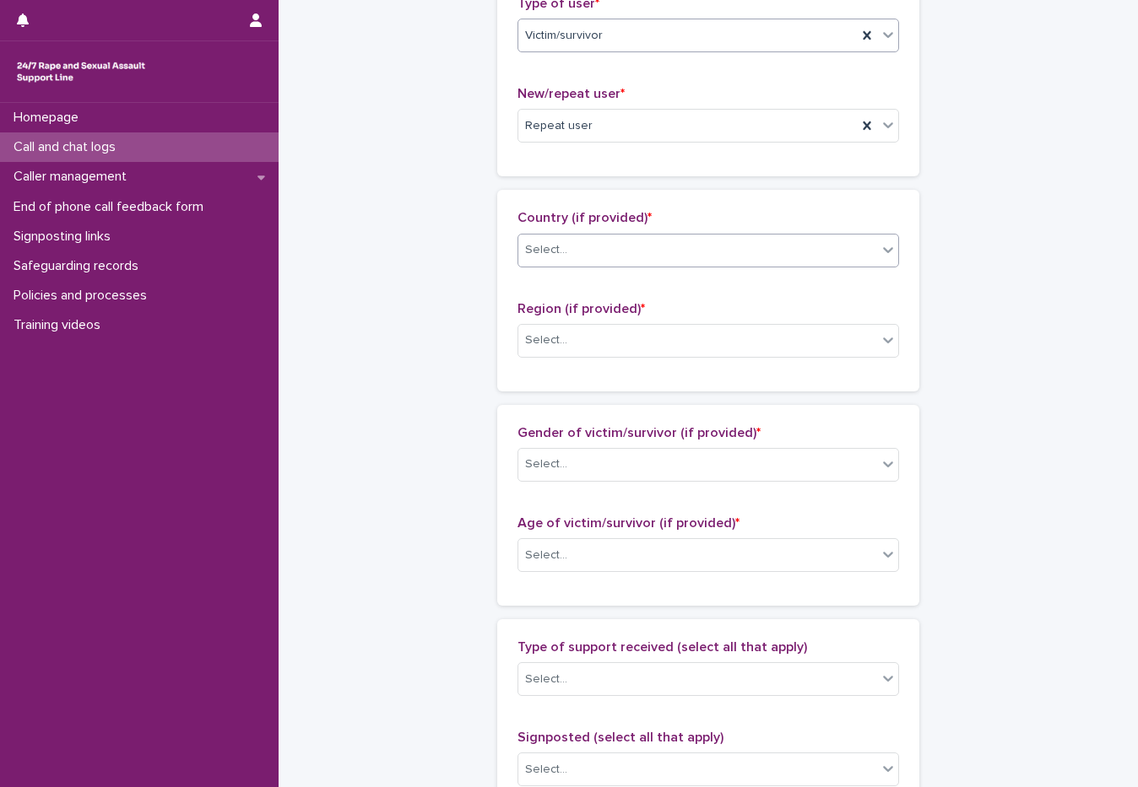
click at [592, 261] on div "Select..." at bounding box center [697, 250] width 359 height 28
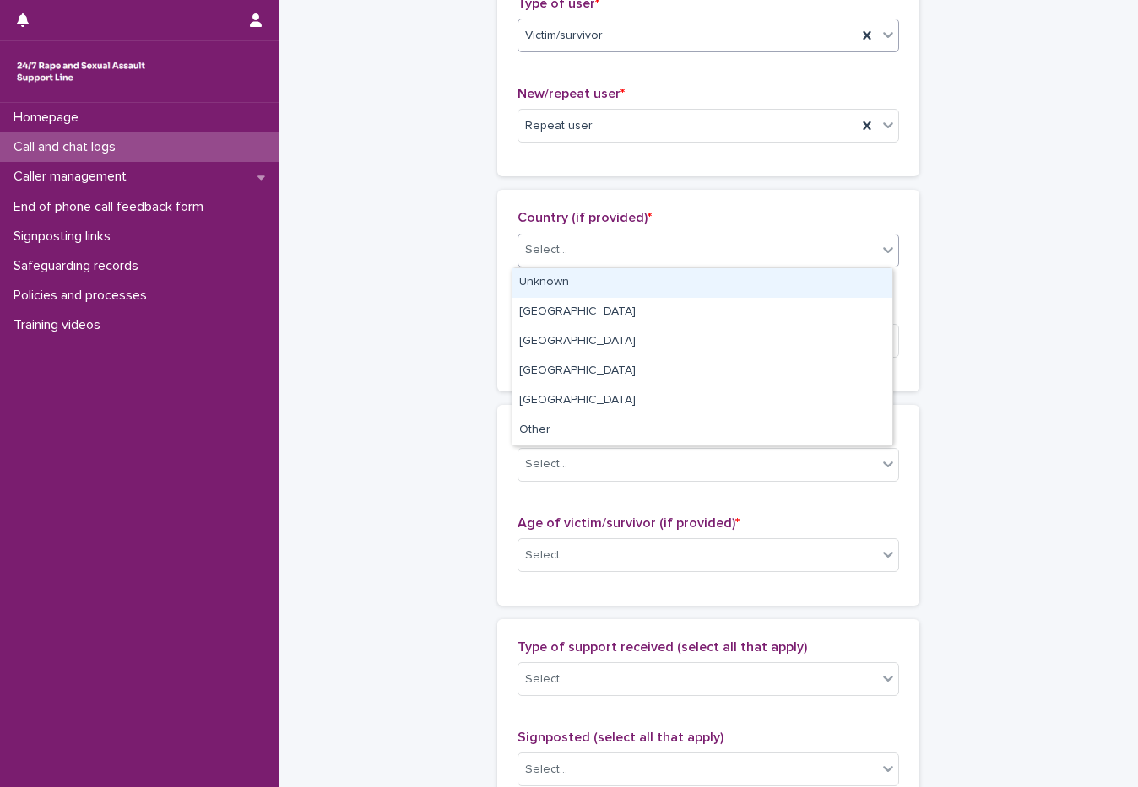
click at [564, 282] on div "Unknown" at bounding box center [702, 283] width 380 height 30
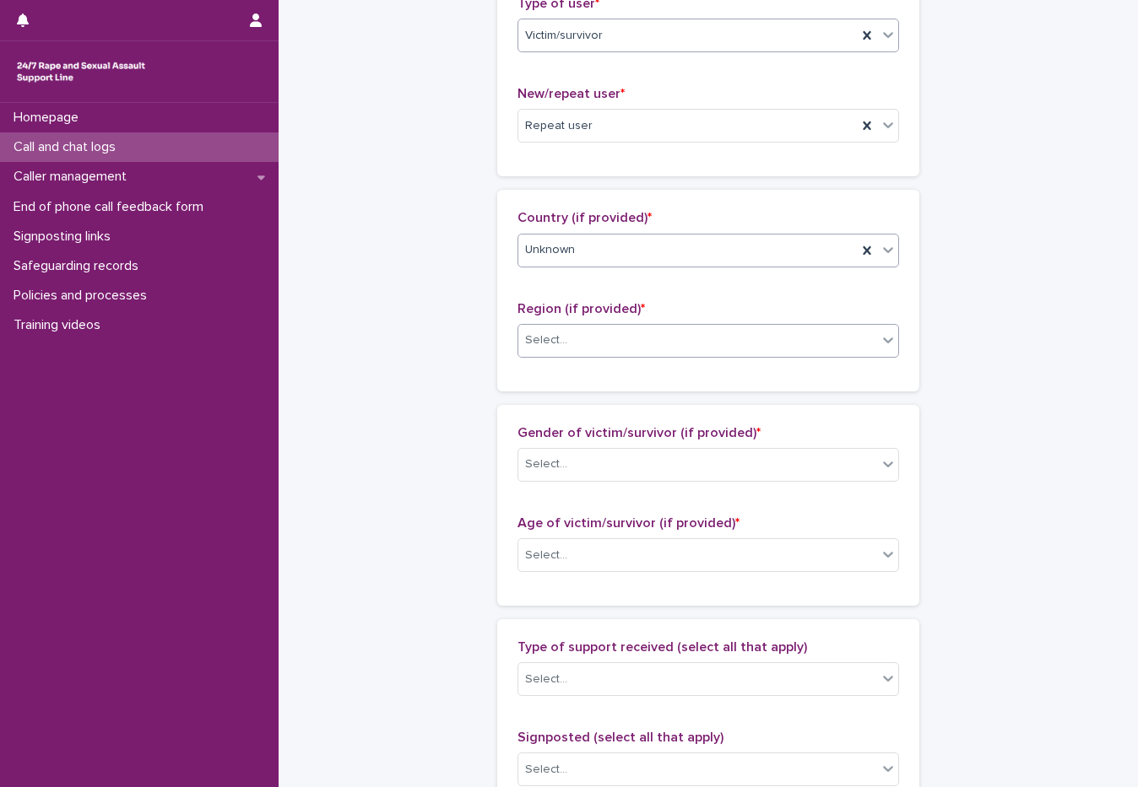
click at [537, 330] on div "Select..." at bounding box center [697, 341] width 359 height 28
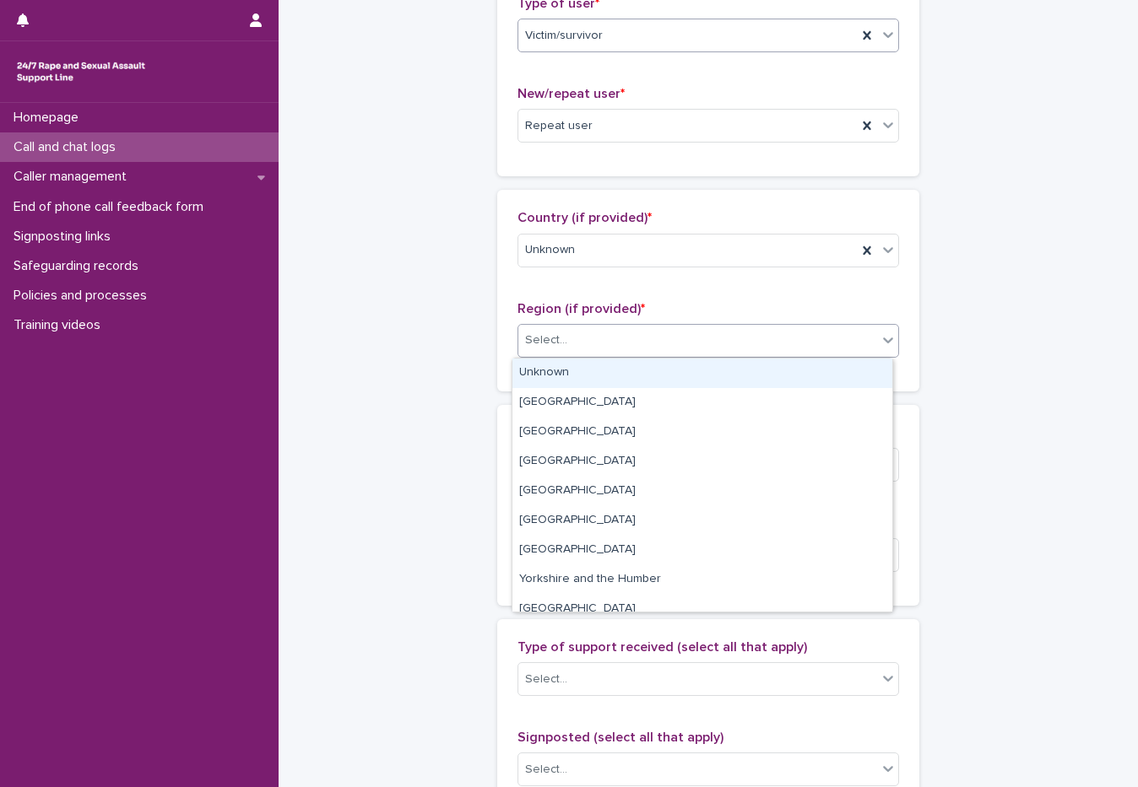
click at [538, 383] on div "Unknown" at bounding box center [702, 374] width 380 height 30
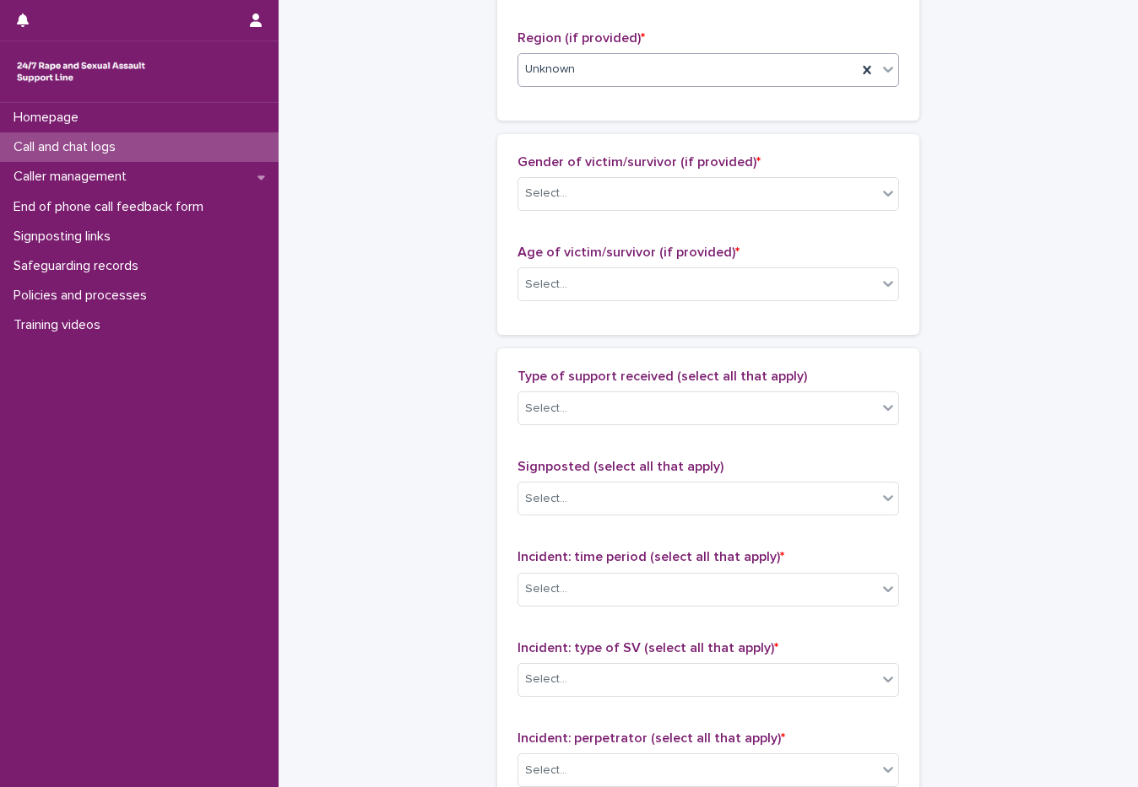
scroll to position [759, 0]
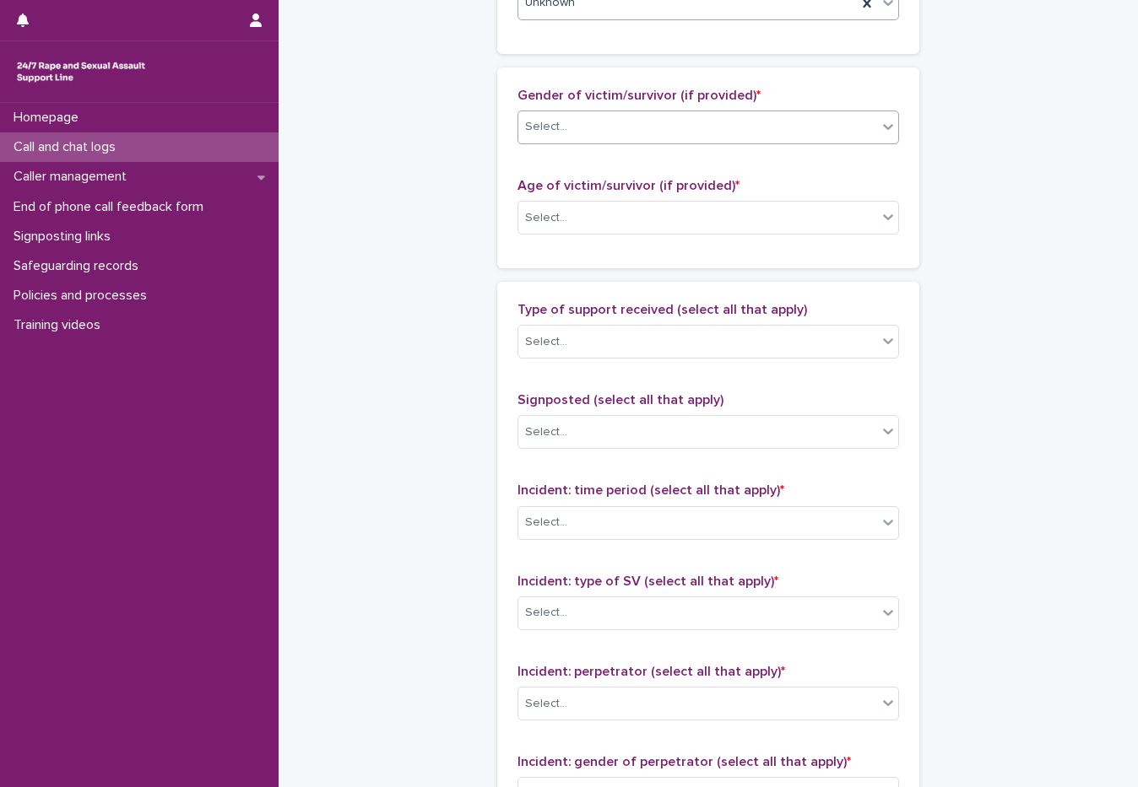
click at [559, 143] on body "**********" at bounding box center [569, 393] width 1138 height 787
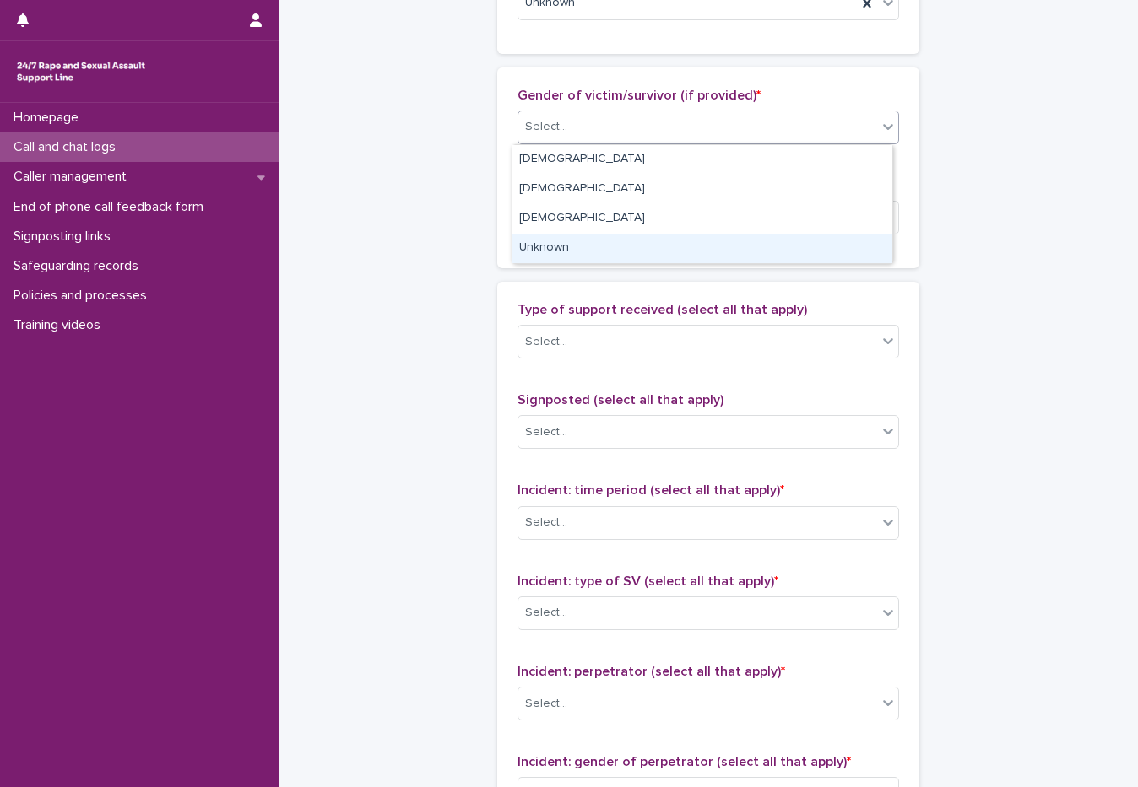
click at [544, 236] on div "Unknown" at bounding box center [702, 249] width 380 height 30
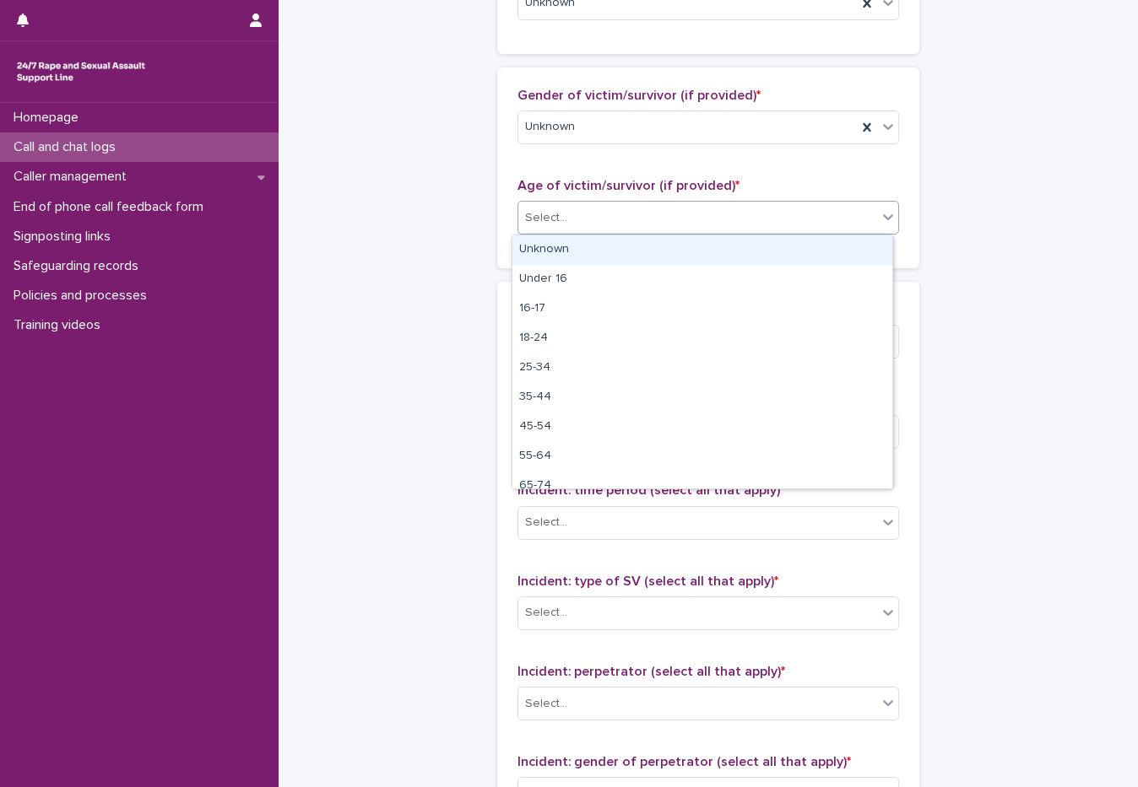
click at [554, 217] on div "Select..." at bounding box center [546, 218] width 42 height 18
click at [549, 254] on div "Unknown" at bounding box center [702, 250] width 380 height 30
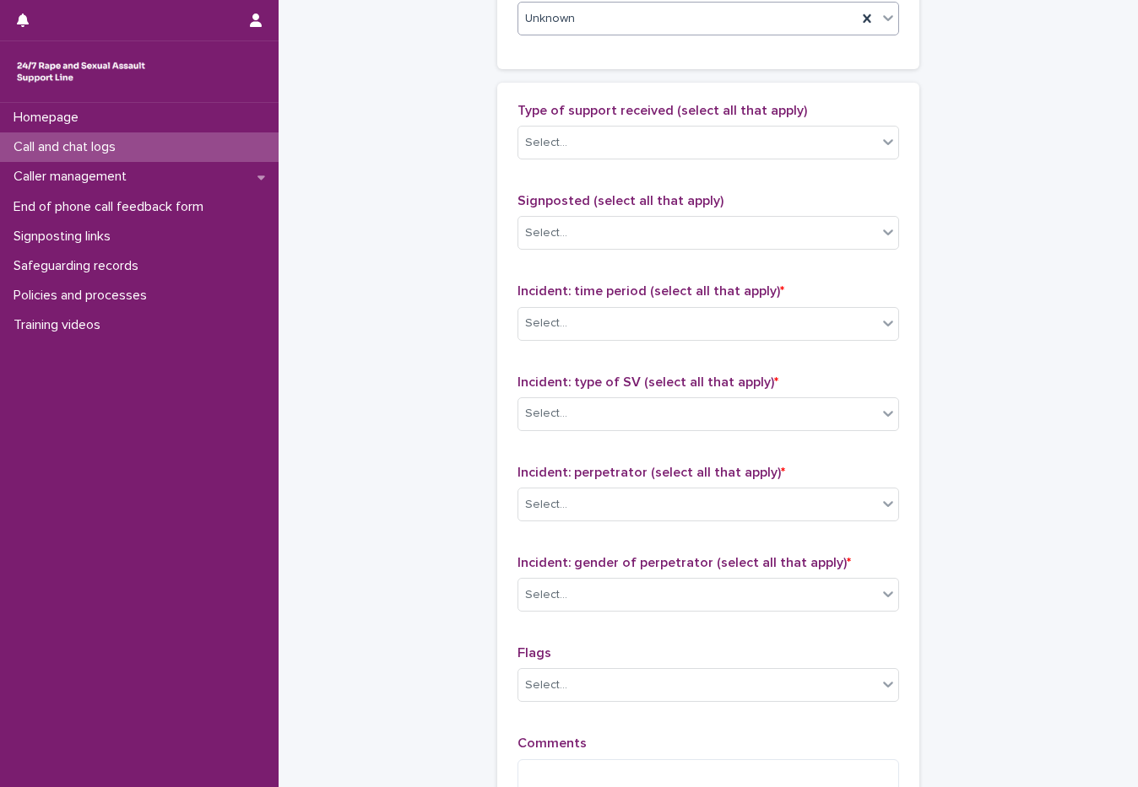
scroll to position [1013, 0]
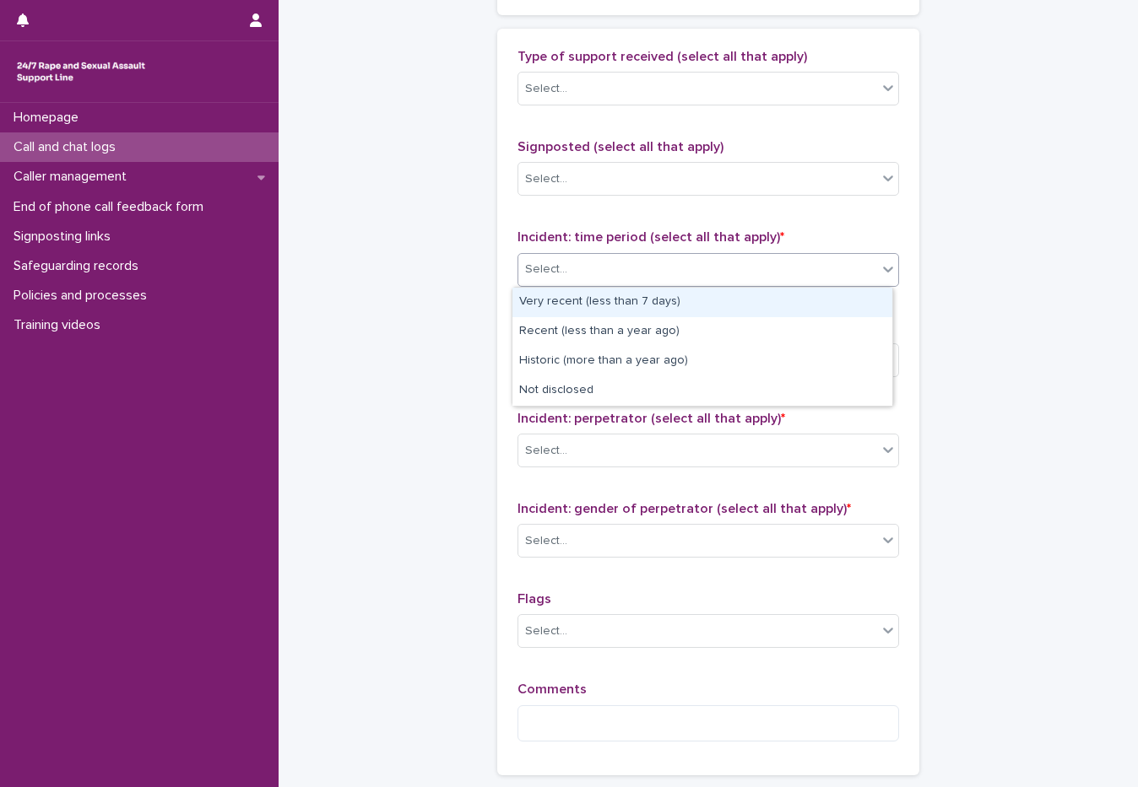
click at [553, 263] on div "Select..." at bounding box center [546, 270] width 42 height 18
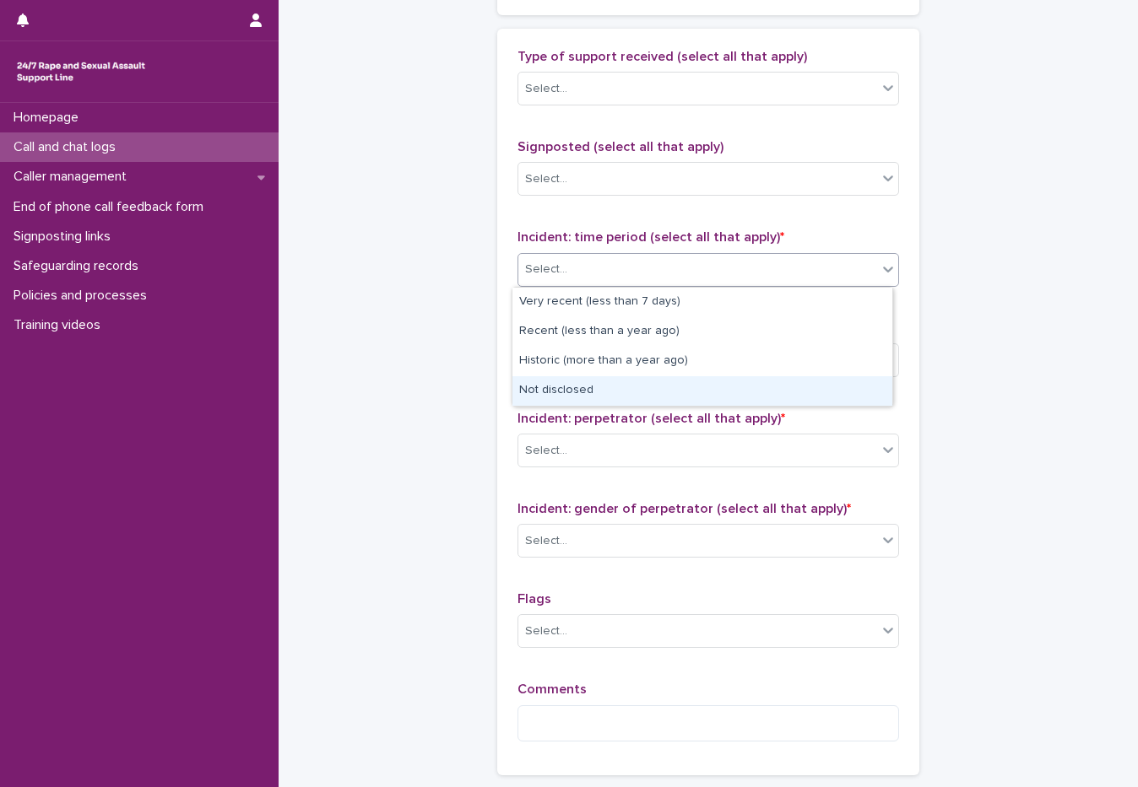
drag, startPoint x: 544, startPoint y: 376, endPoint x: 543, endPoint y: 387, distance: 11.9
click at [543, 387] on div "Not disclosed" at bounding box center [702, 391] width 380 height 30
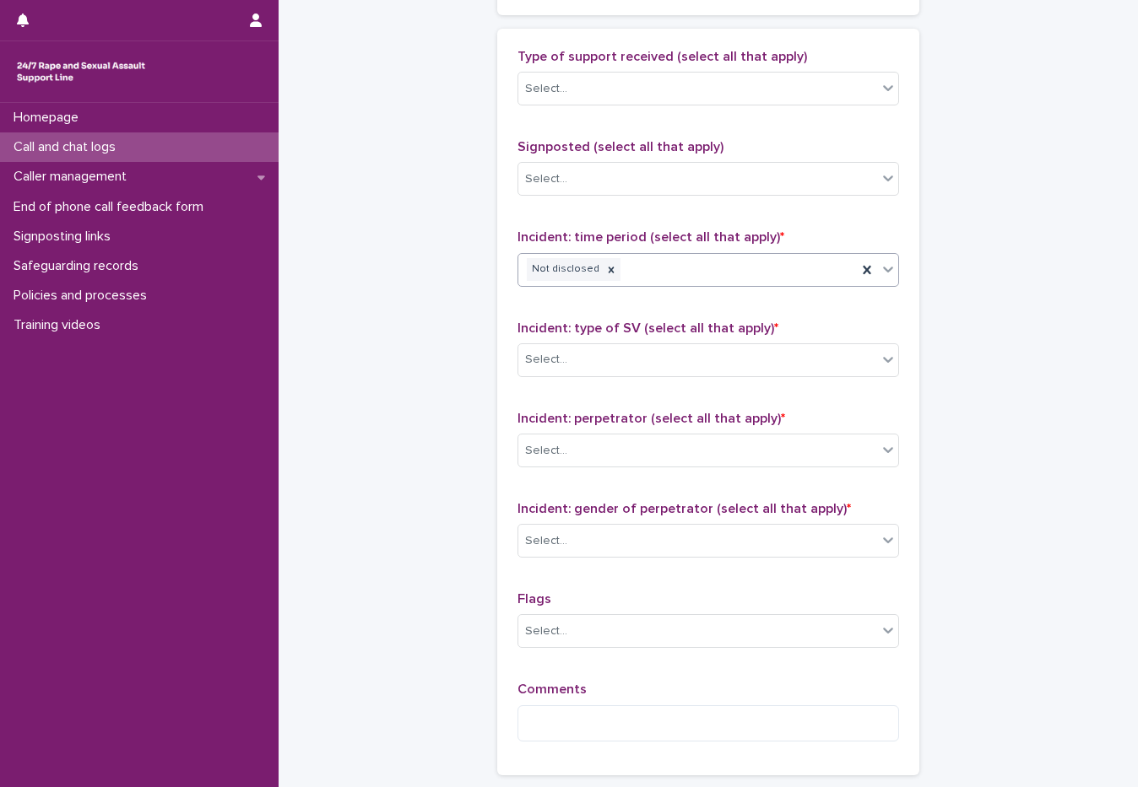
click at [563, 342] on div "Incident: type of SV (select all that apply) * Select..." at bounding box center [707, 356] width 381 height 70
click at [563, 343] on div "Select..." at bounding box center [707, 360] width 381 height 34
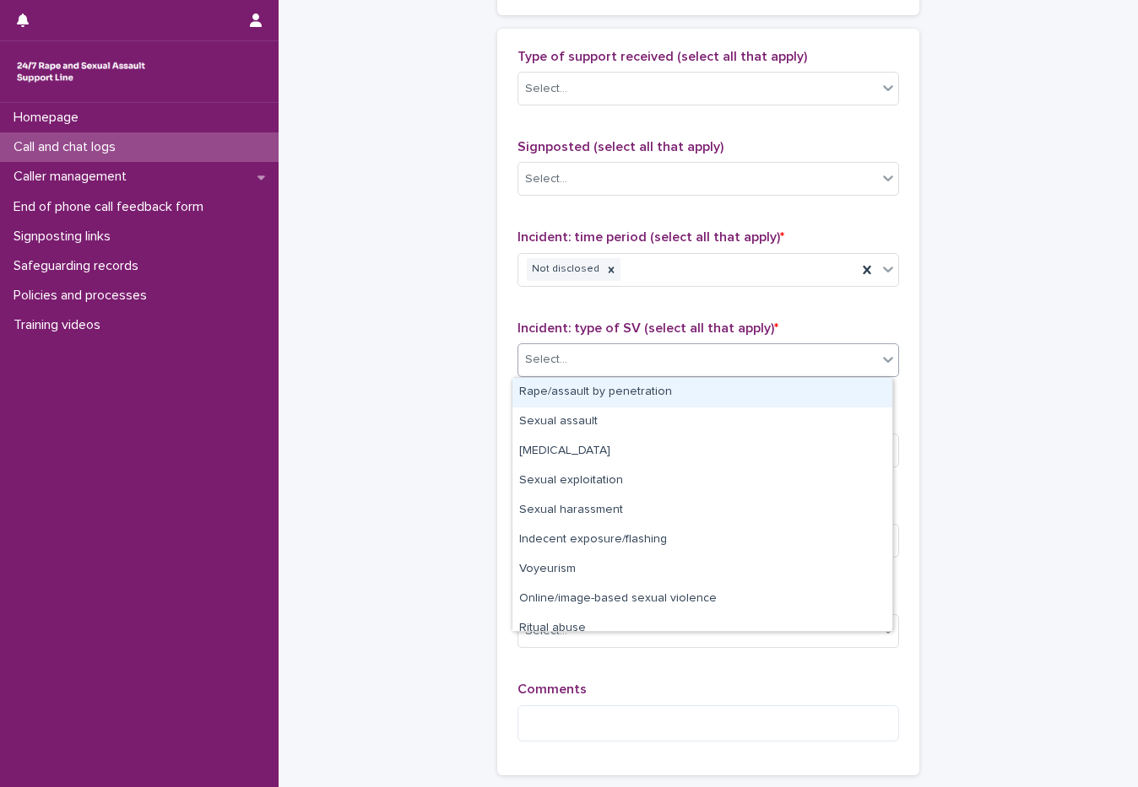
scroll to position [42, 0]
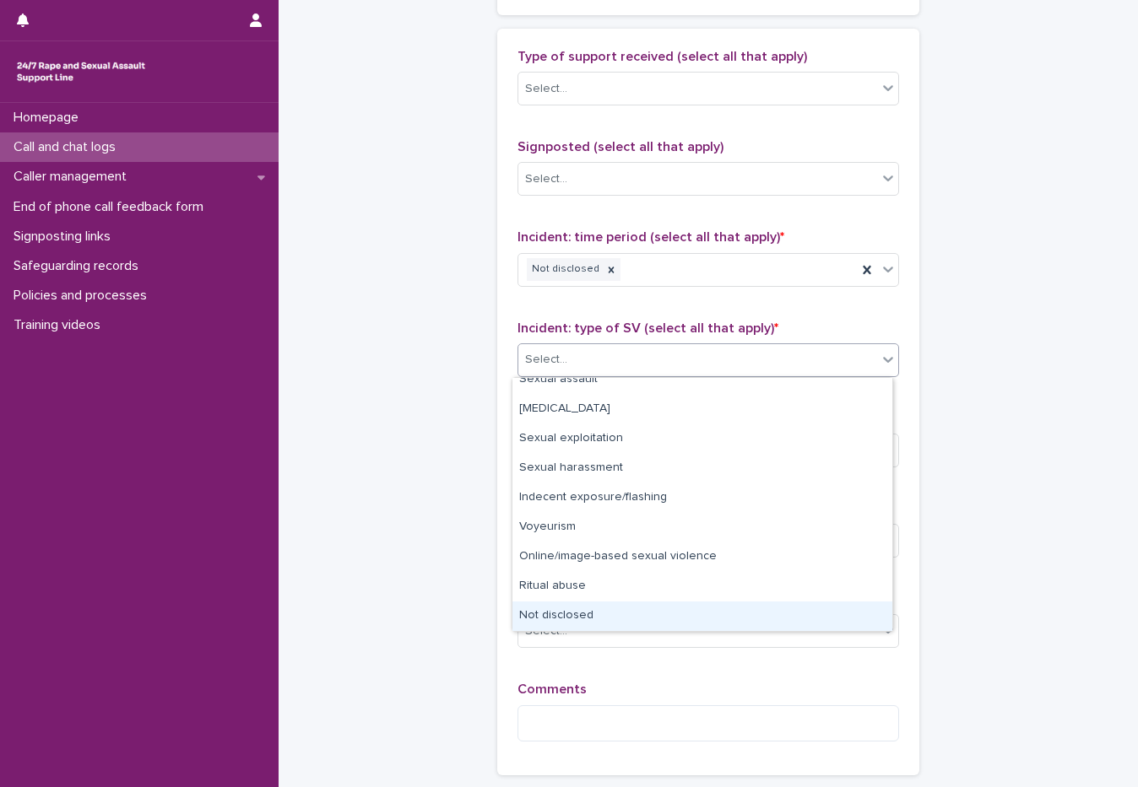
click at [566, 618] on div "Not disclosed" at bounding box center [702, 617] width 380 height 30
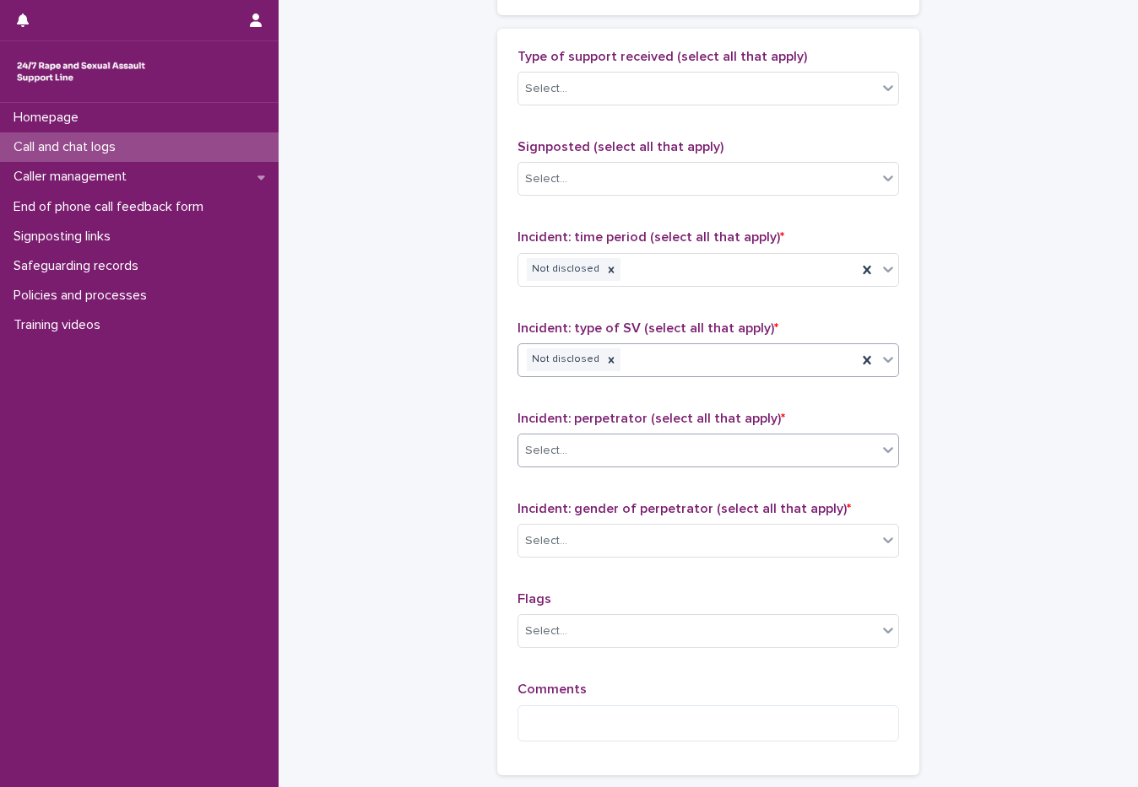
click at [591, 448] on div "Select..." at bounding box center [697, 451] width 359 height 28
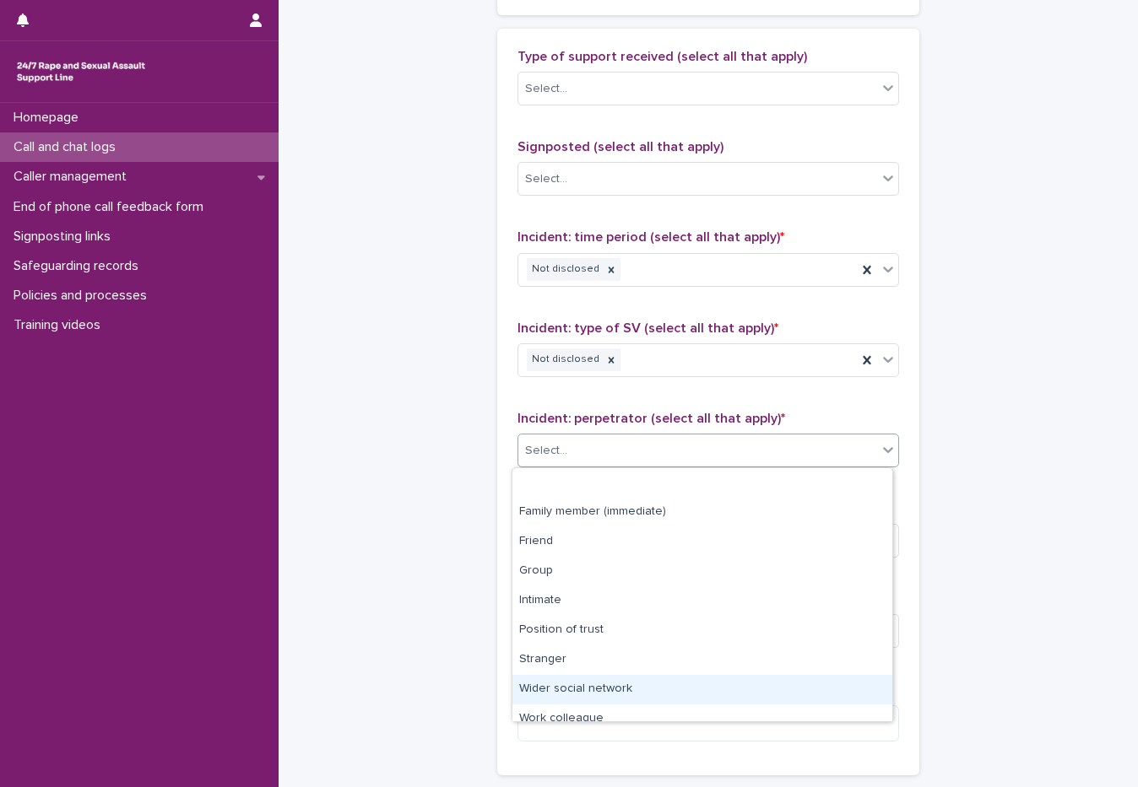
scroll to position [72, 0]
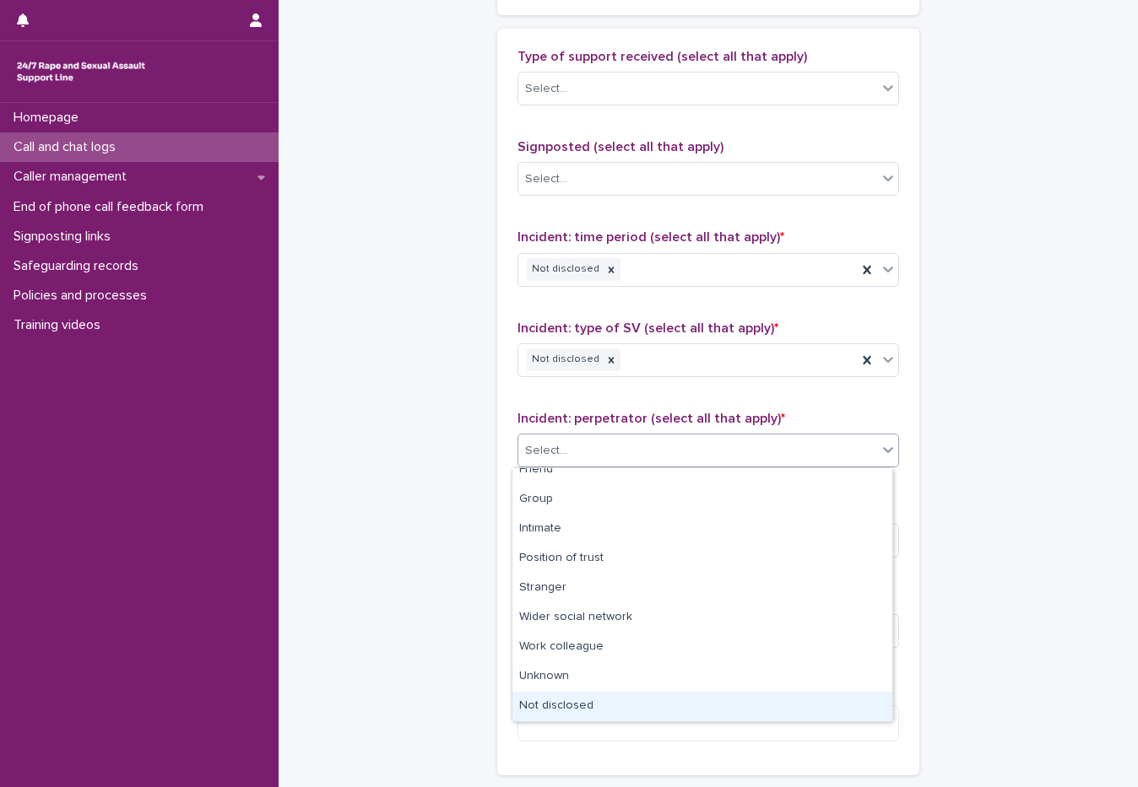
click at [574, 697] on div "Not disclosed" at bounding box center [702, 707] width 380 height 30
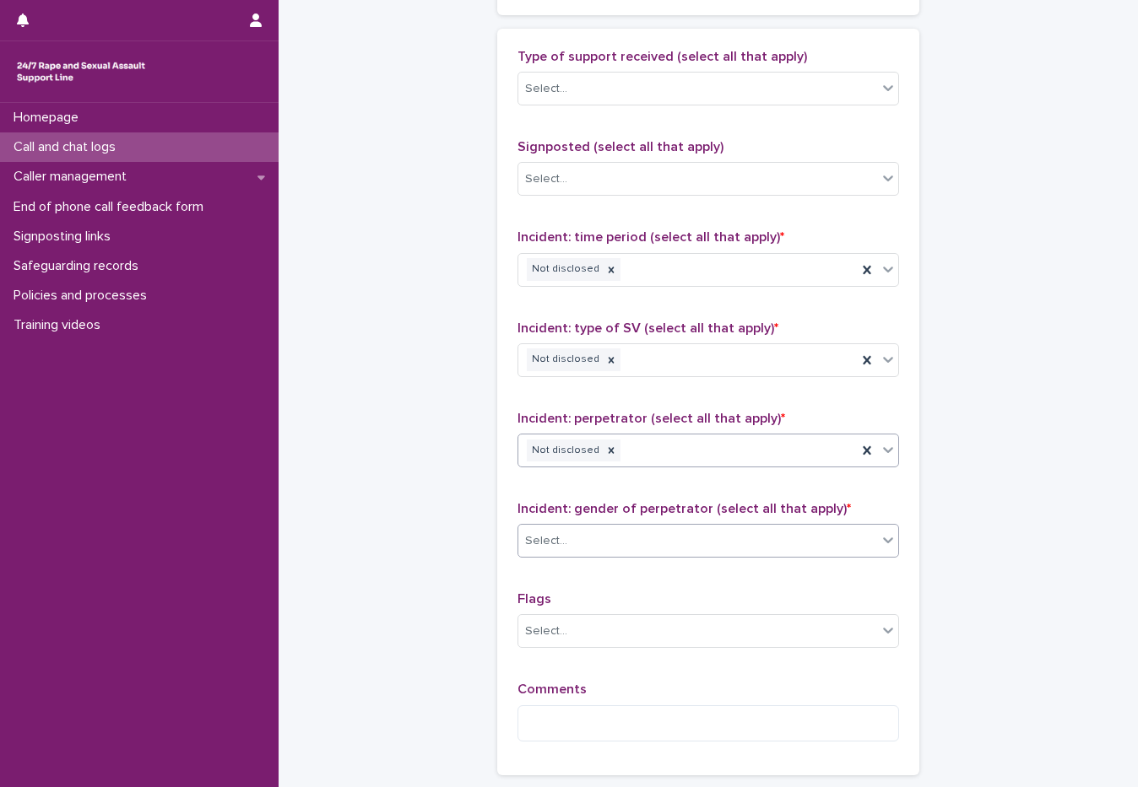
click at [597, 543] on div "Select..." at bounding box center [697, 541] width 359 height 28
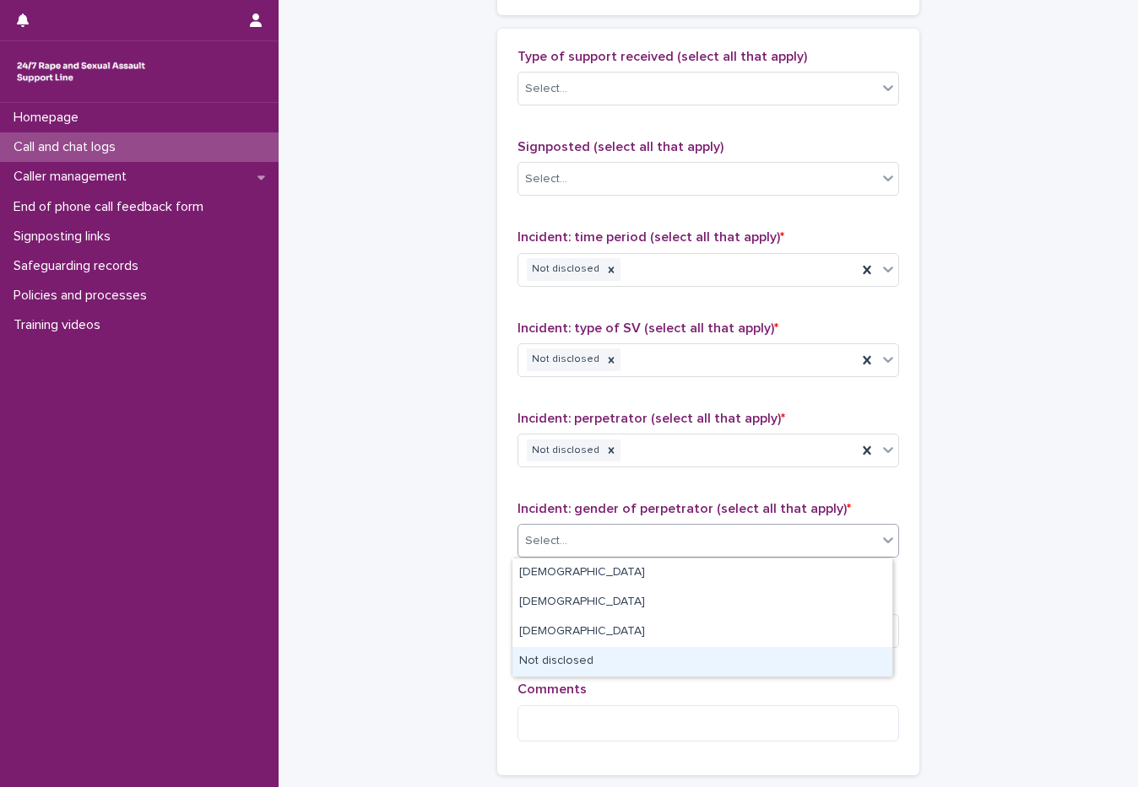
click at [577, 650] on div "Not disclosed" at bounding box center [702, 662] width 380 height 30
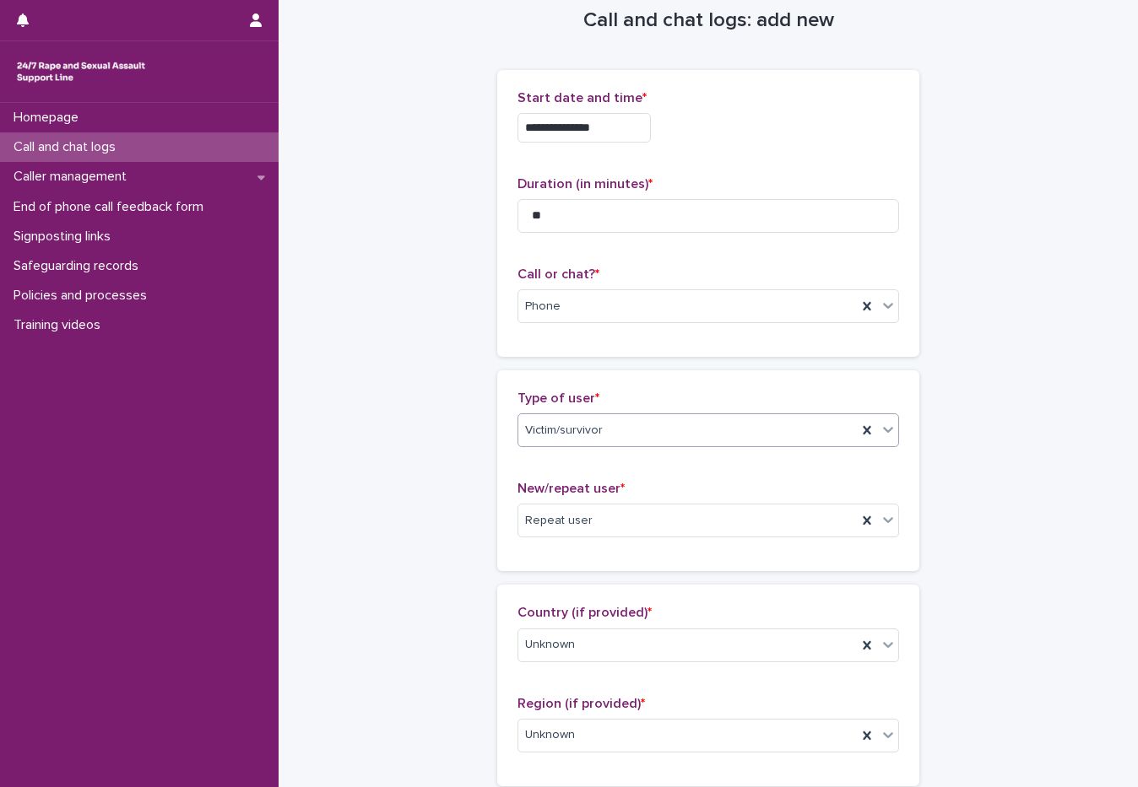
scroll to position [0, 0]
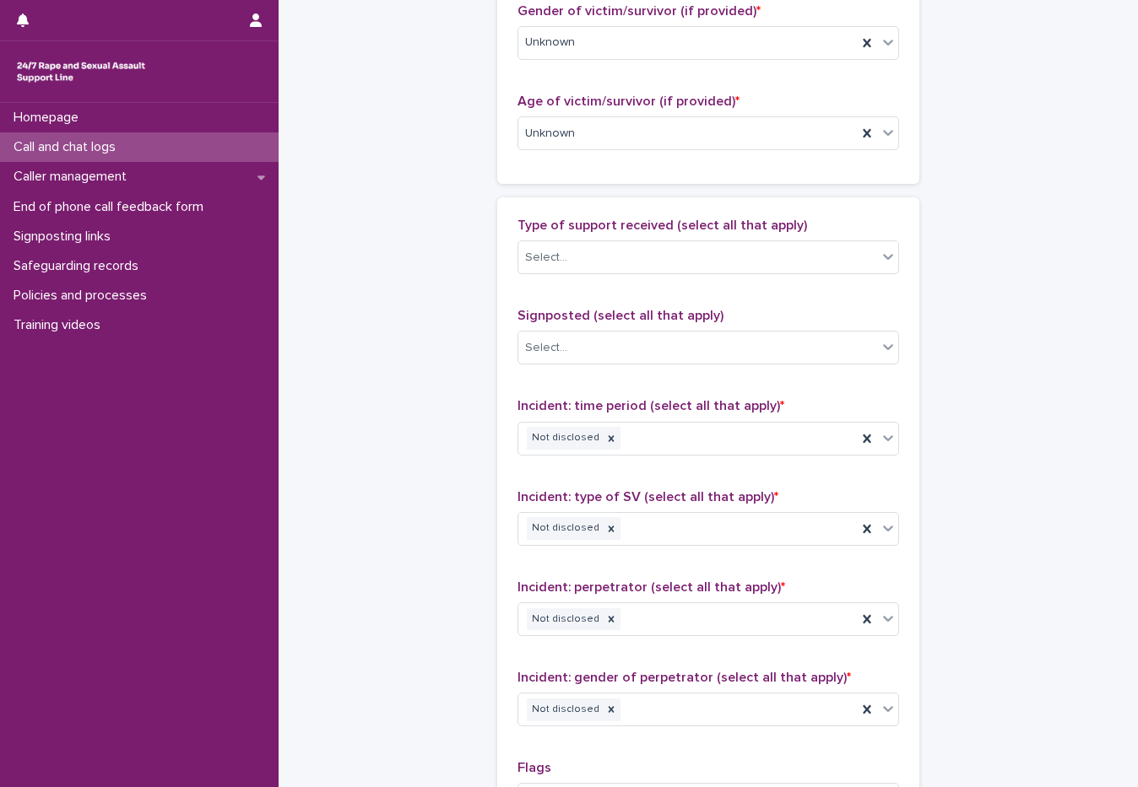
scroll to position [1173, 0]
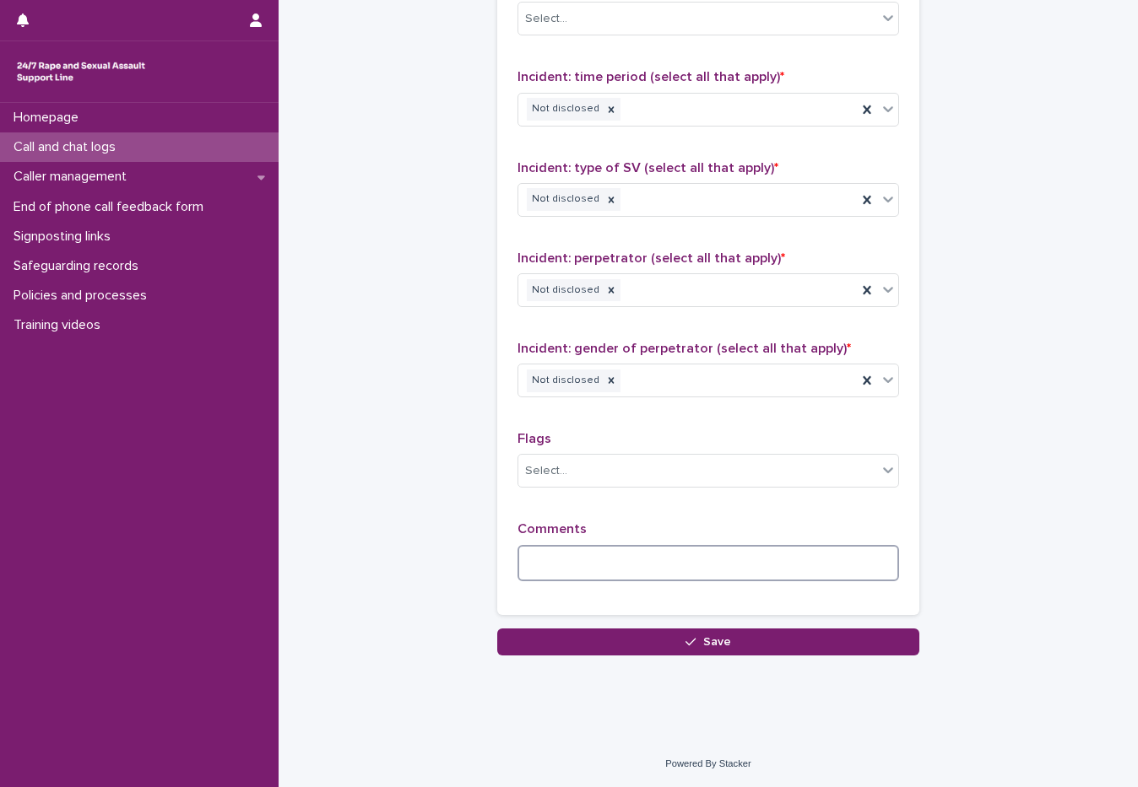
click at [552, 575] on textarea at bounding box center [707, 563] width 381 height 36
type textarea "*"
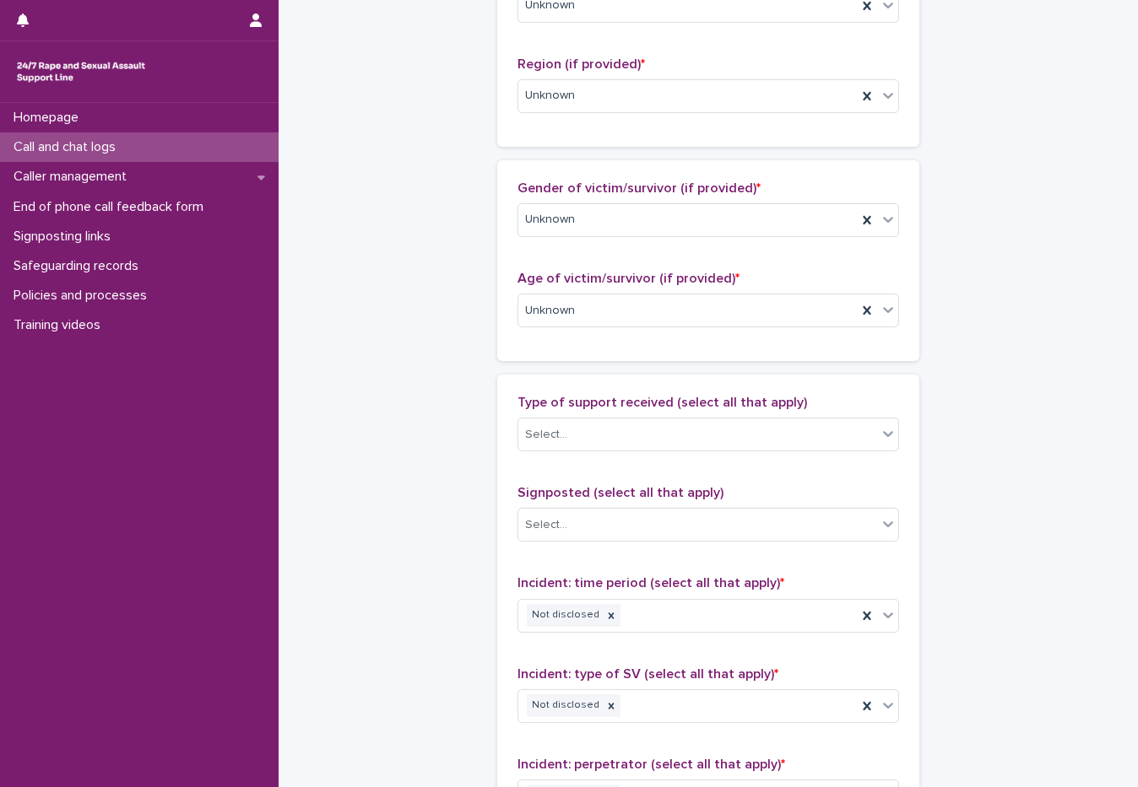
scroll to position [0, 0]
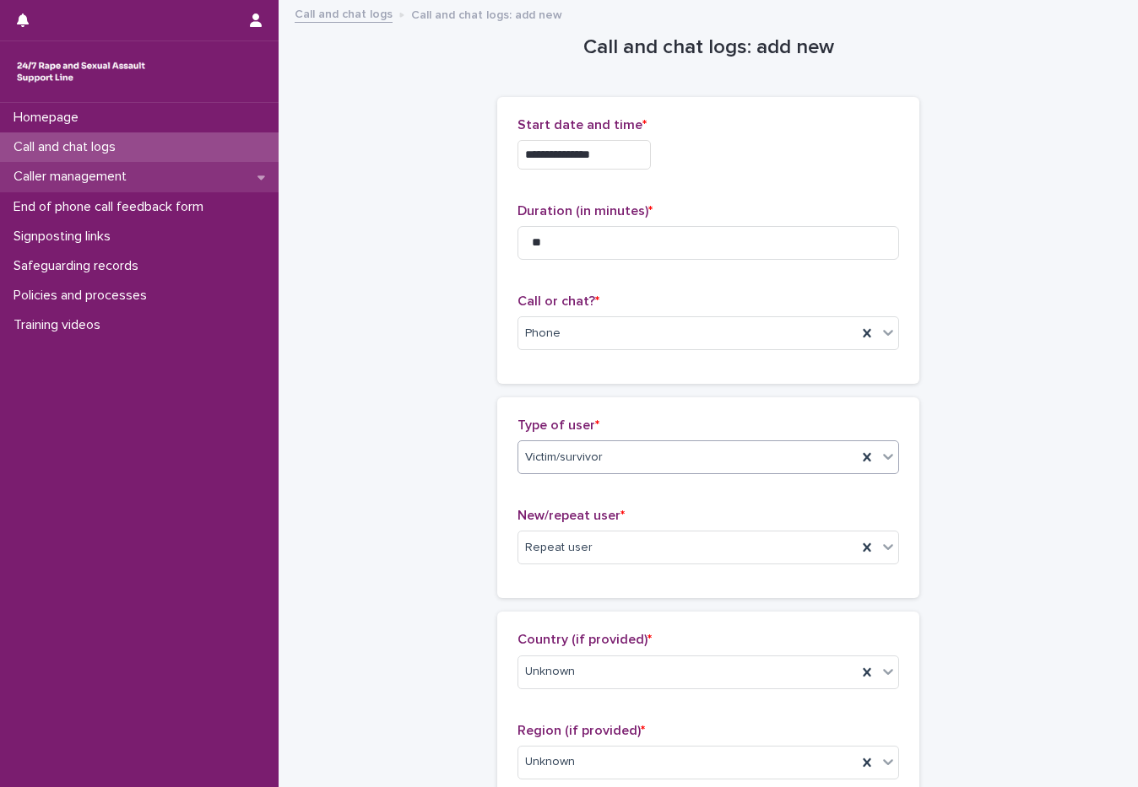
click at [131, 169] on p "Caller management" at bounding box center [73, 177] width 133 height 16
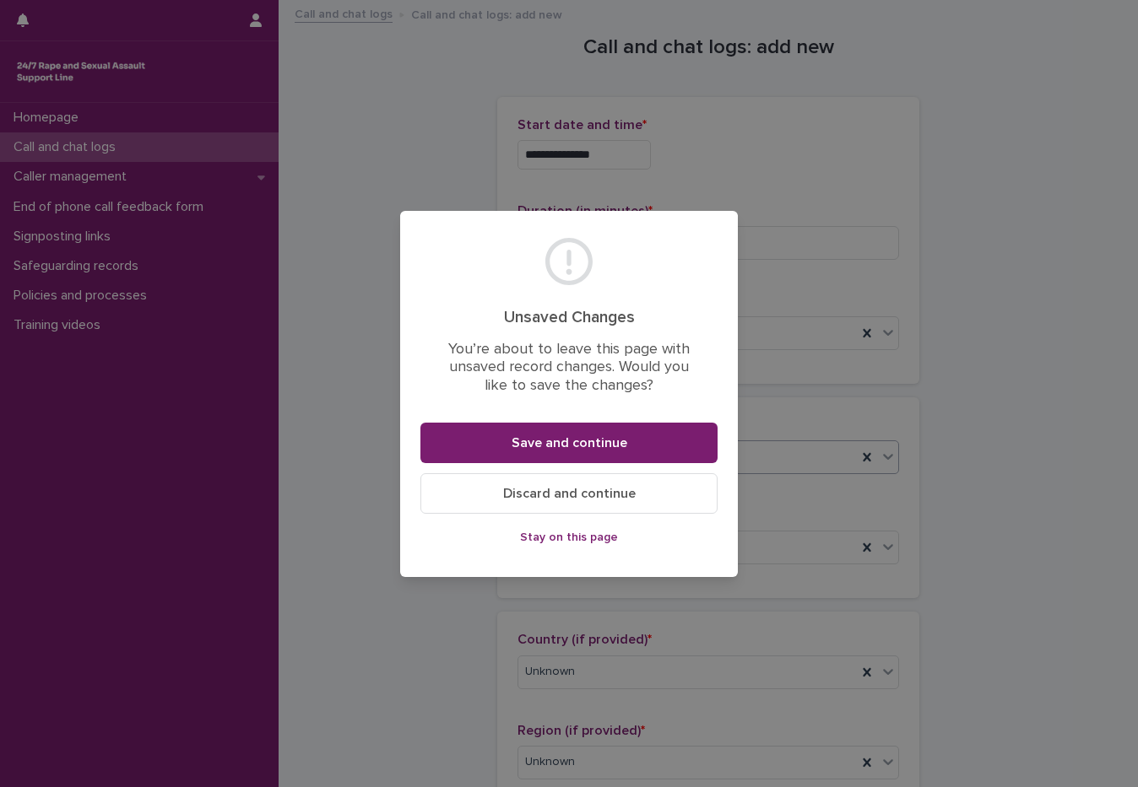
click at [540, 539] on span "Stay on this page" at bounding box center [569, 538] width 98 height 12
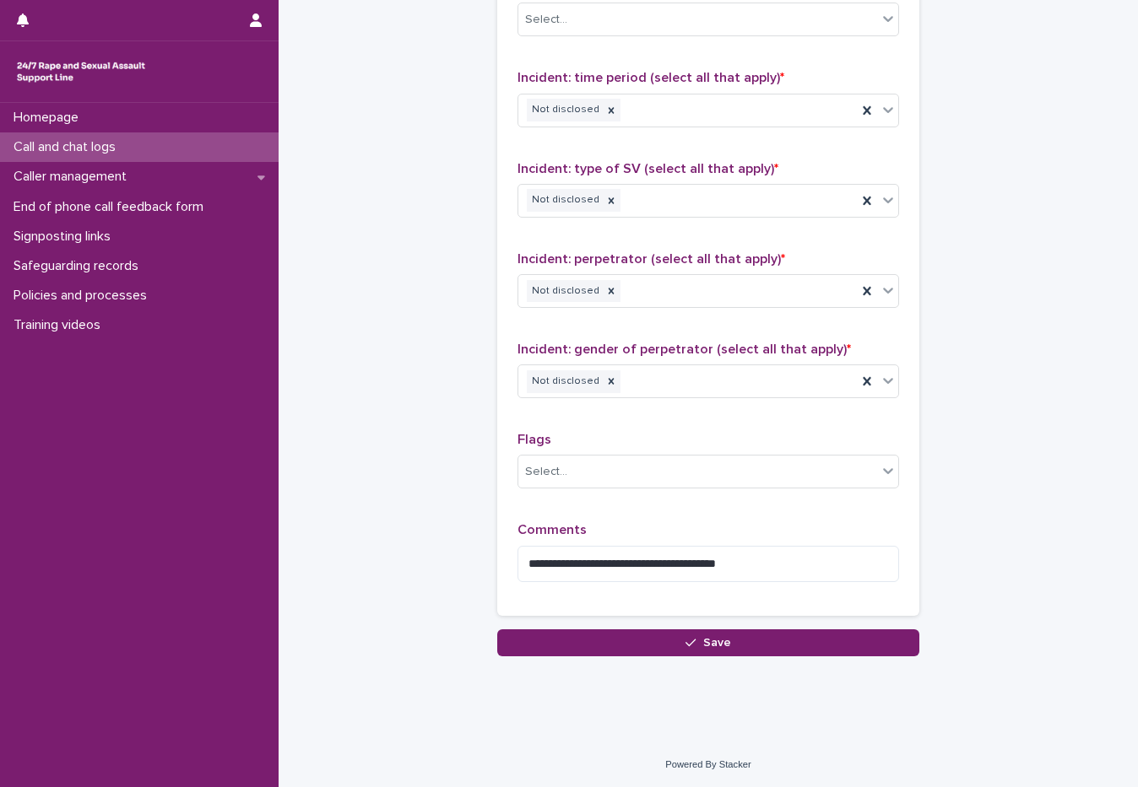
scroll to position [1173, 0]
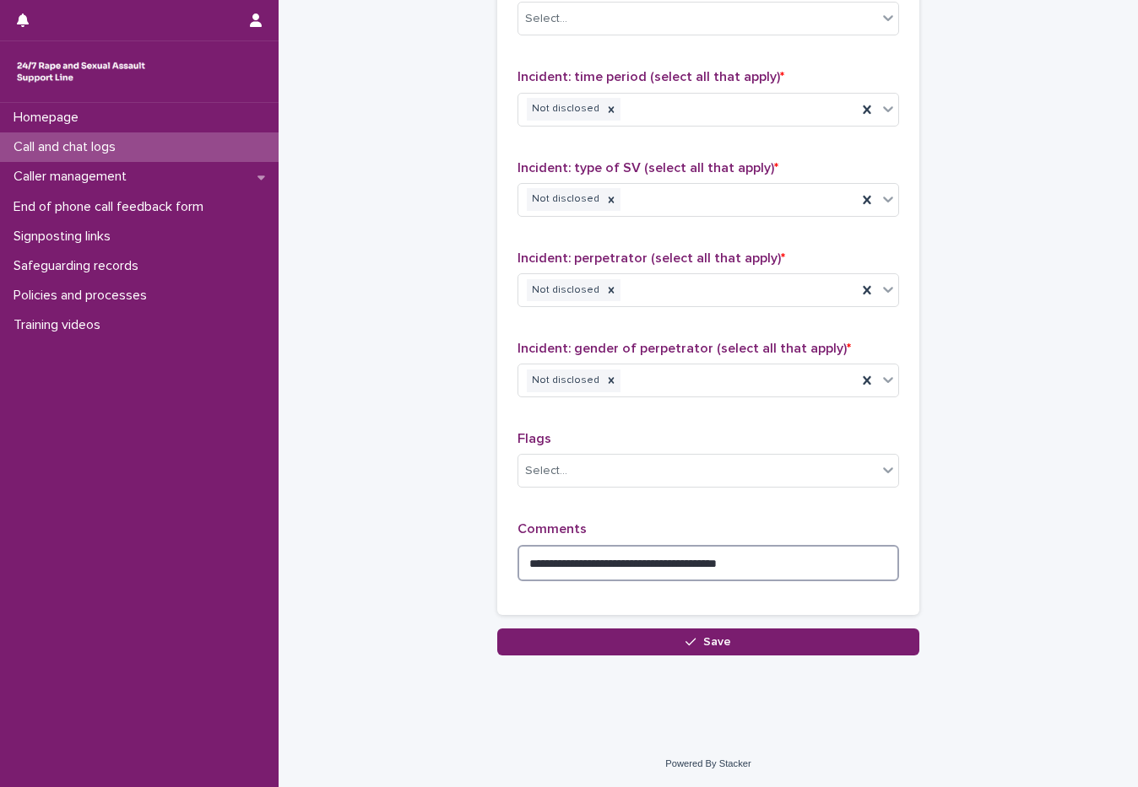
click at [773, 565] on textarea "**********" at bounding box center [707, 563] width 381 height 36
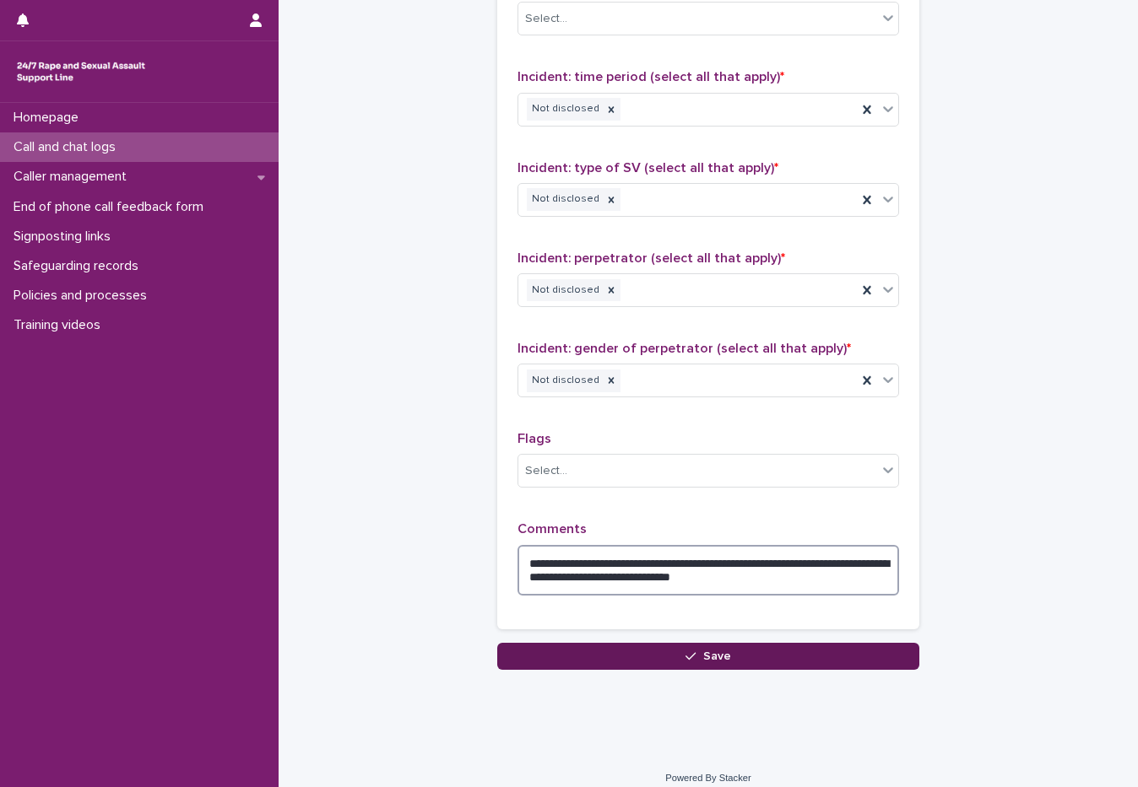
type textarea "**********"
click at [657, 666] on button "Save" at bounding box center [708, 656] width 422 height 27
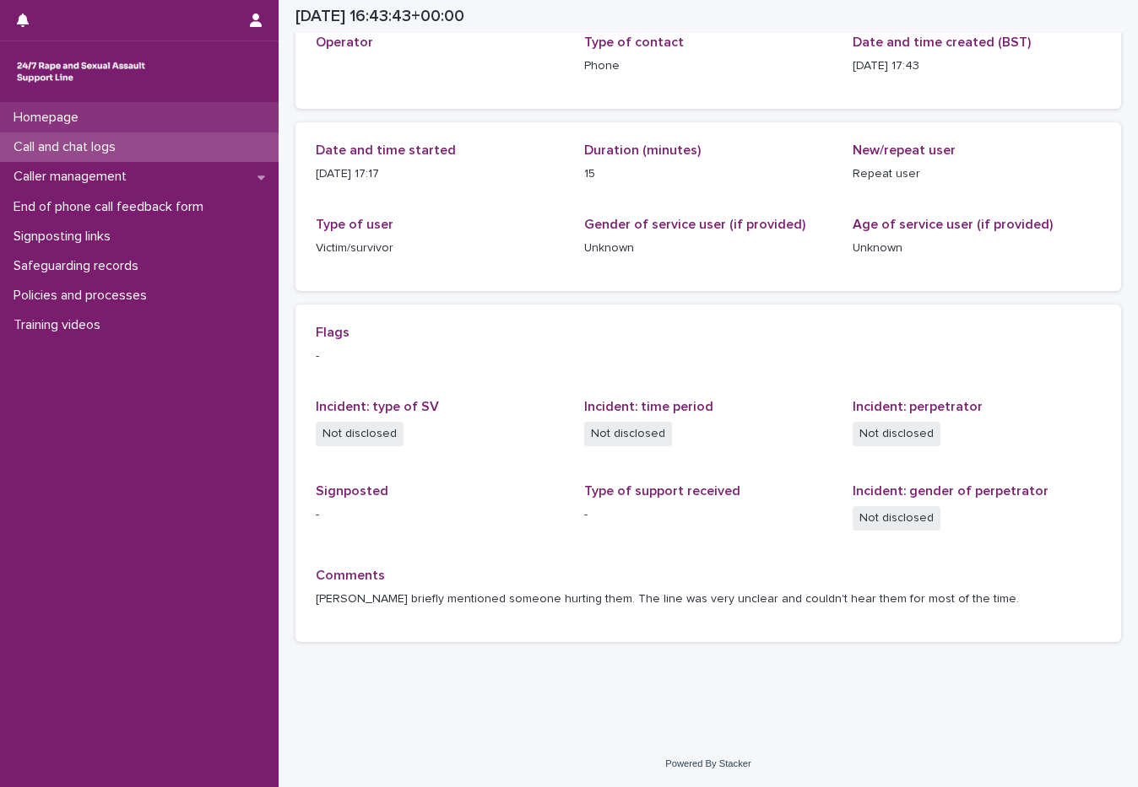
scroll to position [109, 0]
click at [64, 135] on div "Call and chat logs" at bounding box center [139, 147] width 278 height 30
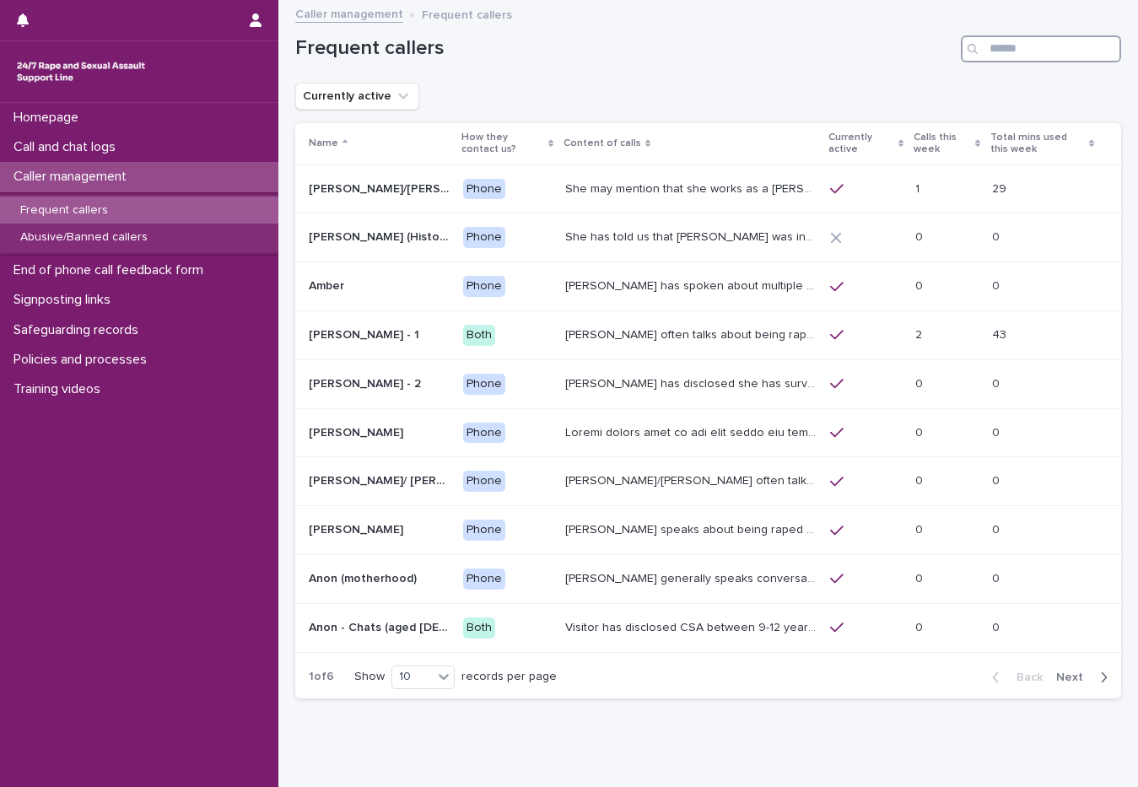
click at [1003, 56] on input "Search" at bounding box center [1041, 48] width 160 height 27
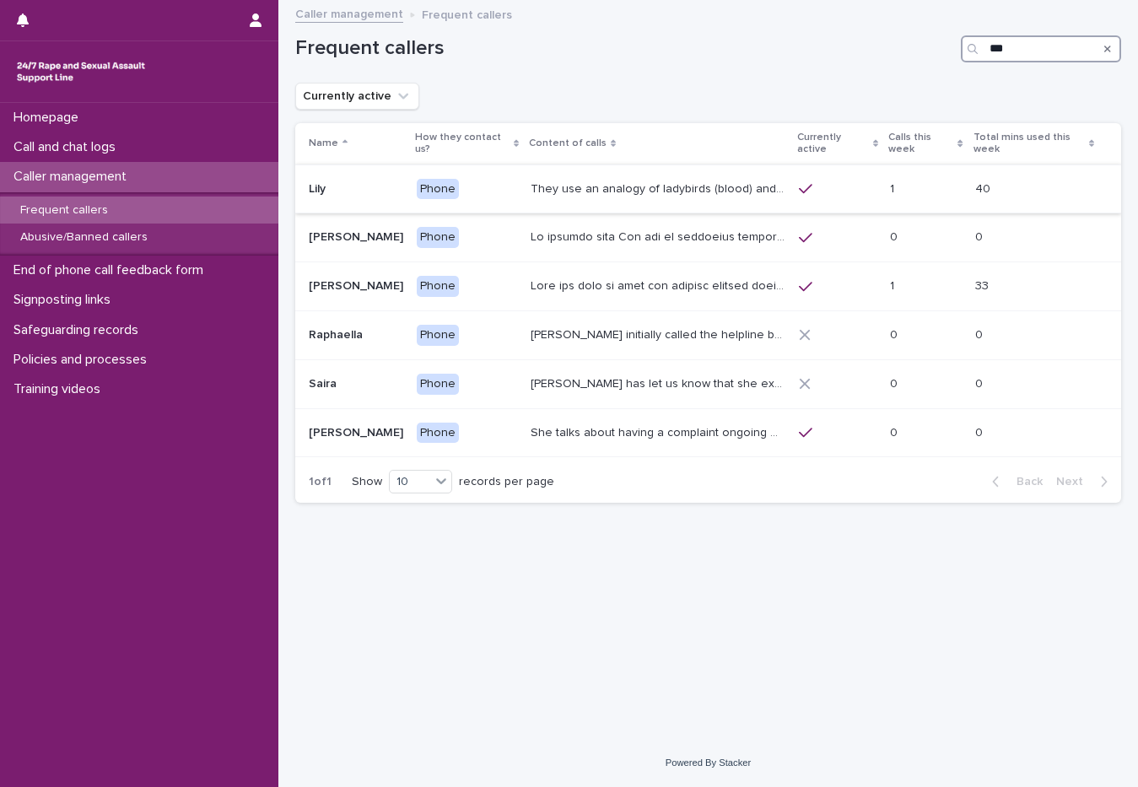
type input "***"
click at [610, 180] on p "They use an analogy of ladybirds (blood) and white syrup (semen). They refer to…" at bounding box center [660, 188] width 258 height 18
click at [113, 157] on div "Call and chat logs" at bounding box center [139, 147] width 278 height 30
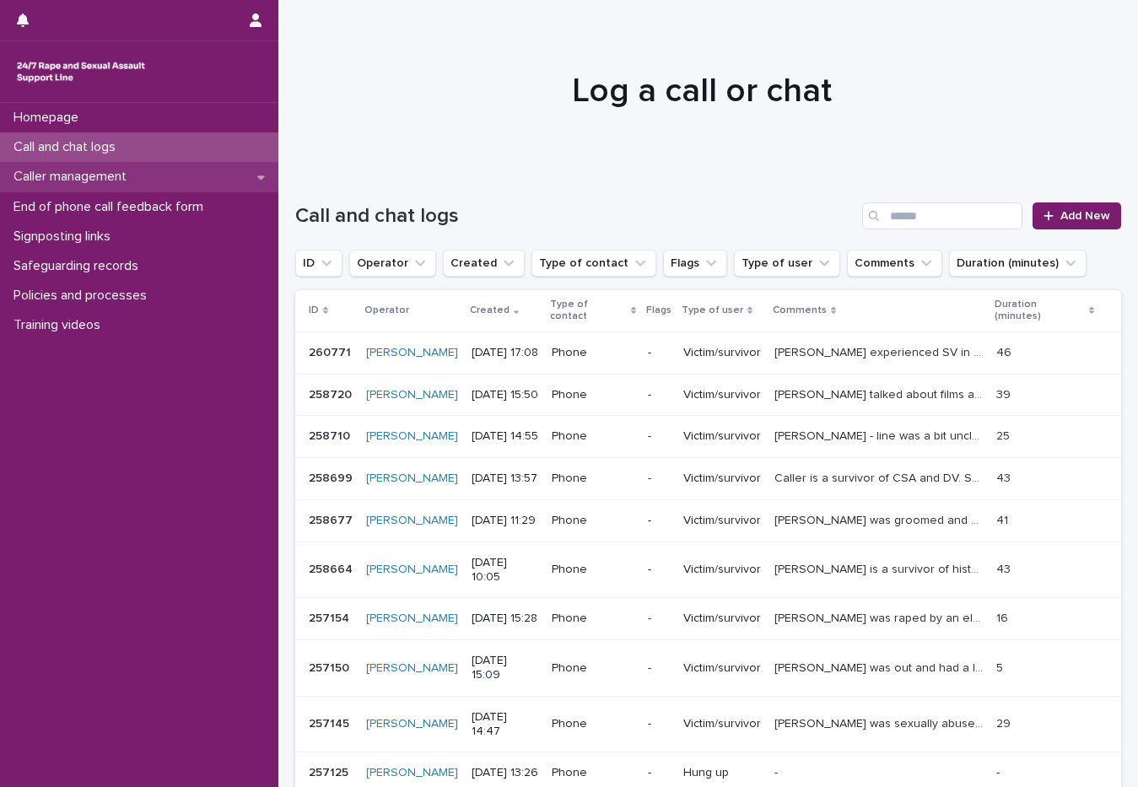
click at [117, 176] on p "Caller management" at bounding box center [73, 177] width 133 height 16
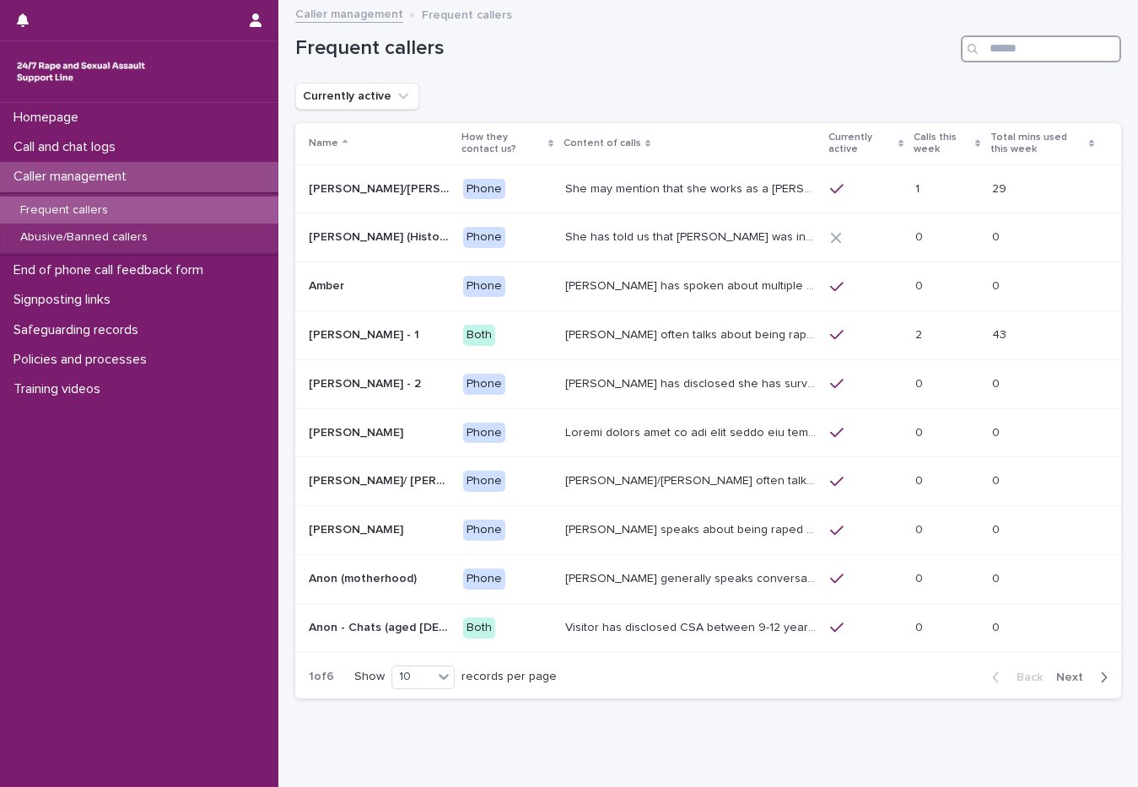
click at [987, 56] on input "Search" at bounding box center [1041, 48] width 160 height 27
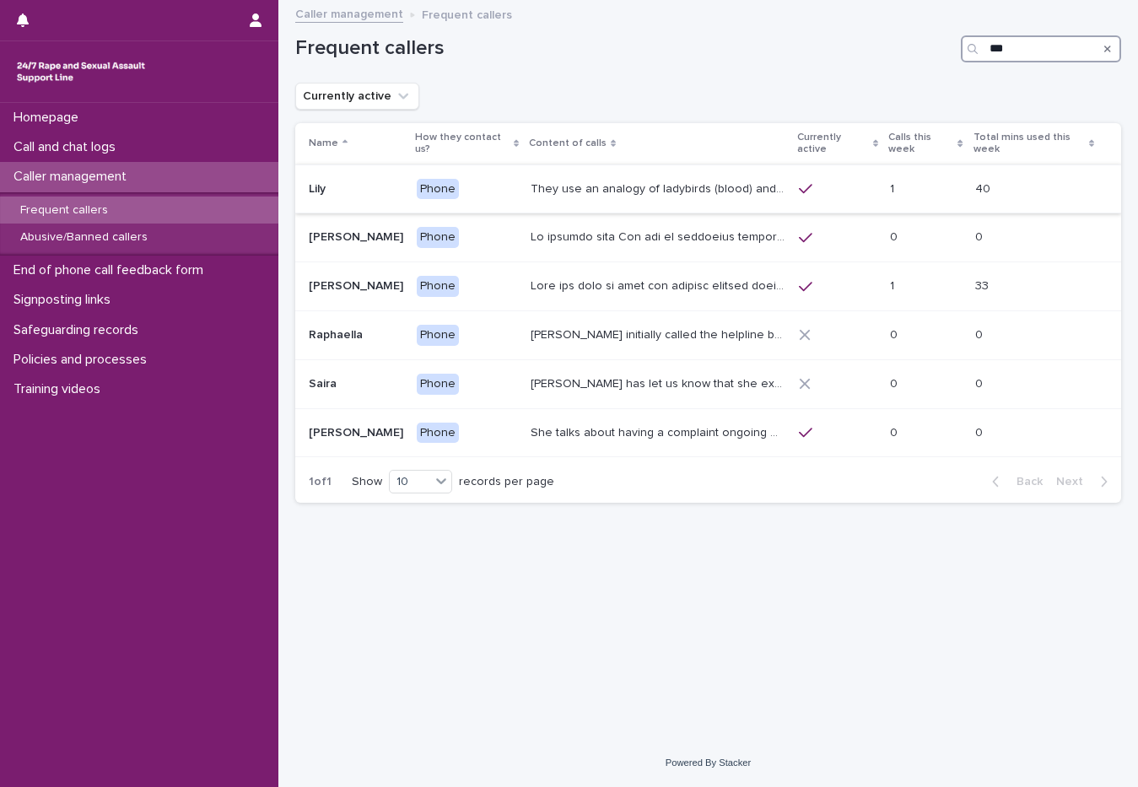
type input "***"
click at [732, 181] on p "They use an analogy of ladybirds (blood) and white syrup (semen). They refer to…" at bounding box center [660, 188] width 258 height 18
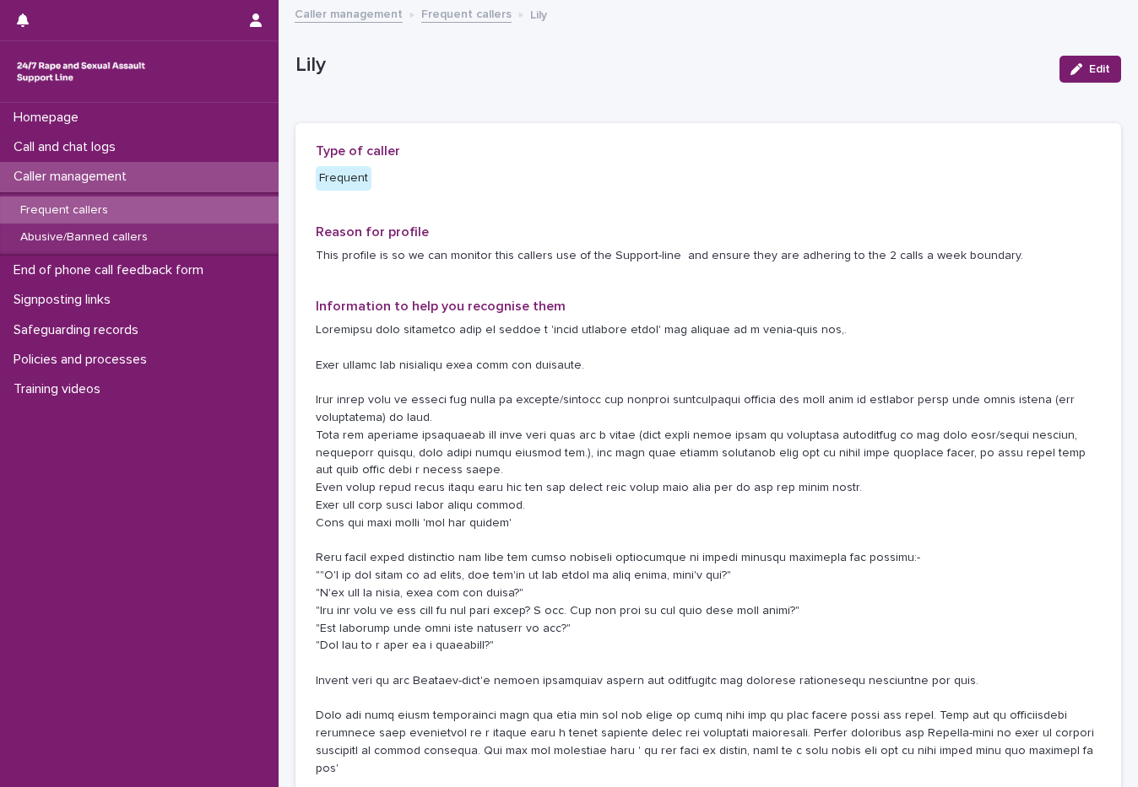
scroll to position [84, 0]
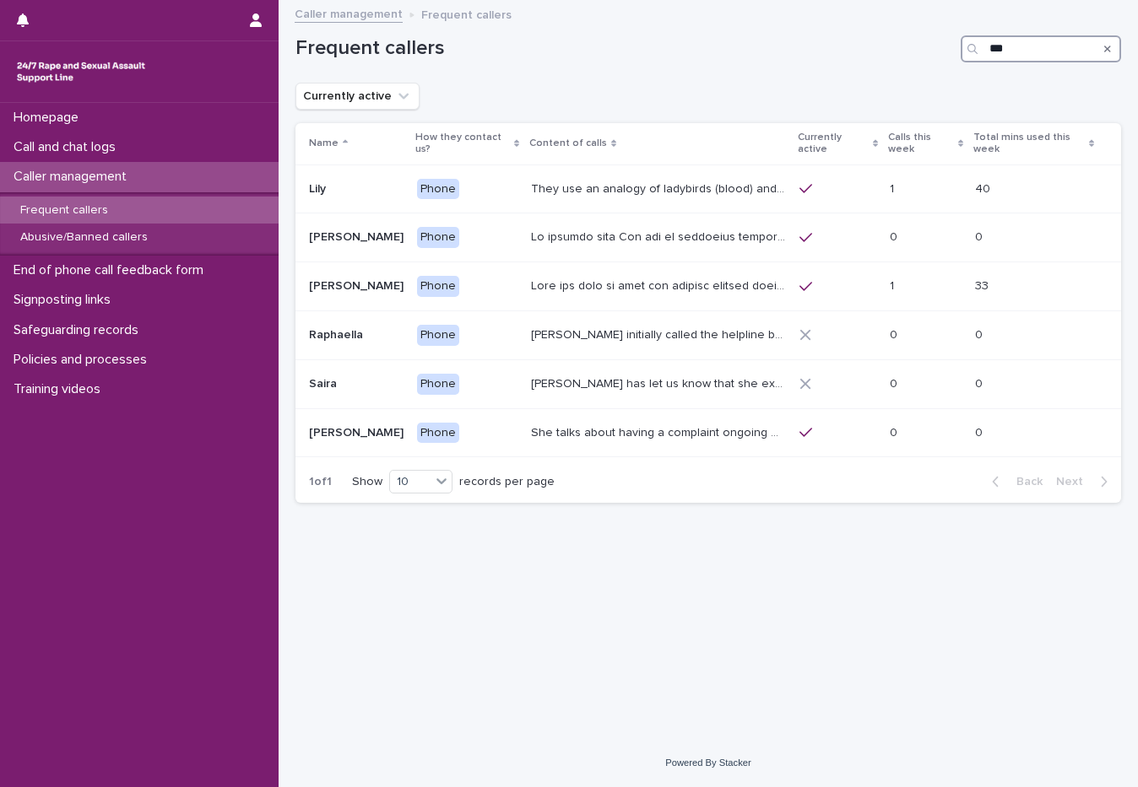
click at [1009, 54] on input "***" at bounding box center [1040, 48] width 160 height 27
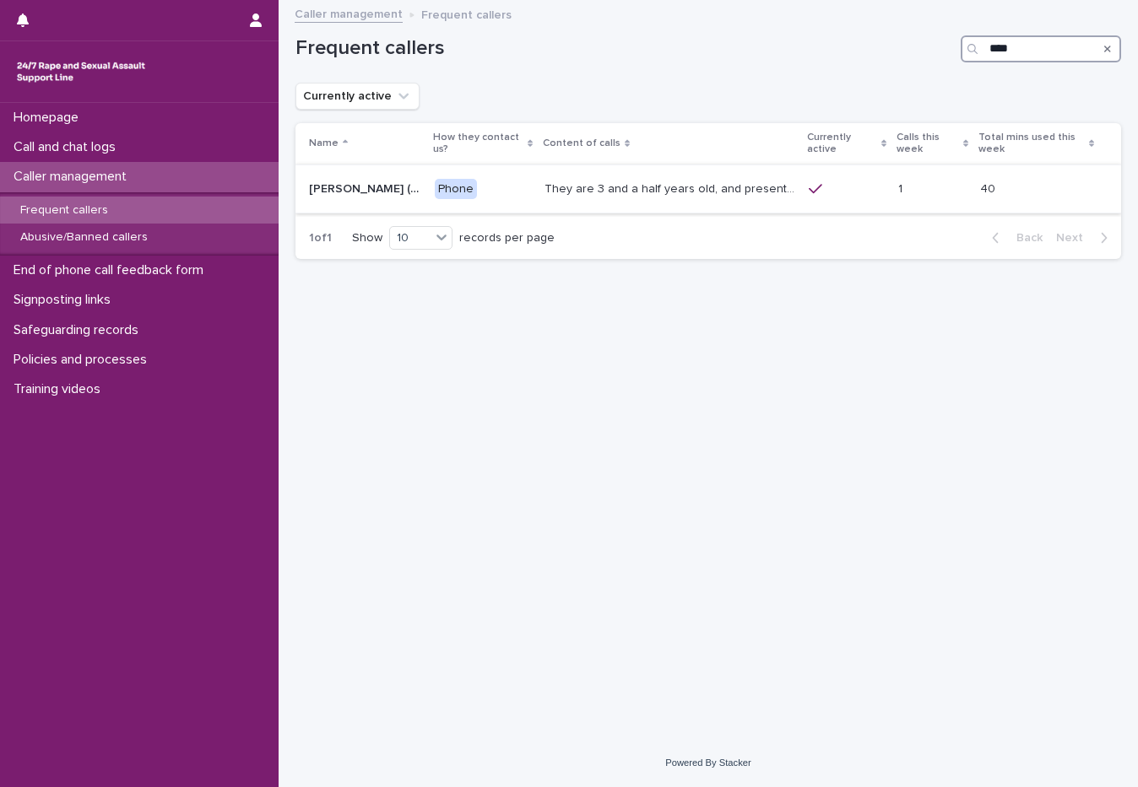
type input "****"
click at [736, 179] on p "They are 3 and a half years old, and presents as this age, talking about dogs, …" at bounding box center [671, 188] width 254 height 18
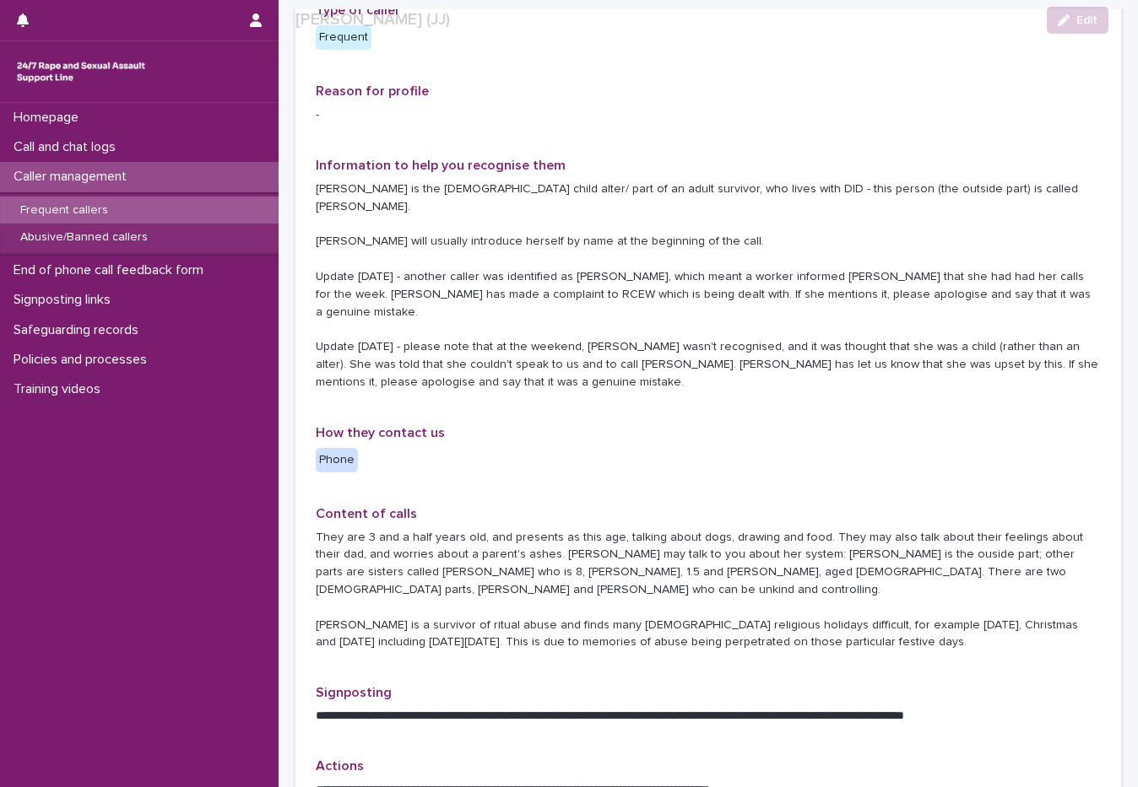
scroll to position [169, 0]
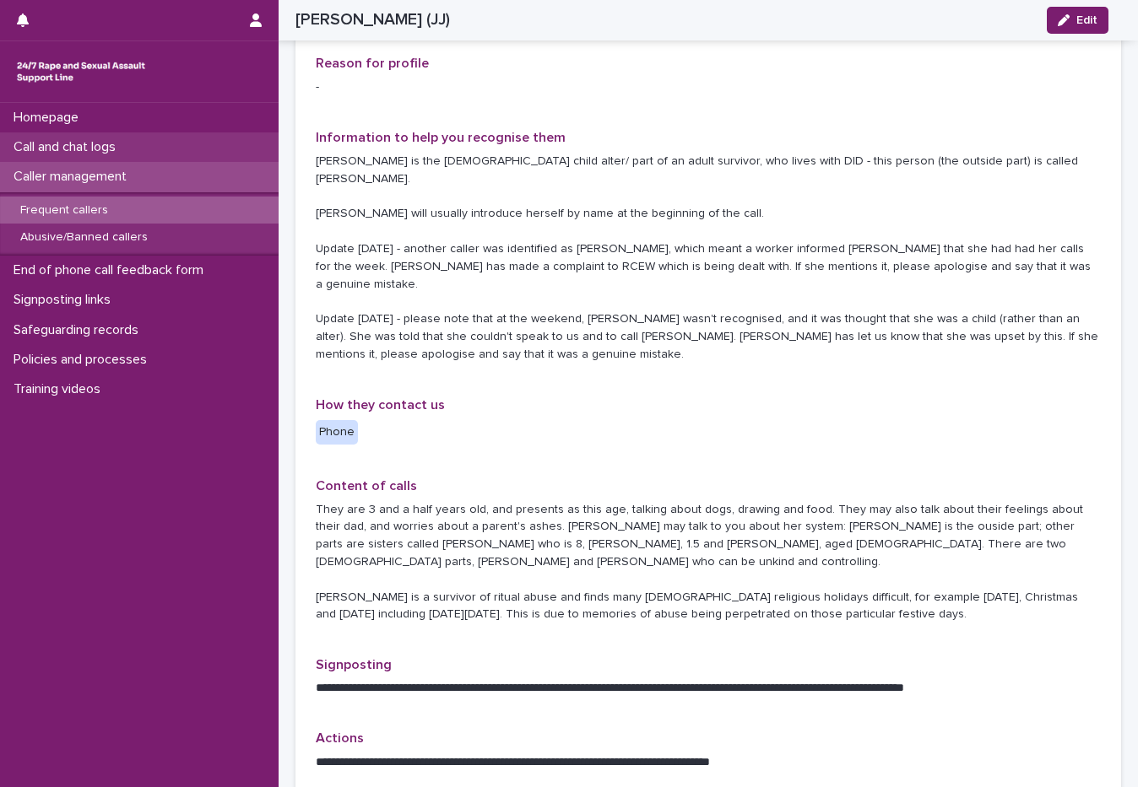
click at [82, 153] on p "Call and chat logs" at bounding box center [68, 147] width 122 height 16
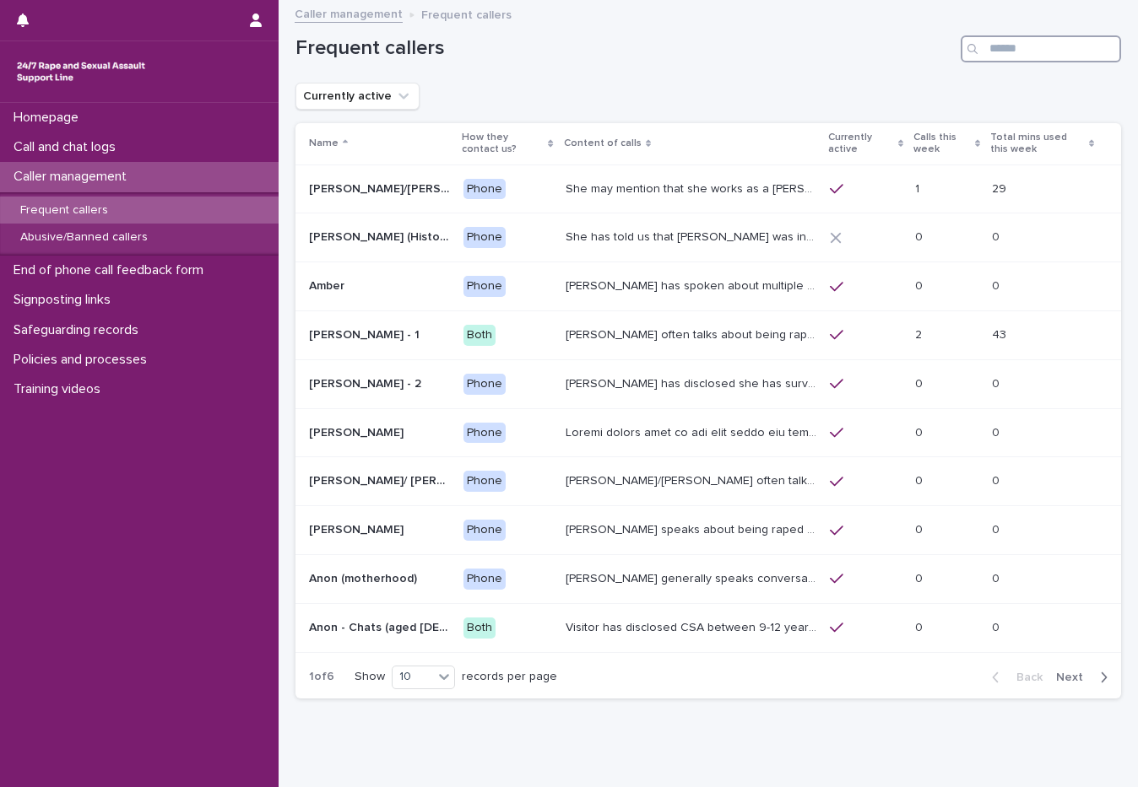
click at [993, 54] on input "Search" at bounding box center [1040, 48] width 160 height 27
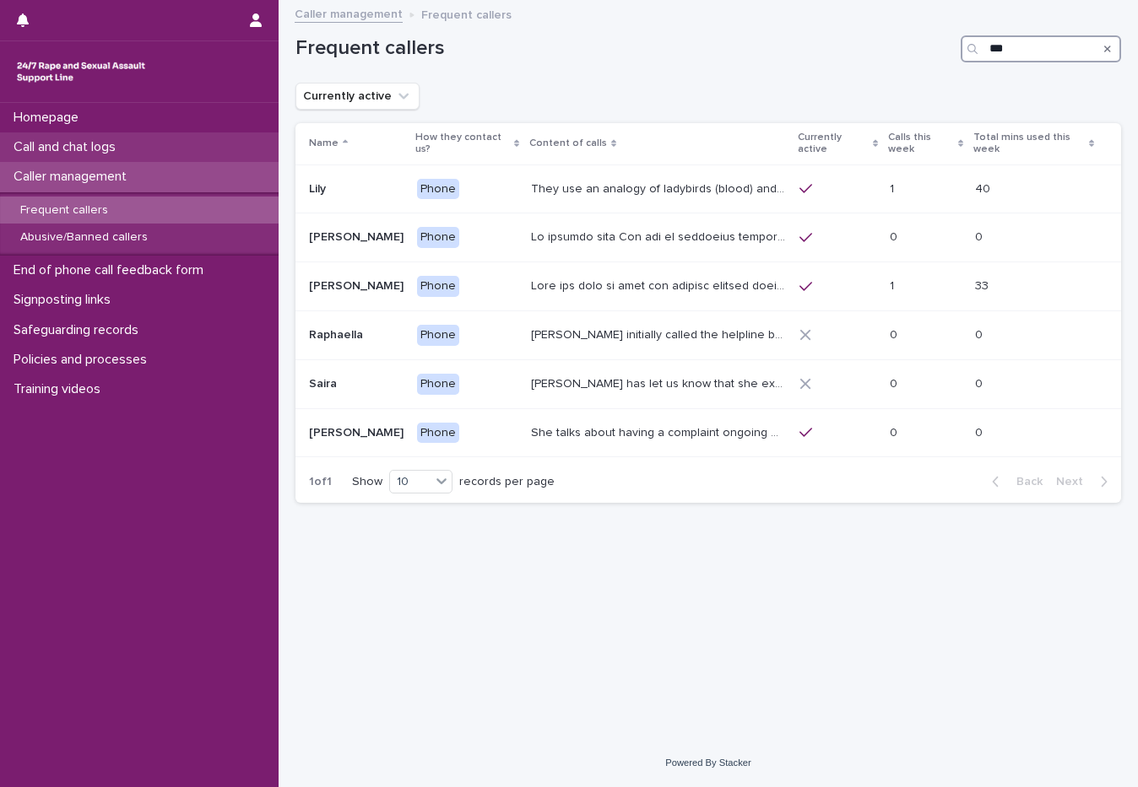
type input "***"
click at [124, 144] on p "Call and chat logs" at bounding box center [68, 147] width 122 height 16
